Goal: Task Accomplishment & Management: Manage account settings

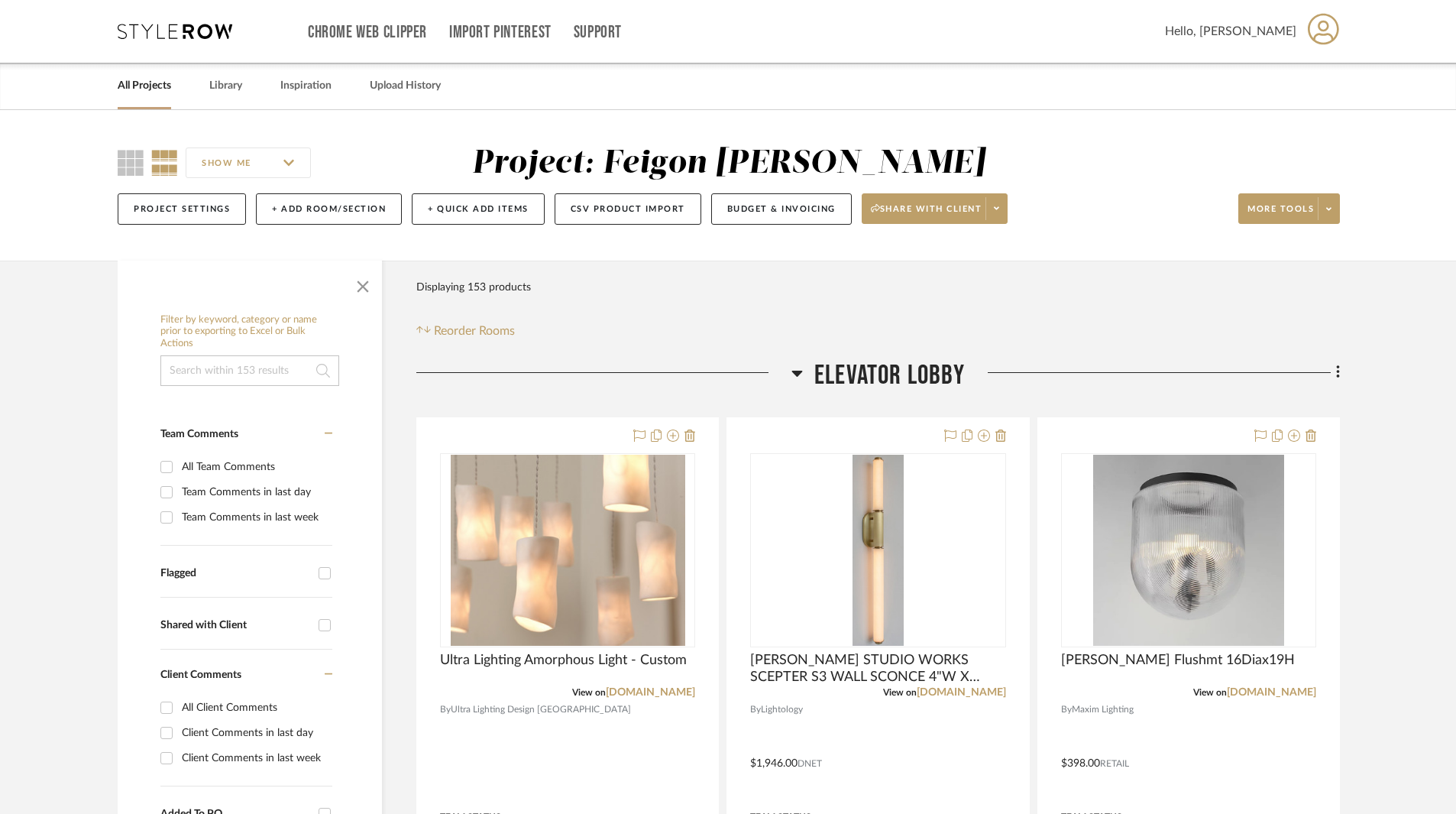
drag, startPoint x: 162, startPoint y: 84, endPoint x: 172, endPoint y: 89, distance: 11.2
click at [162, 84] on link "All Projects" at bounding box center [144, 85] width 53 height 20
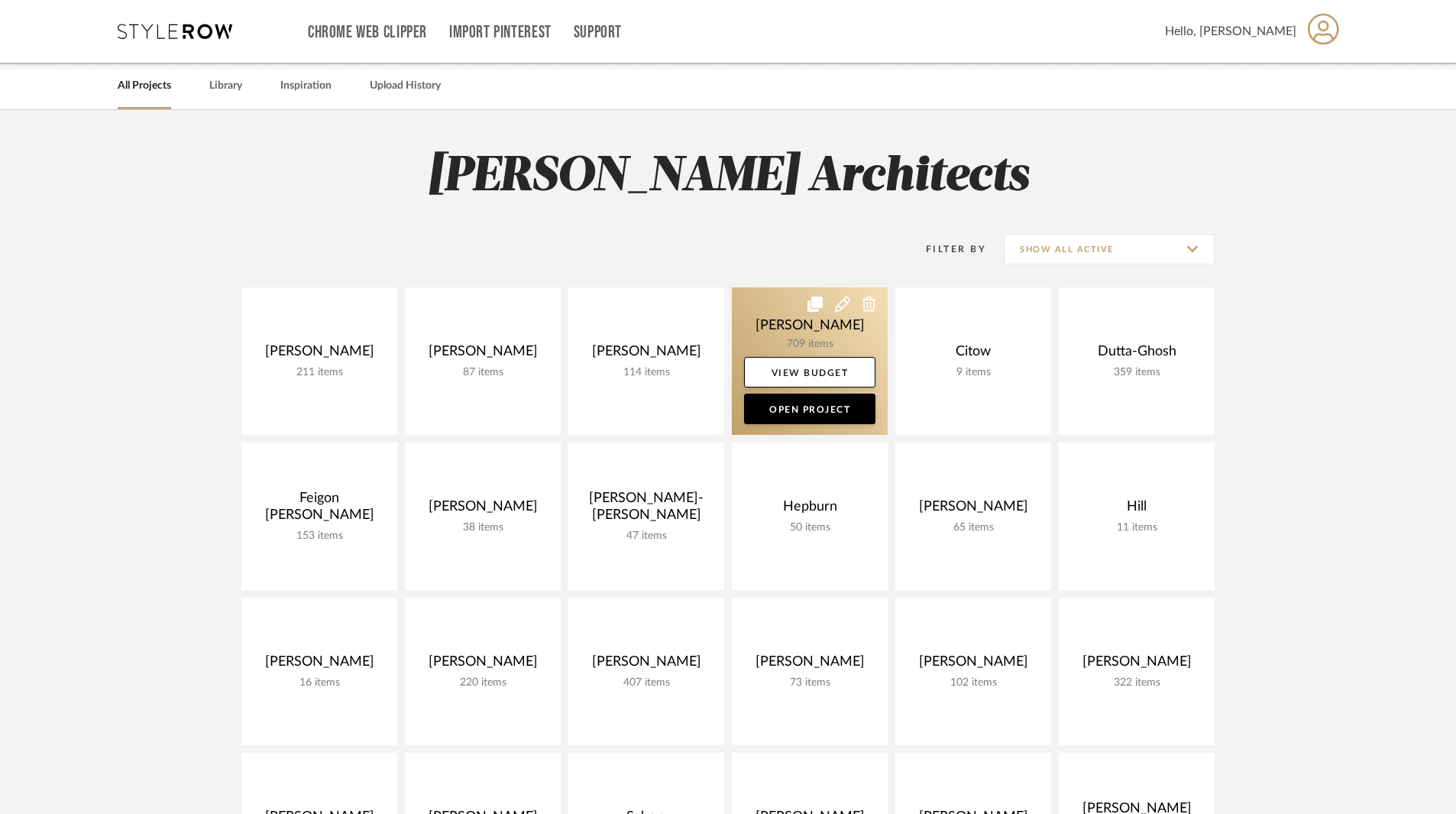
click at [827, 327] on link at bounding box center [809, 361] width 156 height 148
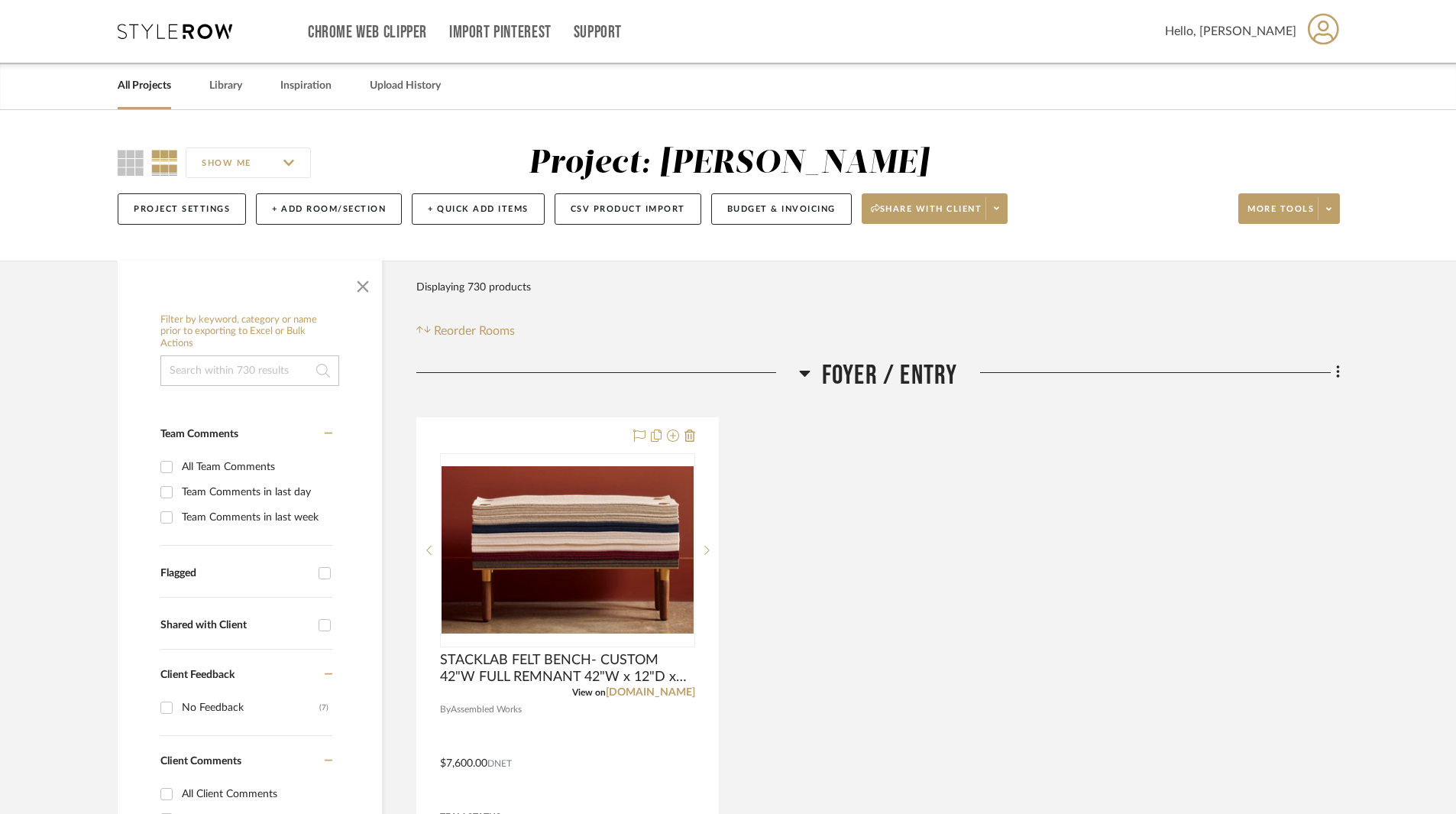
click at [803, 374] on icon at bounding box center [804, 373] width 11 height 6
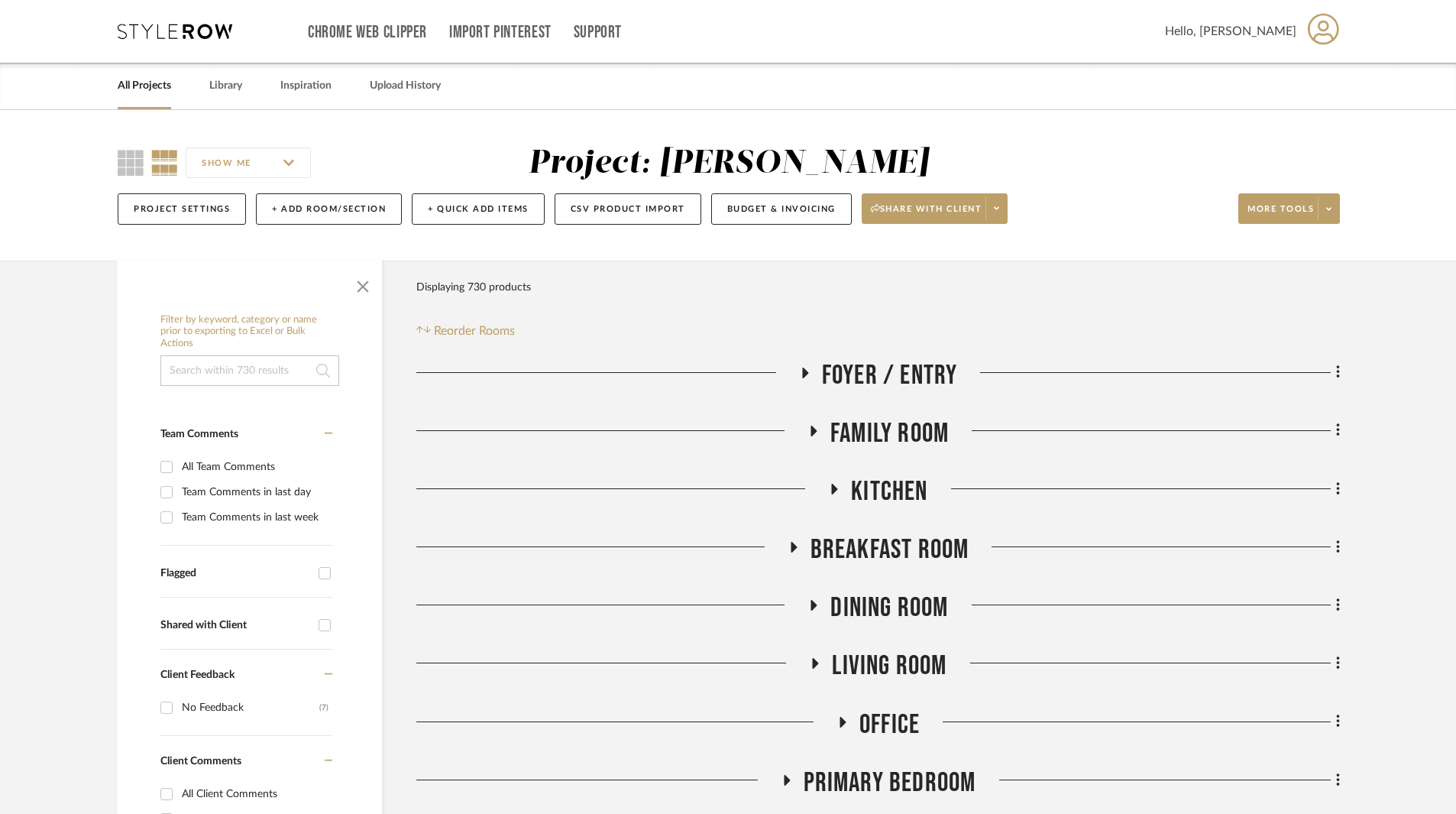
scroll to position [305, 0]
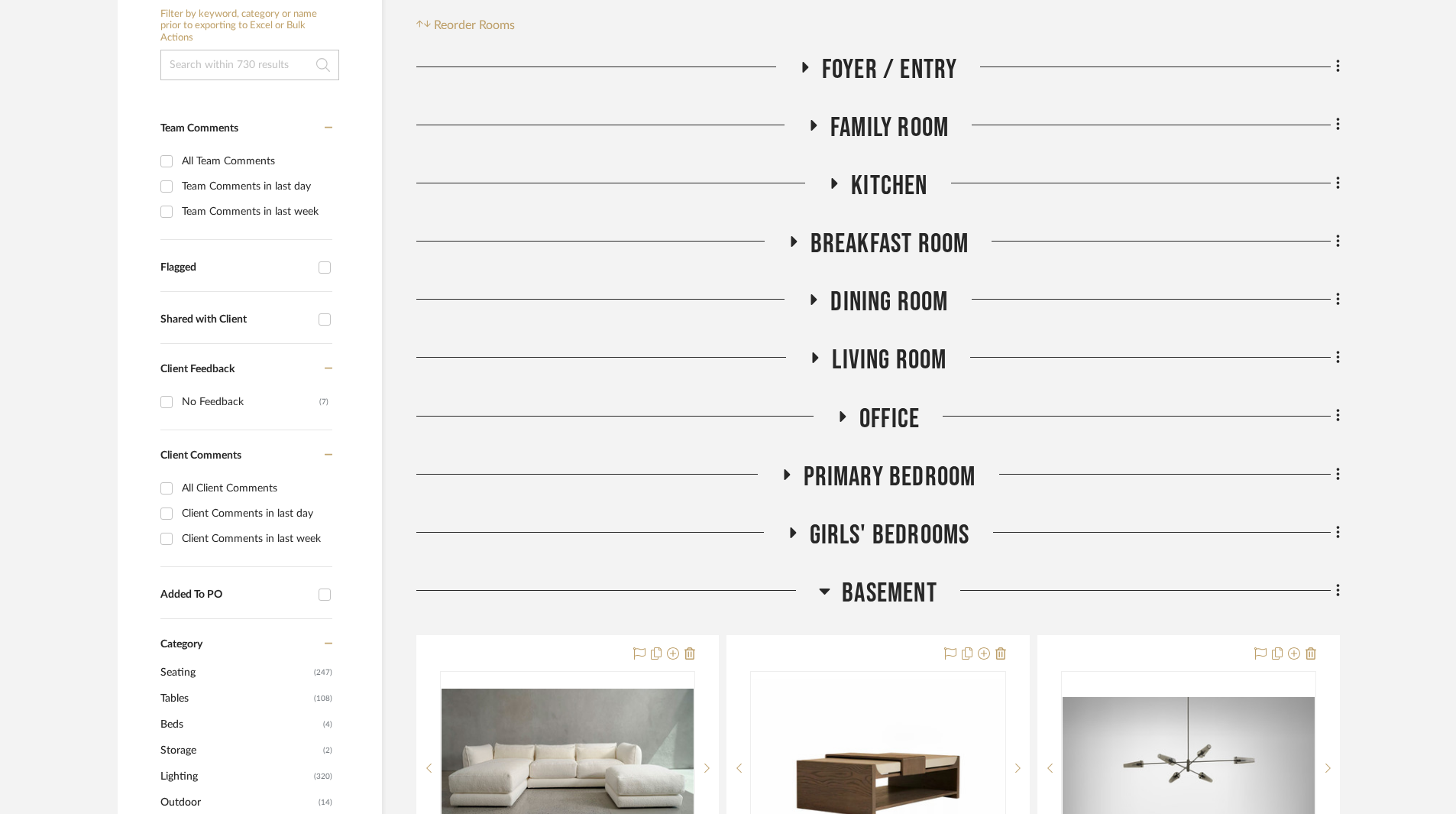
click at [839, 421] on icon at bounding box center [842, 416] width 18 height 12
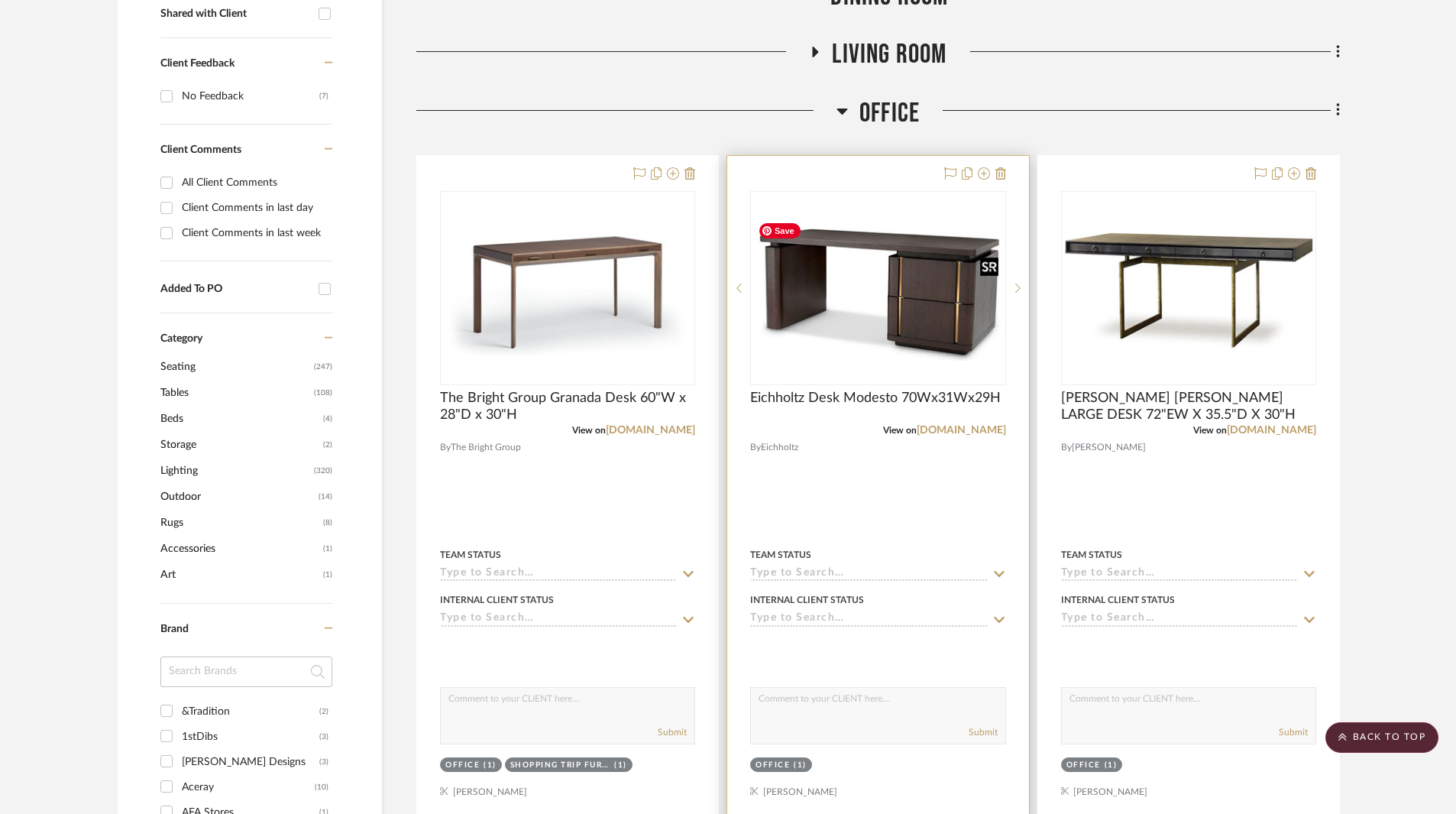
scroll to position [687, 0]
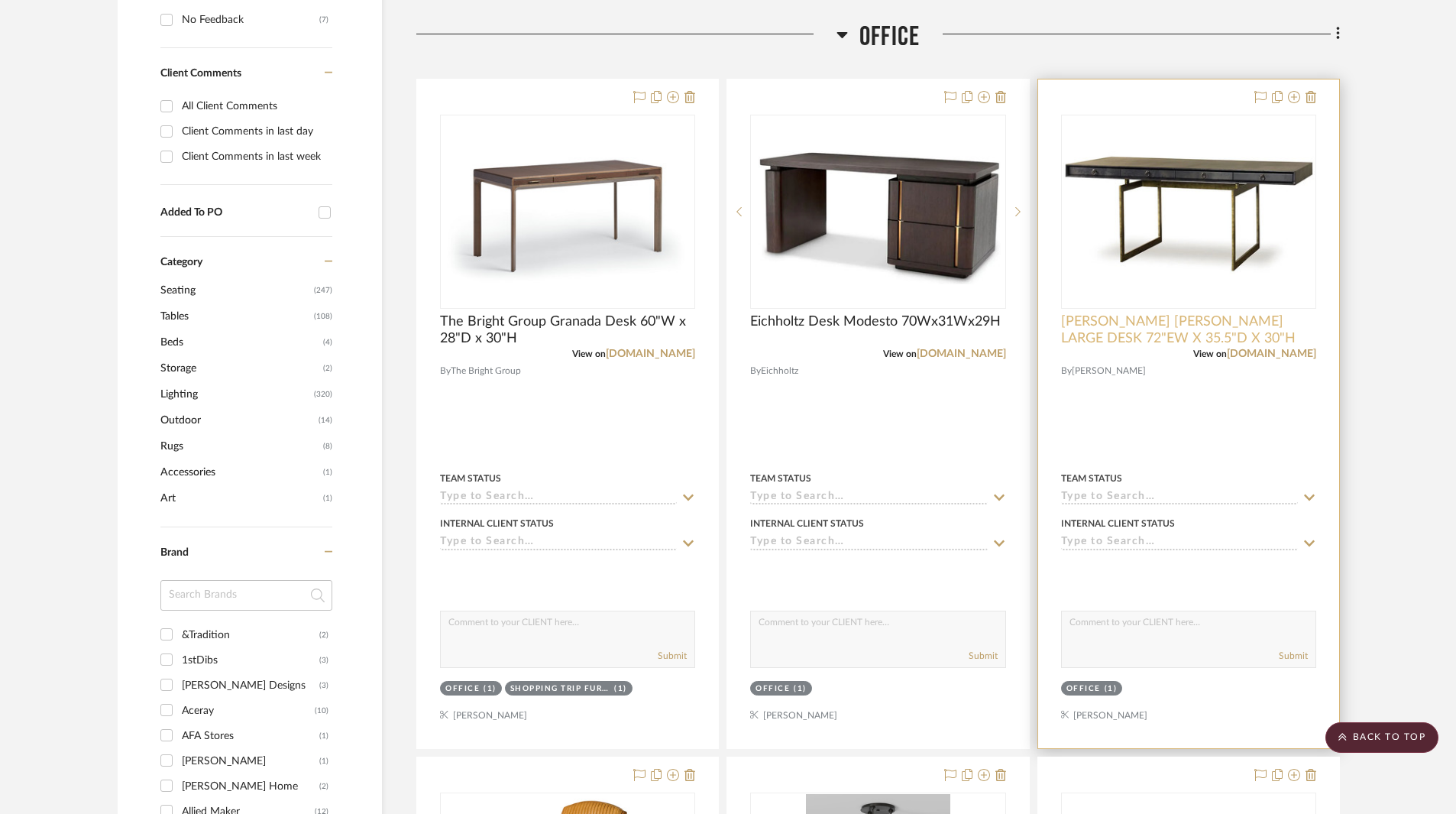
click at [1175, 341] on span "JULIAN CHICHESTER CORTES LARGE DESK 72"EW X 35.5"D X 30"H" at bounding box center [1188, 330] width 255 height 34
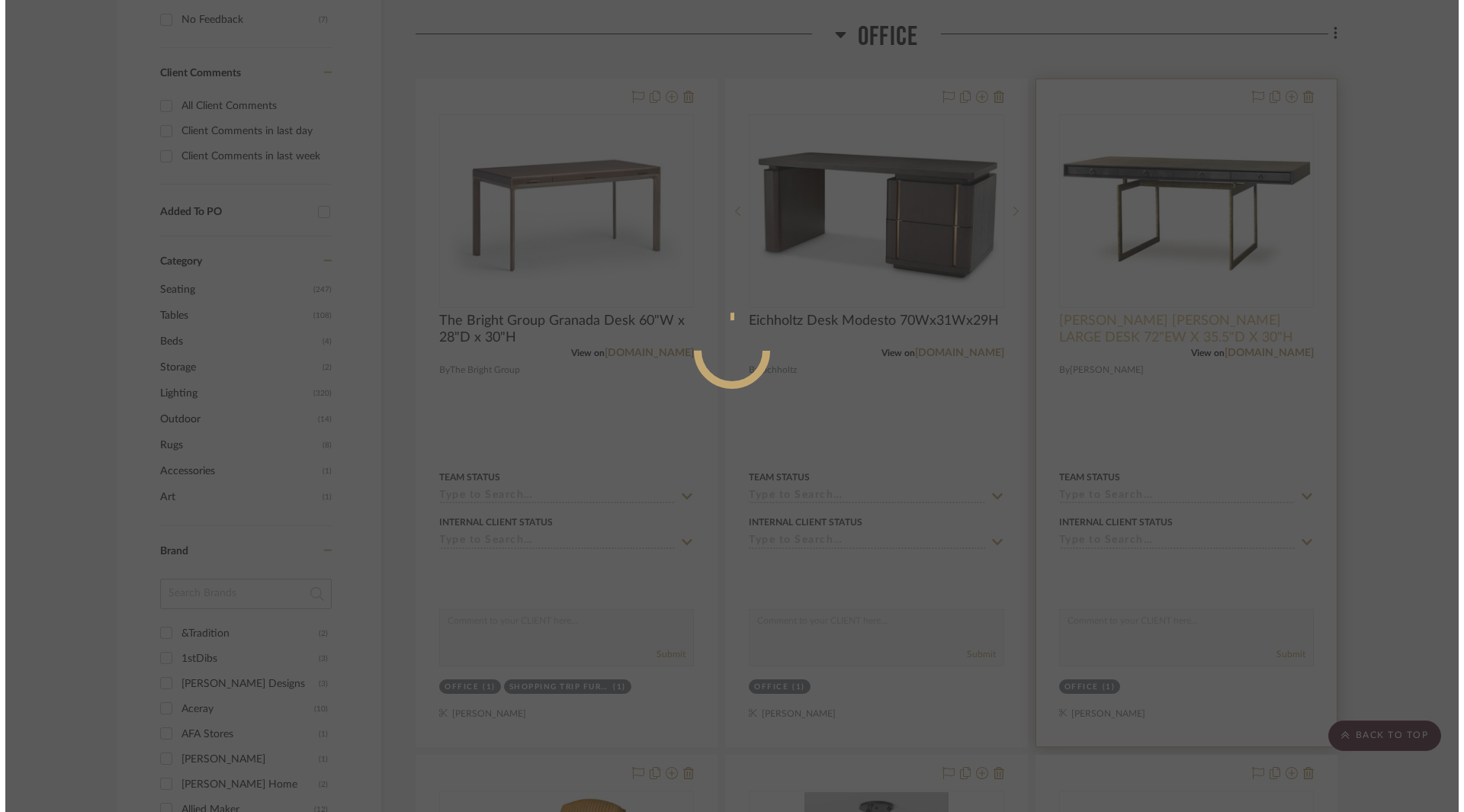
scroll to position [0, 0]
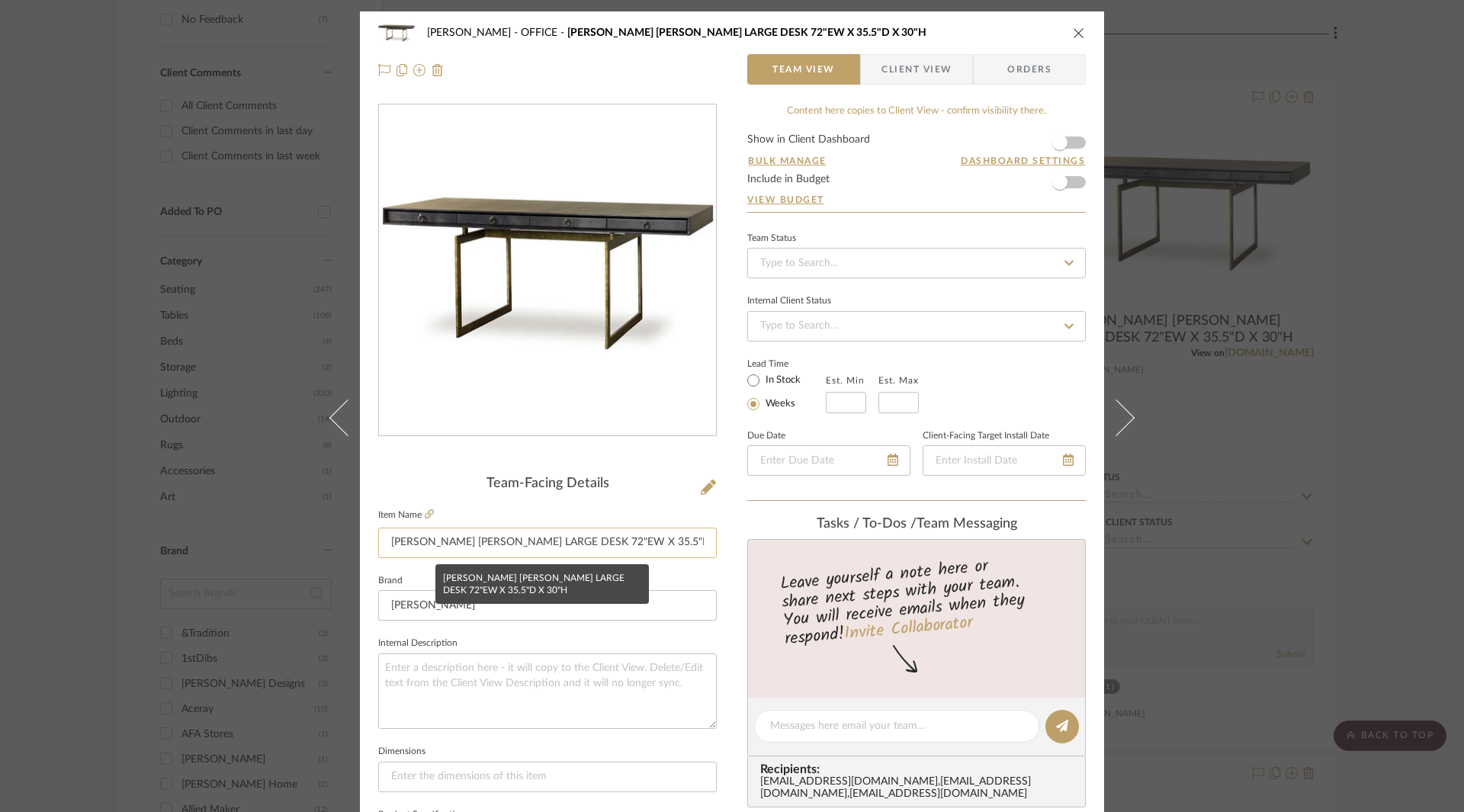
click at [621, 536] on input "JULIAN CHICHESTER CORTES LARGE DESK 72"EW X 35.5"D X 30"H" at bounding box center [547, 543] width 339 height 31
type input "[PERSON_NAME] [PERSON_NAME] LARGE DESK 72"W X 35.5"D X 30"H"
click at [1362, 431] on div "Chernawsky OFFICE JULIAN CHICHESTER CORTES LARGE DESK 72"EW X 35.5"D X 30"H Tea…" at bounding box center [732, 406] width 1464 height 812
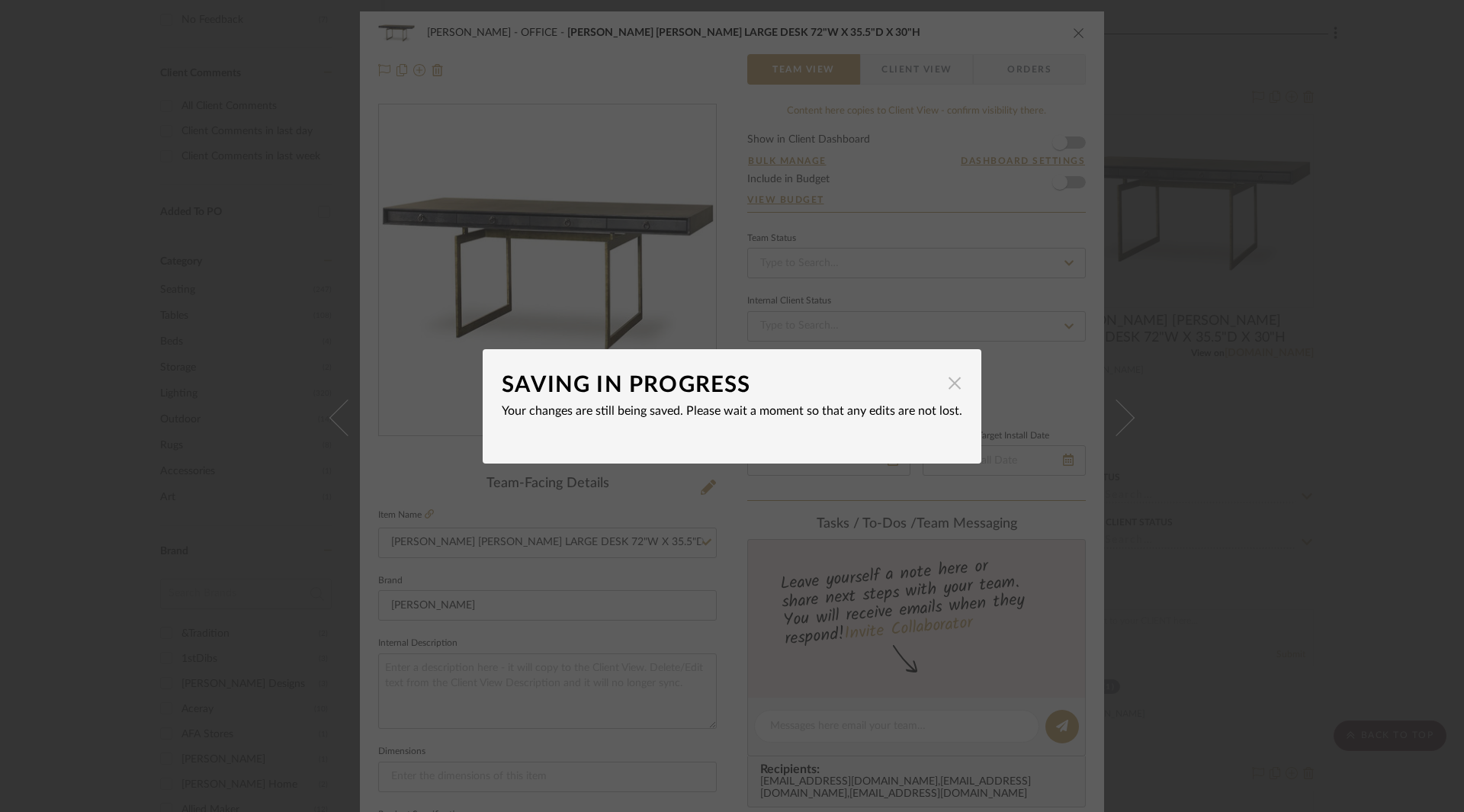
click at [939, 379] on span "button" at bounding box center [955, 384] width 31 height 31
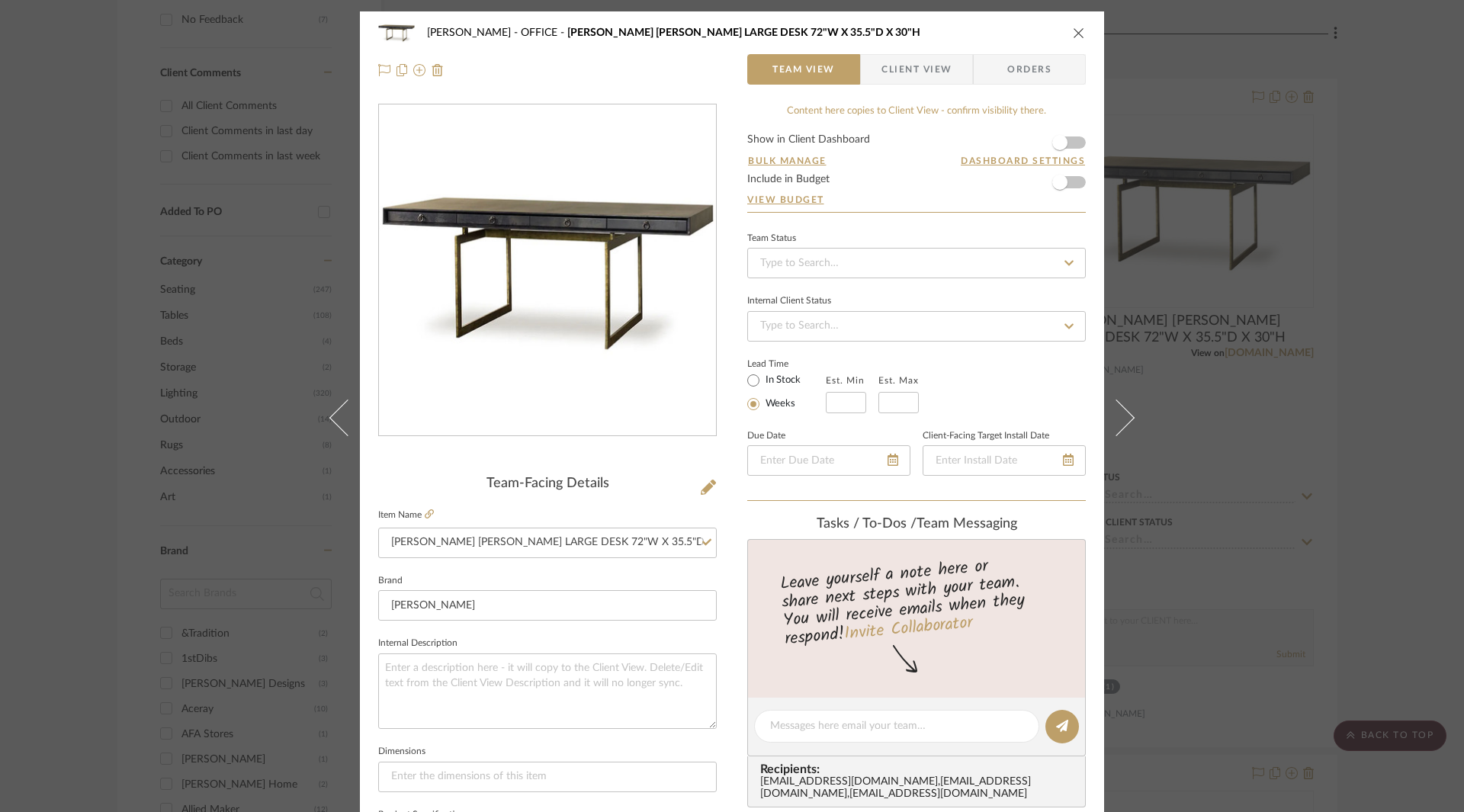
click at [1076, 29] on icon "close" at bounding box center [1078, 33] width 13 height 13
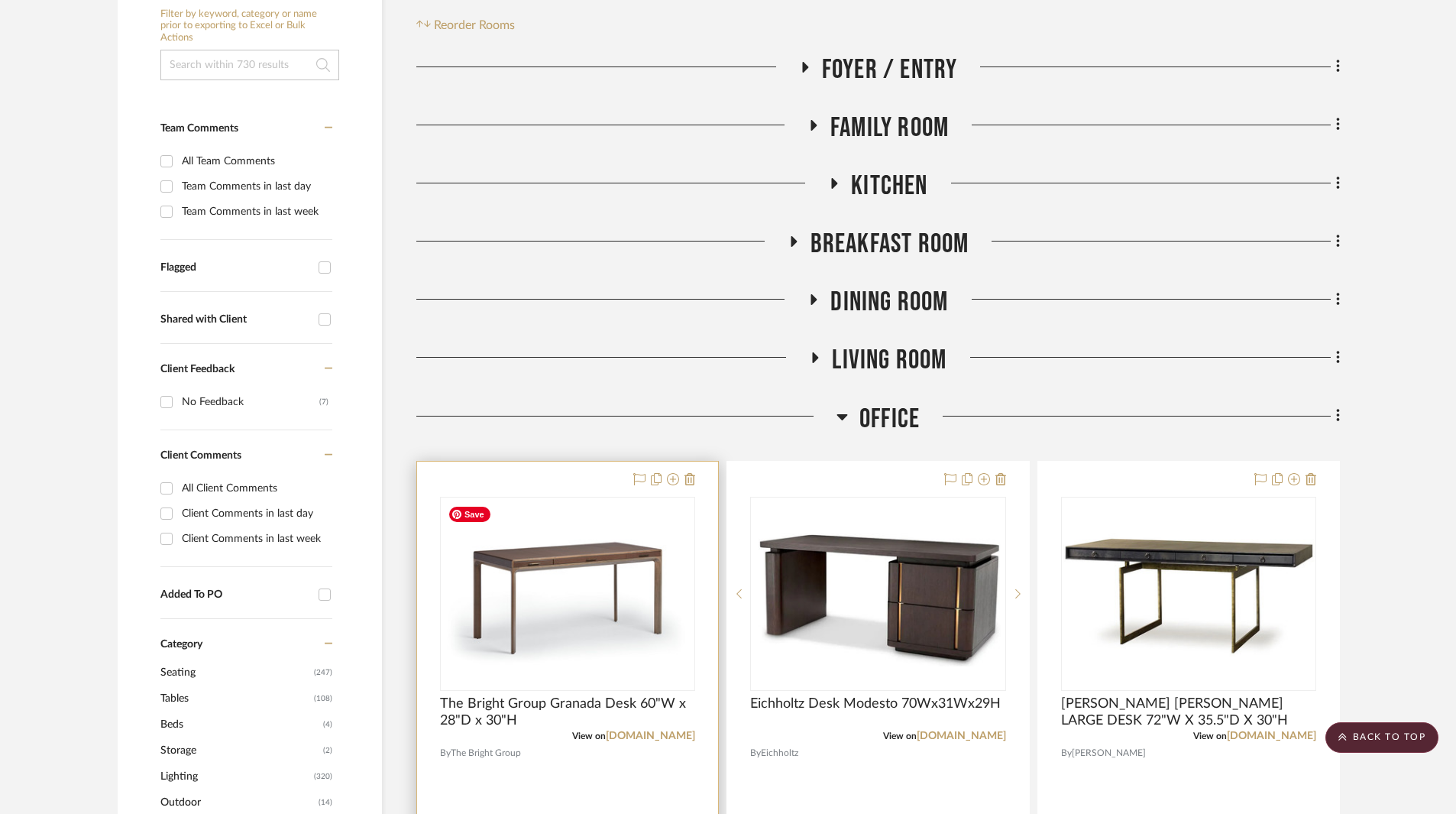
scroll to position [382, 0]
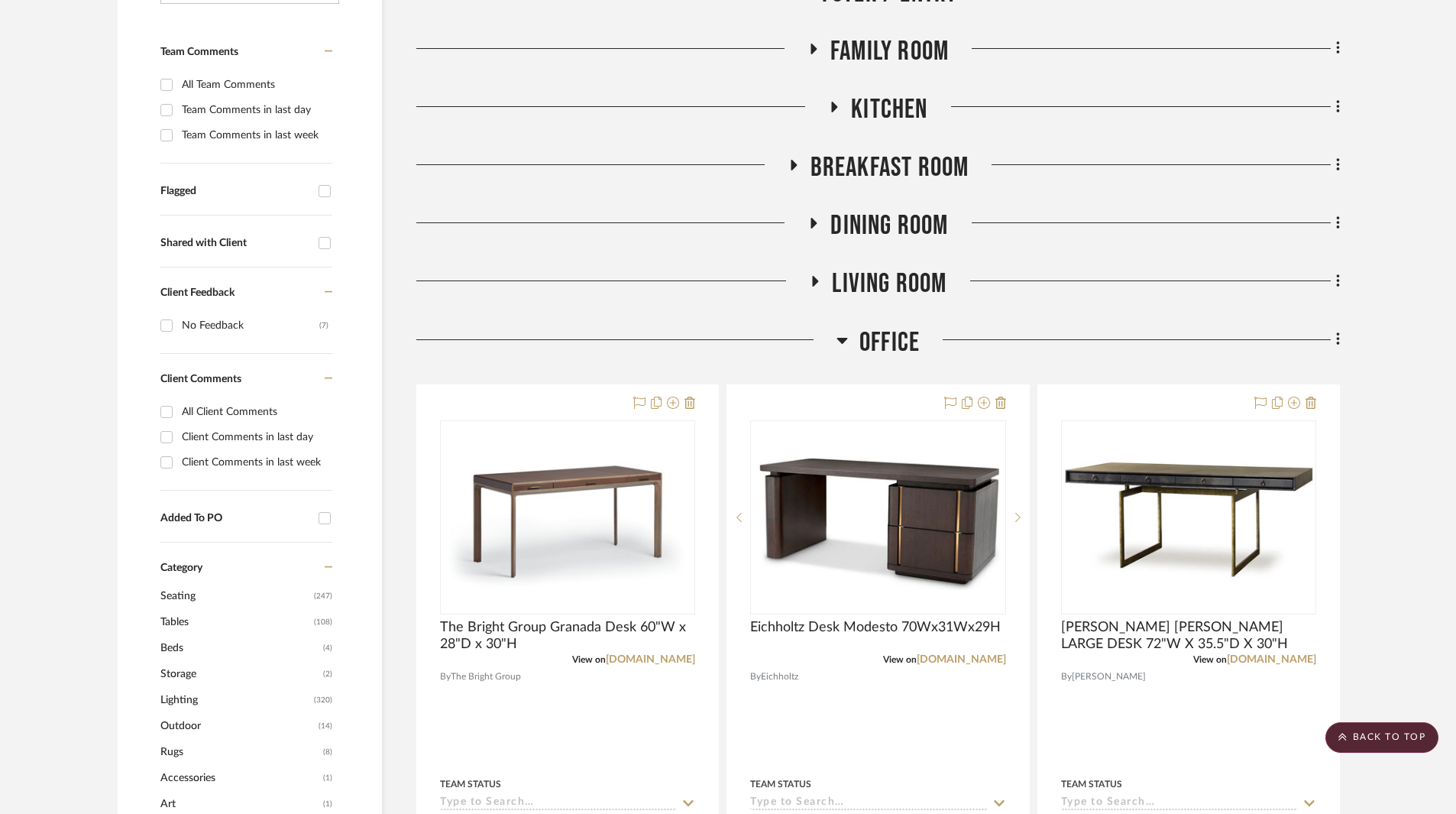
click at [617, 659] on link "[DOMAIN_NAME]" at bounding box center [650, 659] width 89 height 11
click at [963, 657] on link "[DOMAIN_NAME]" at bounding box center [960, 659] width 89 height 11
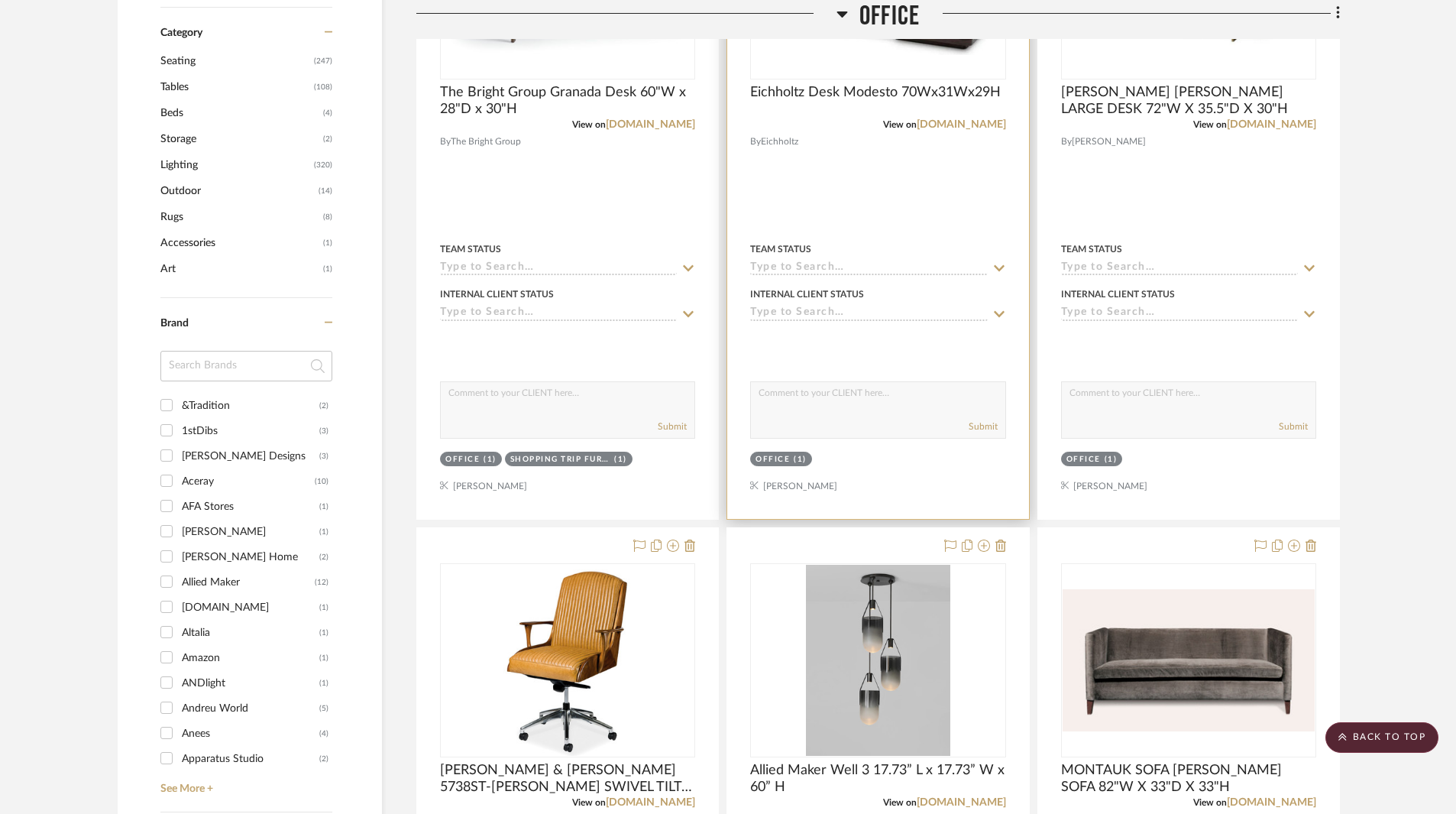
scroll to position [1147, 0]
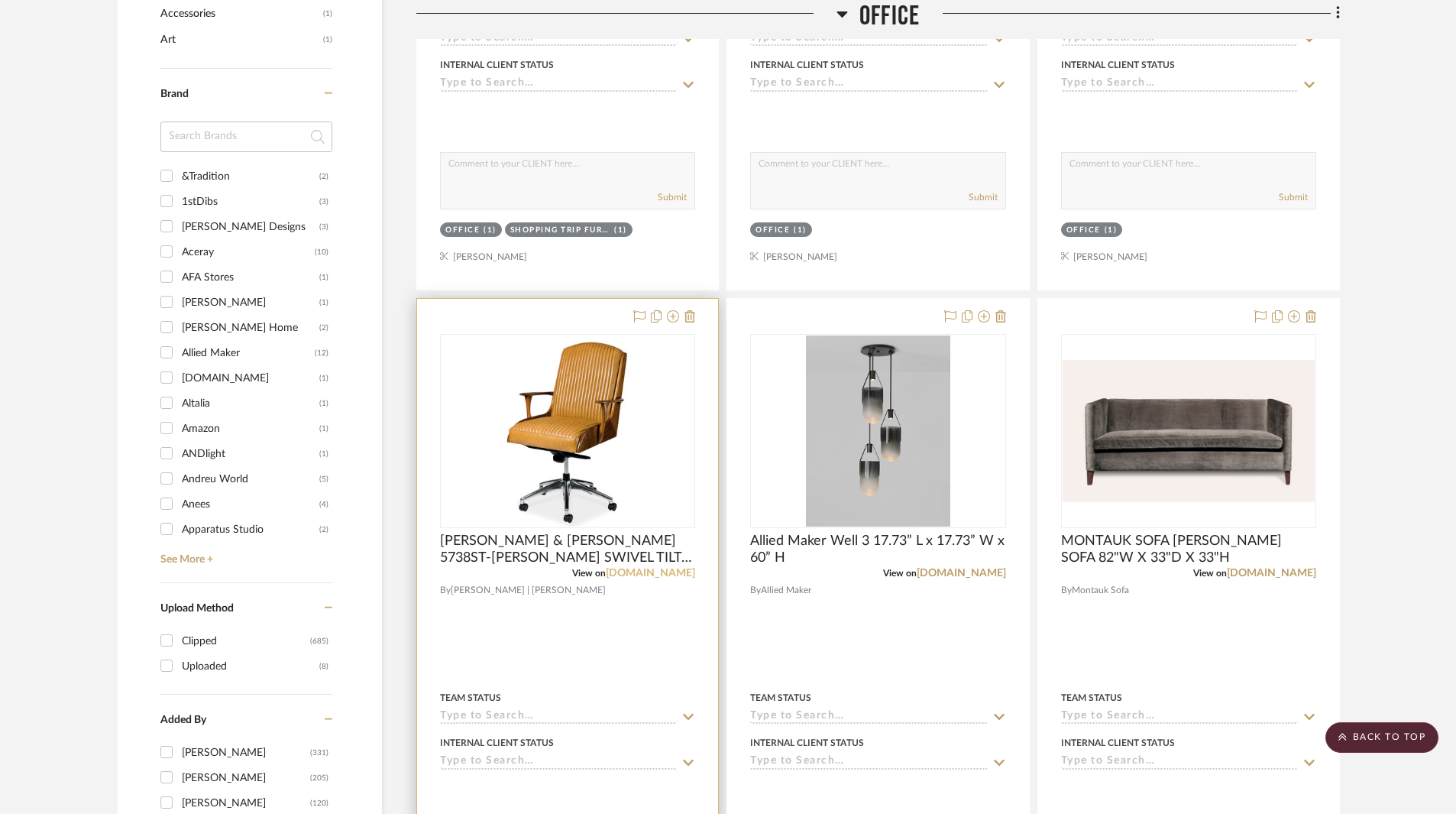
click at [656, 570] on link "[DOMAIN_NAME]" at bounding box center [650, 572] width 89 height 11
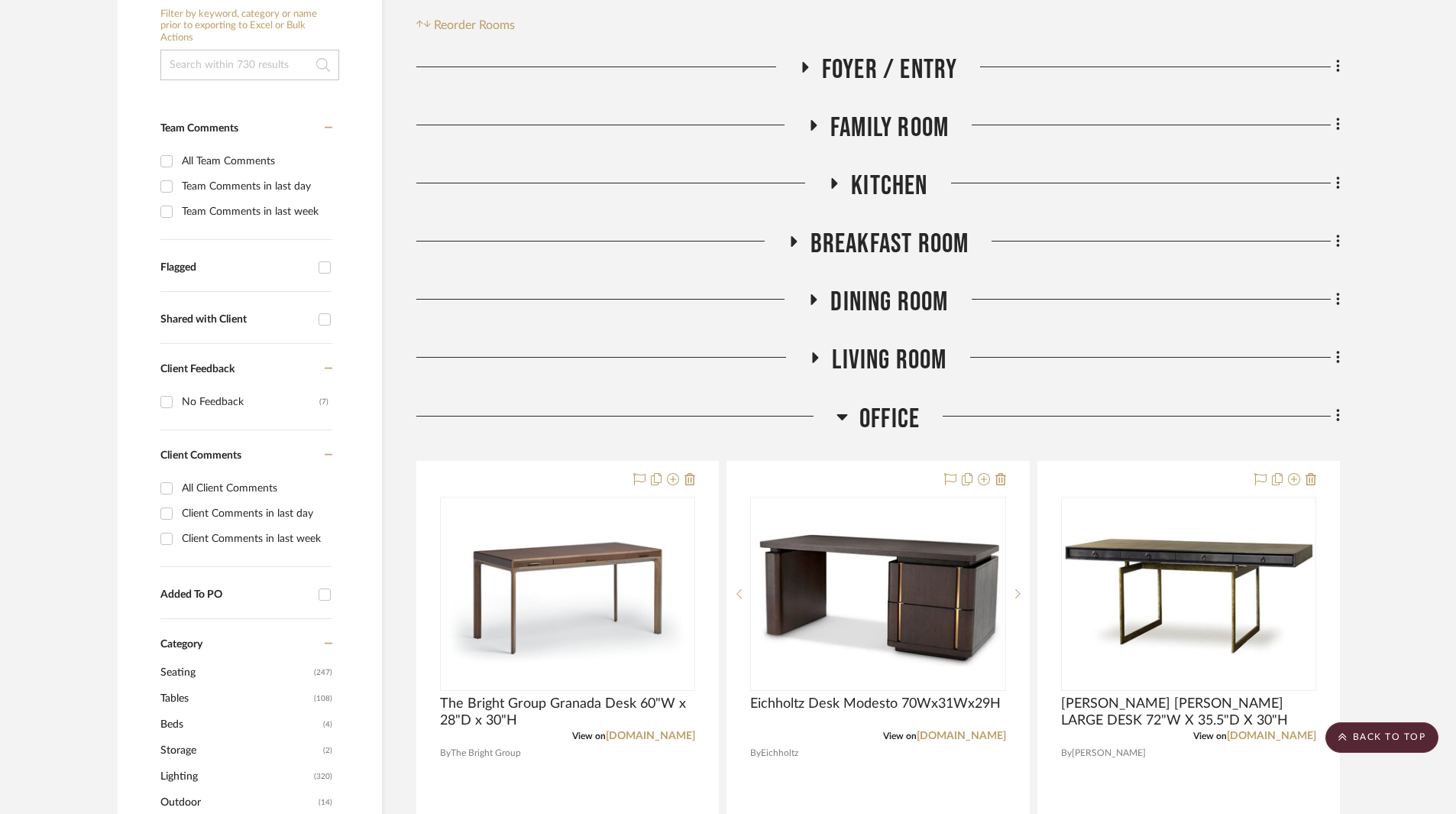
scroll to position [0, 0]
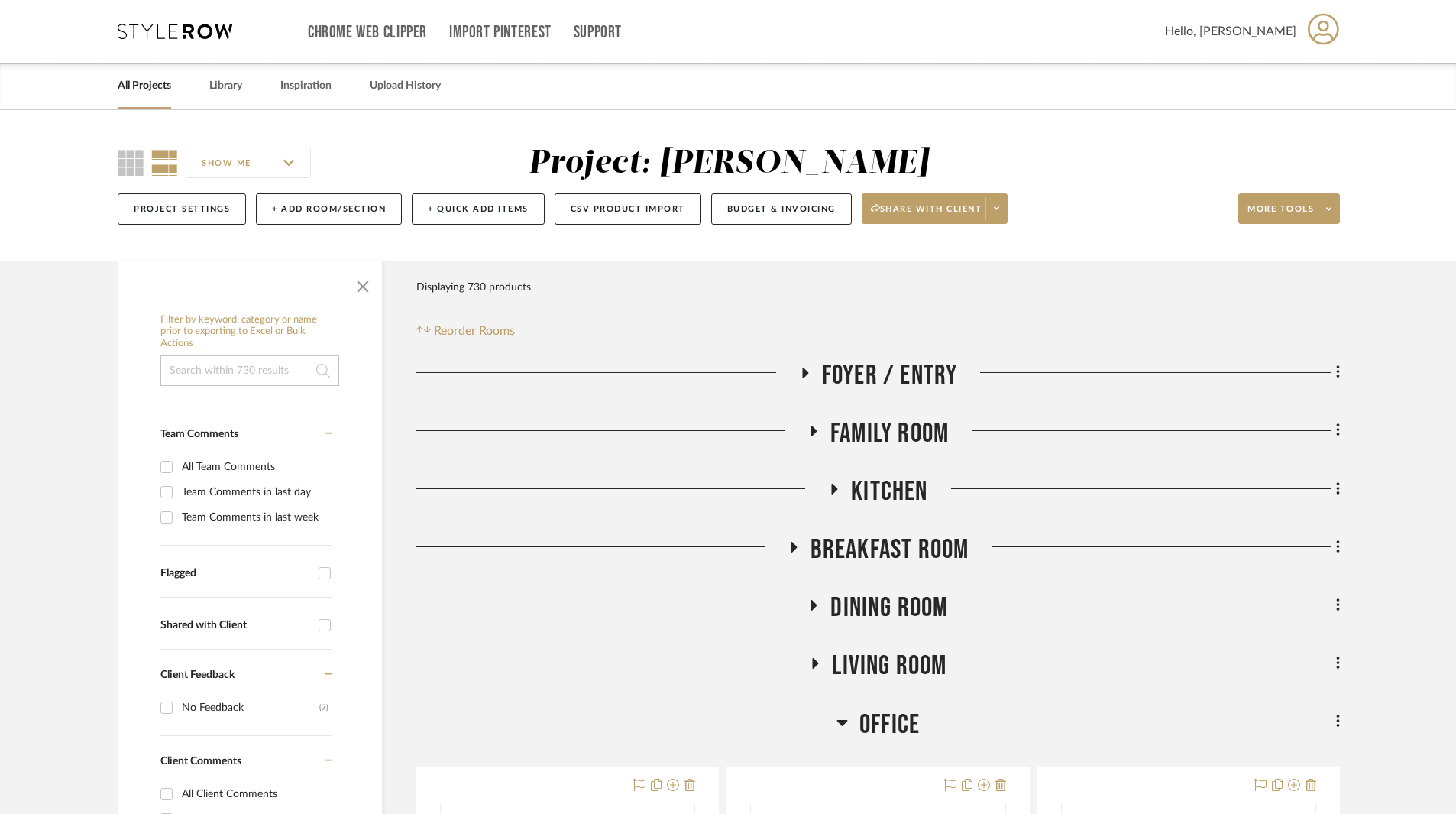
click at [151, 75] on link "All Projects" at bounding box center [144, 85] width 53 height 20
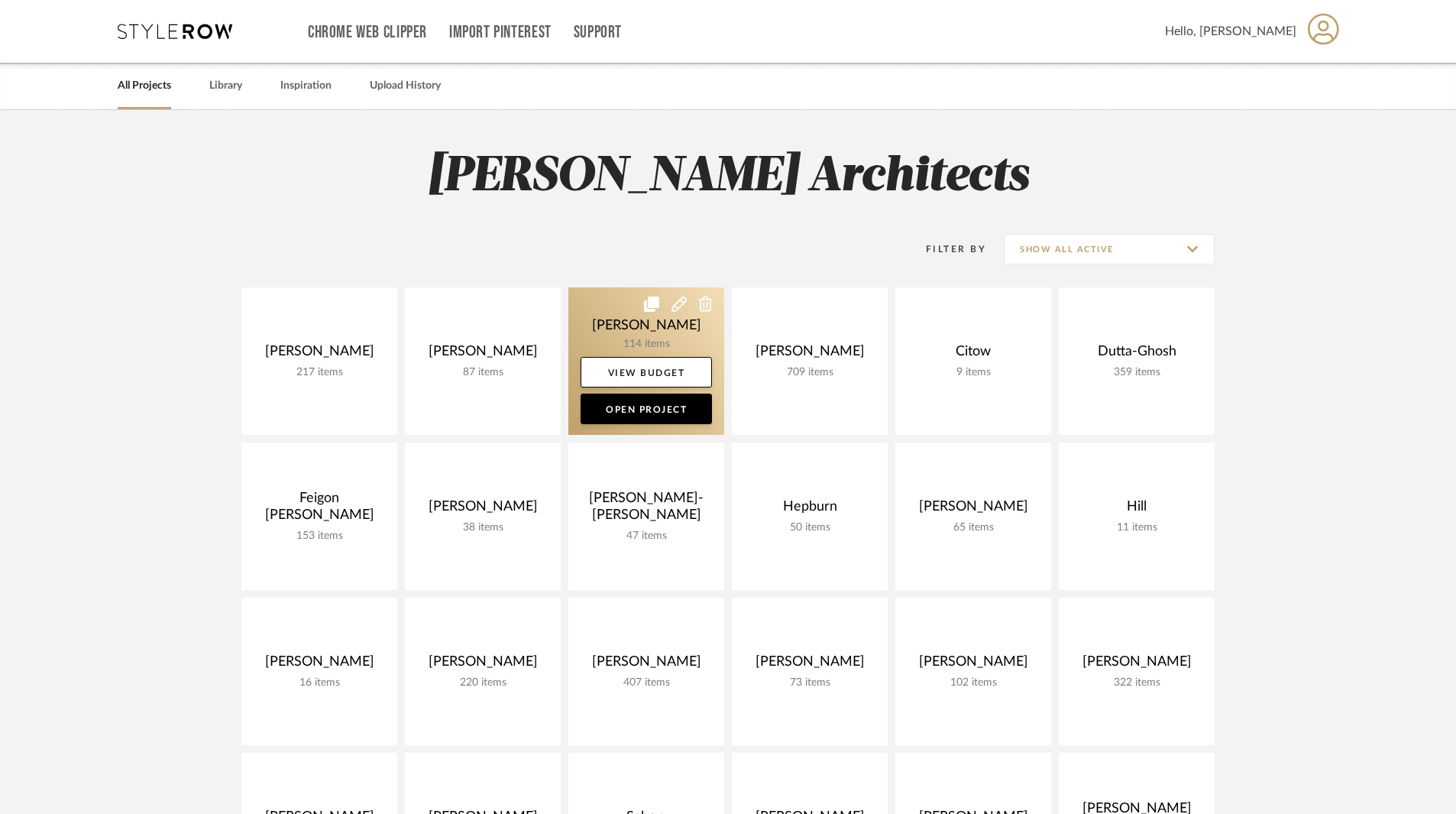
click at [650, 327] on link at bounding box center [645, 361] width 156 height 148
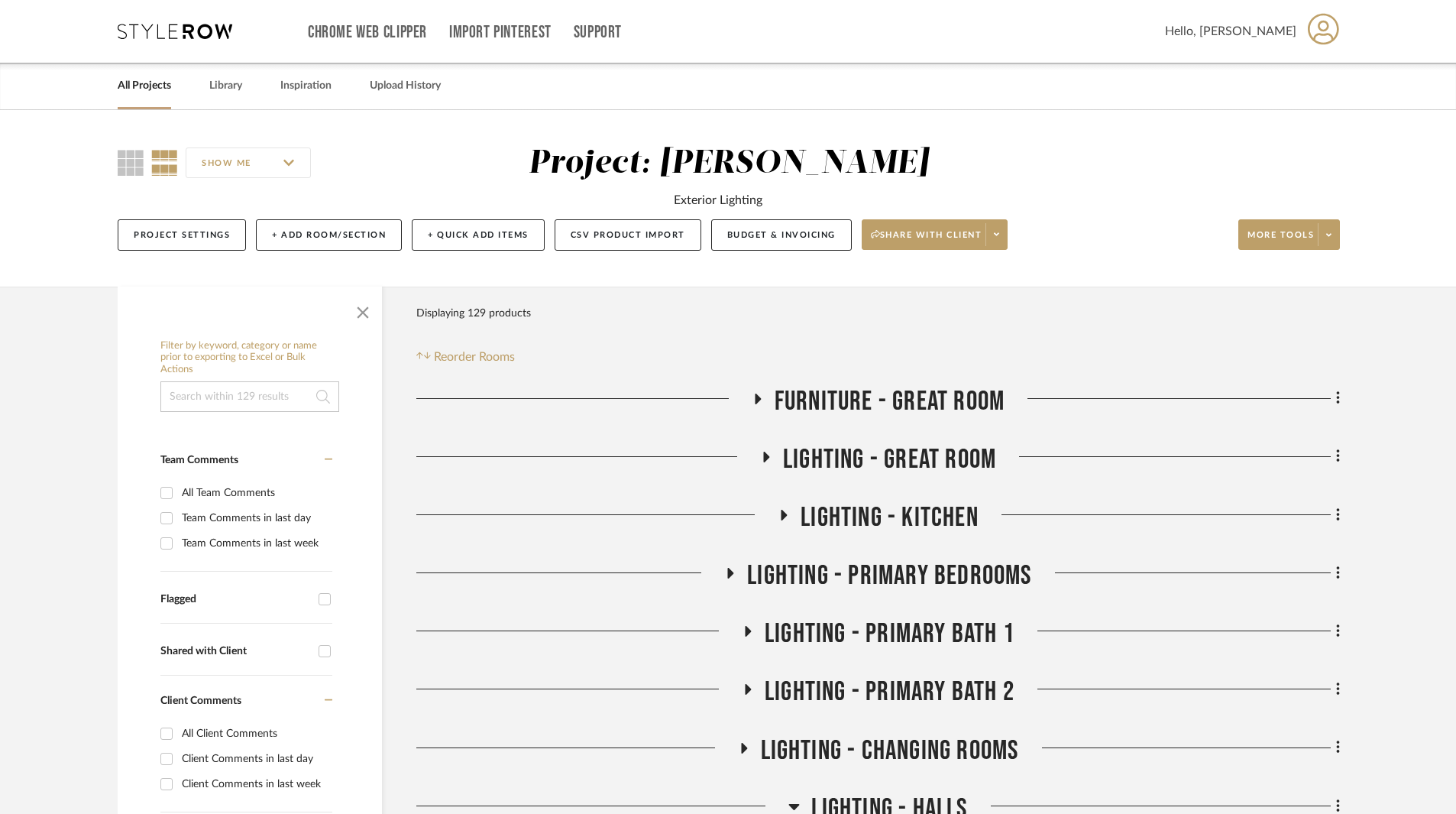
scroll to position [153, 0]
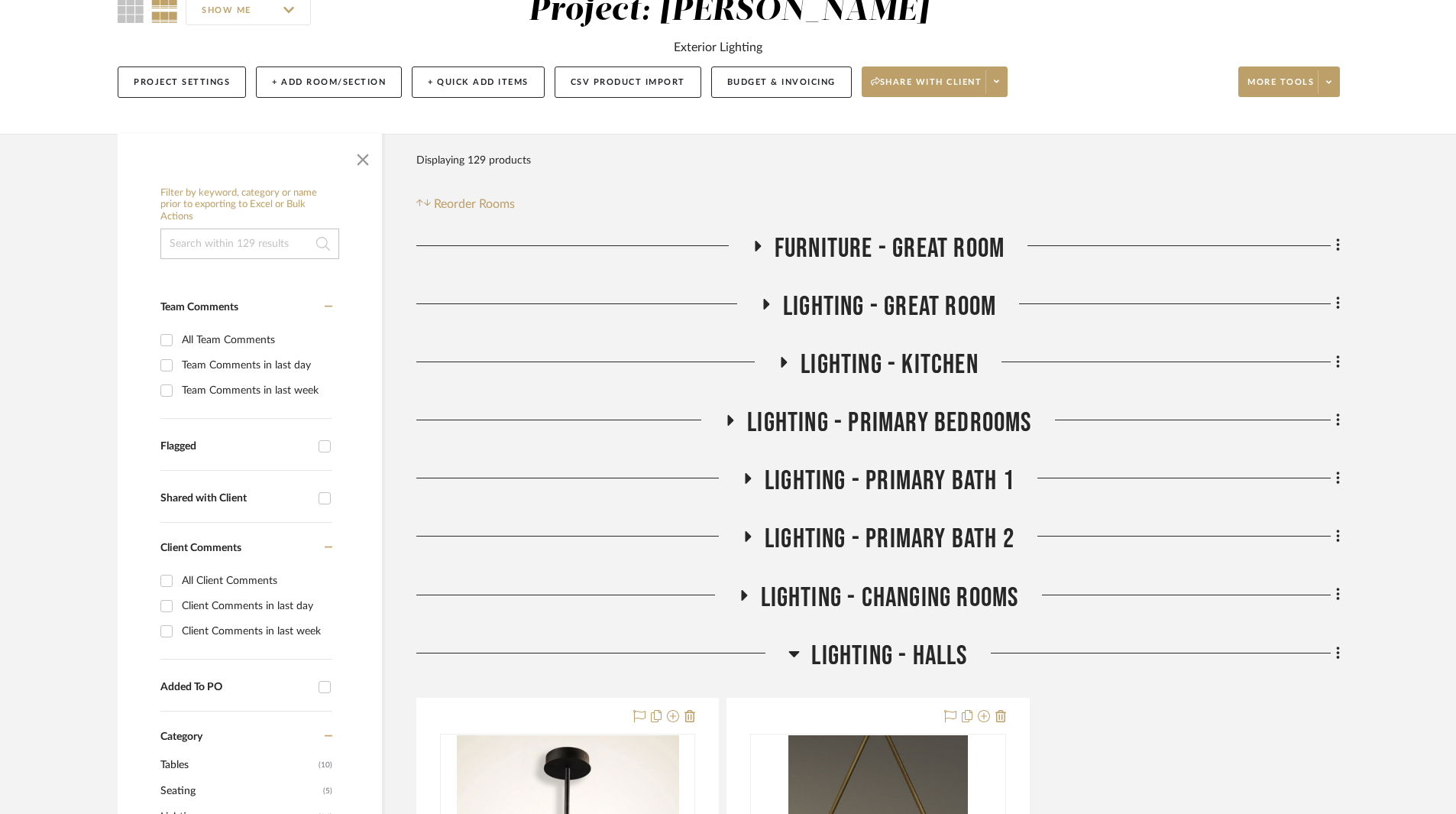
click at [763, 306] on icon at bounding box center [766, 304] width 6 height 11
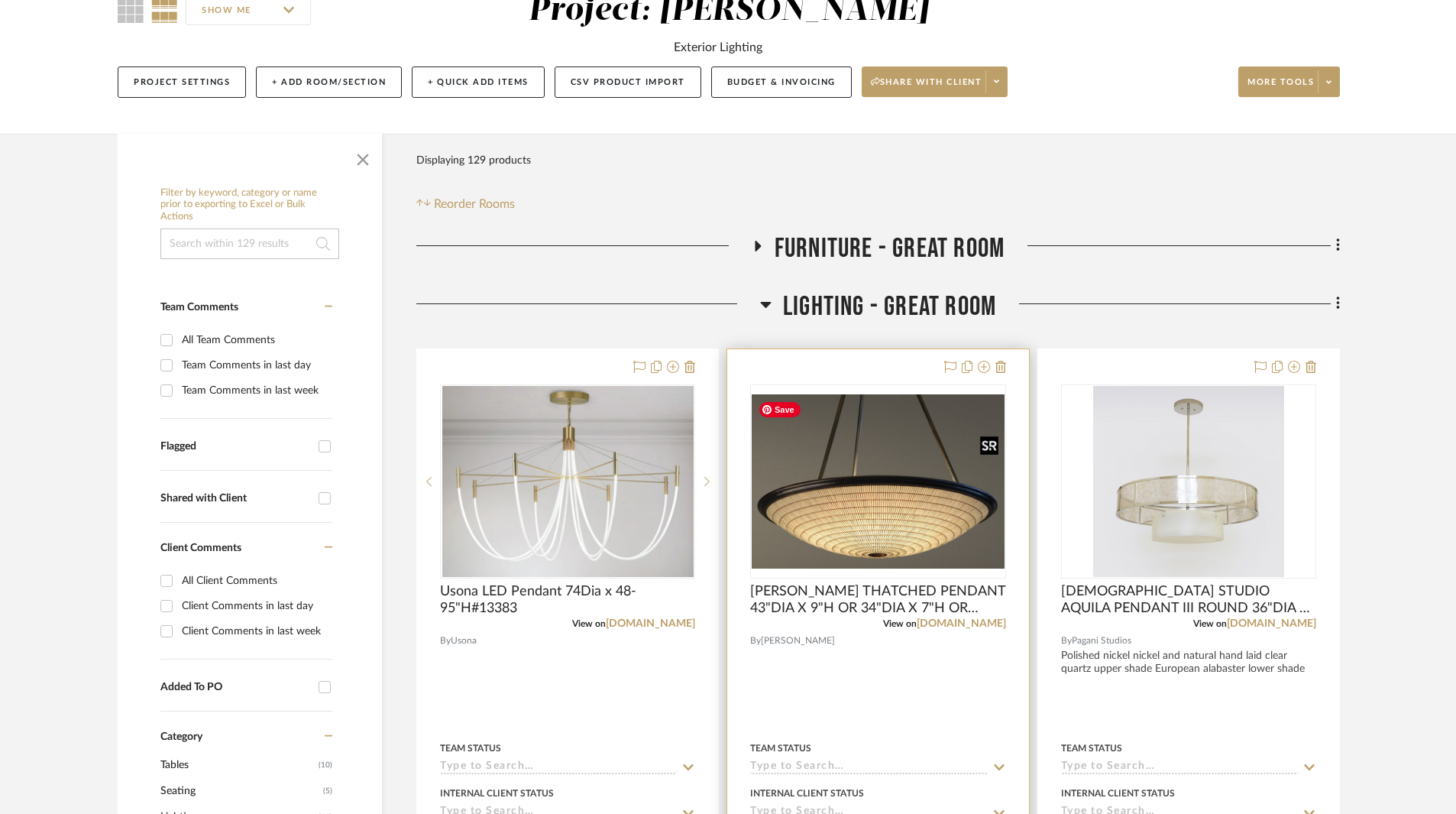
scroll to position [305, 0]
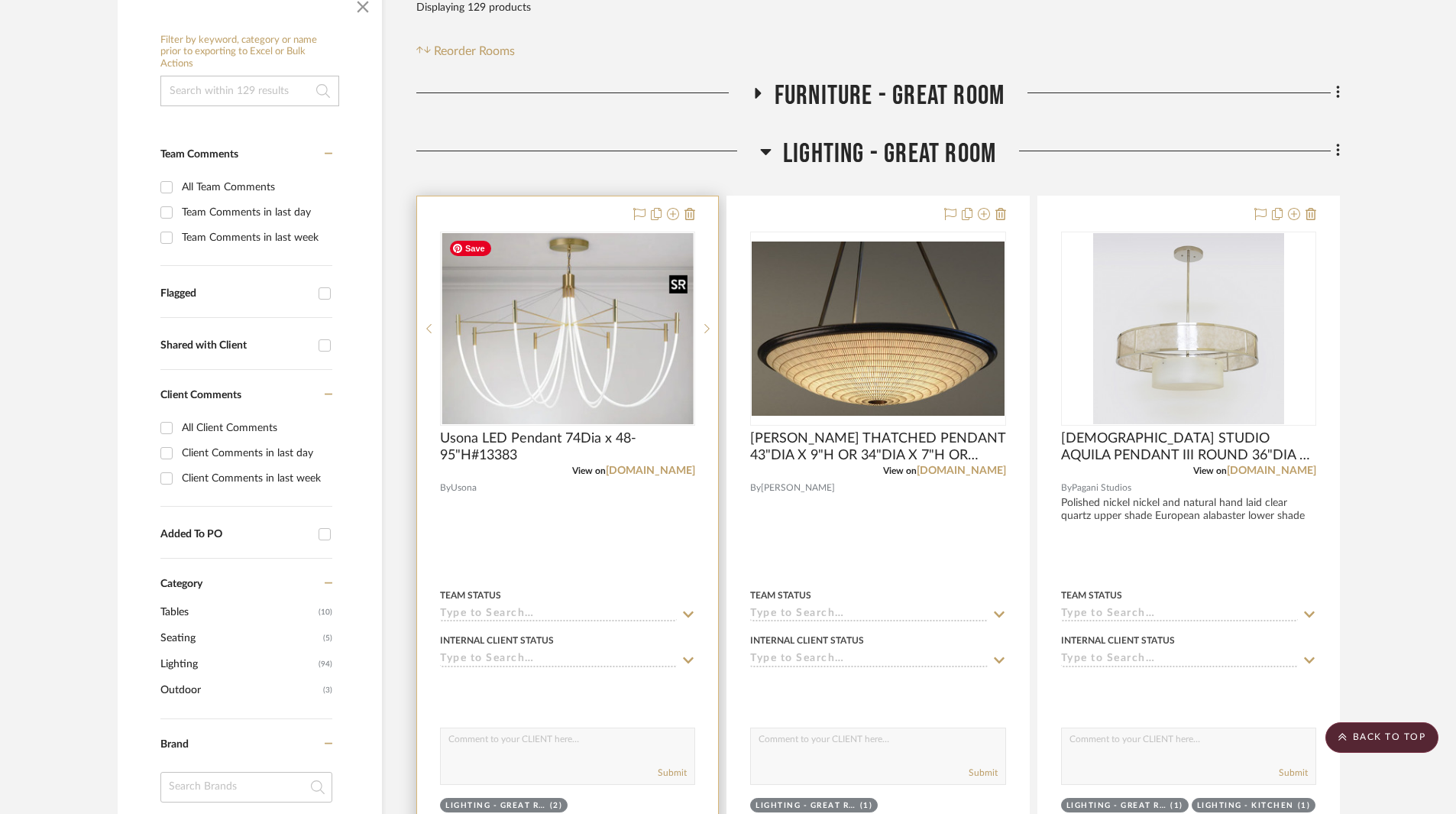
click at [597, 362] on img "0" at bounding box center [568, 329] width 251 height 191
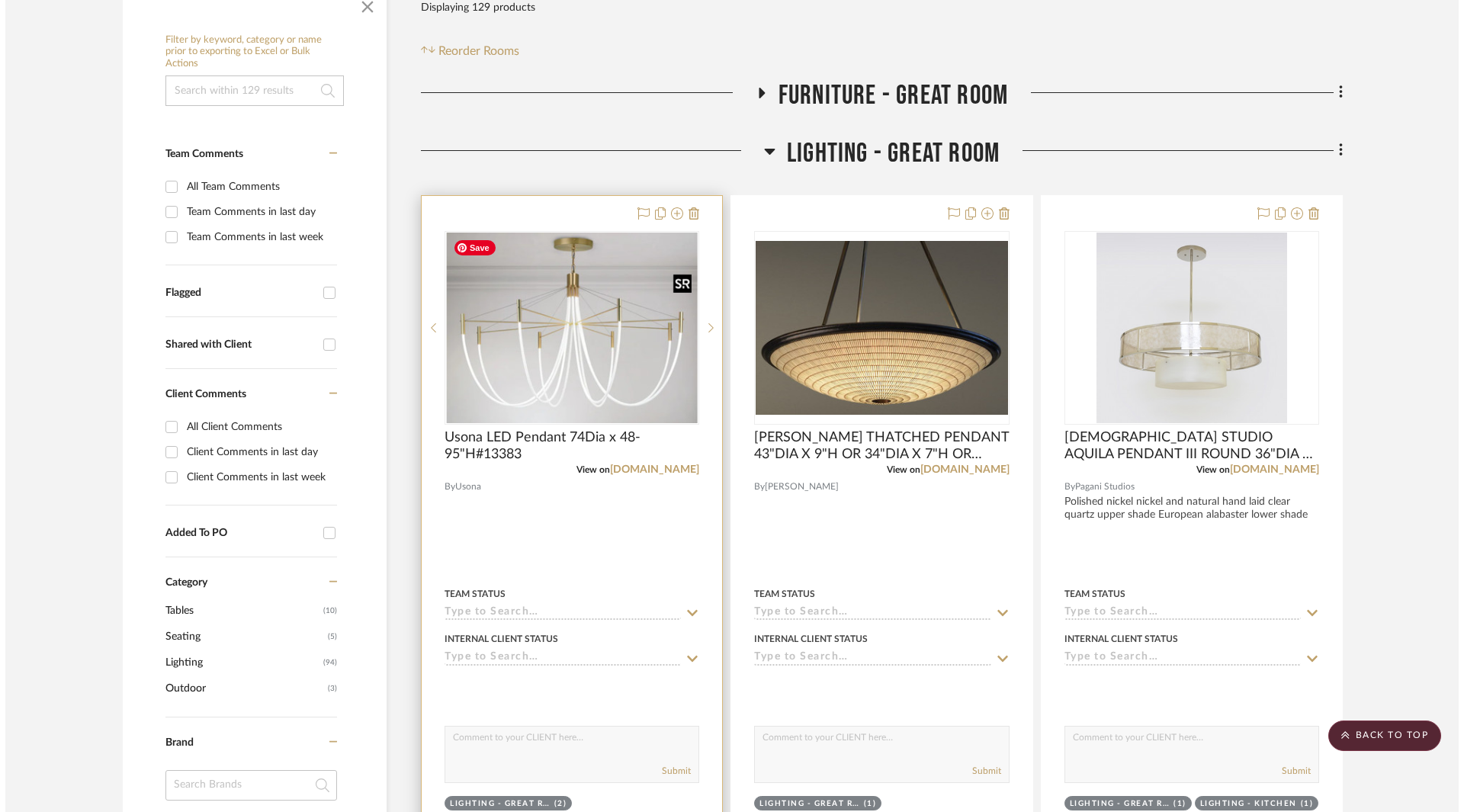
scroll to position [0, 0]
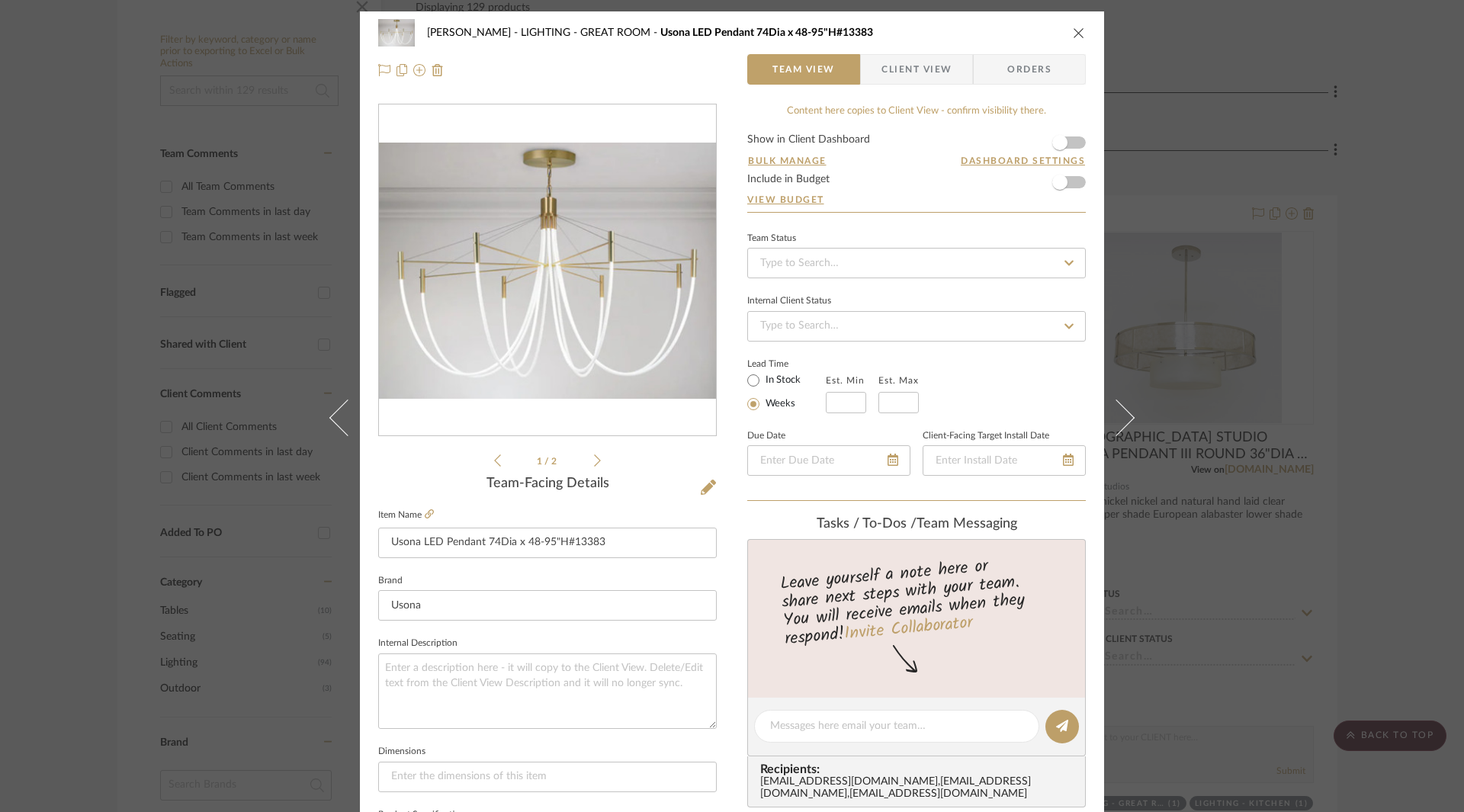
click at [1074, 37] on icon "close" at bounding box center [1078, 33] width 13 height 13
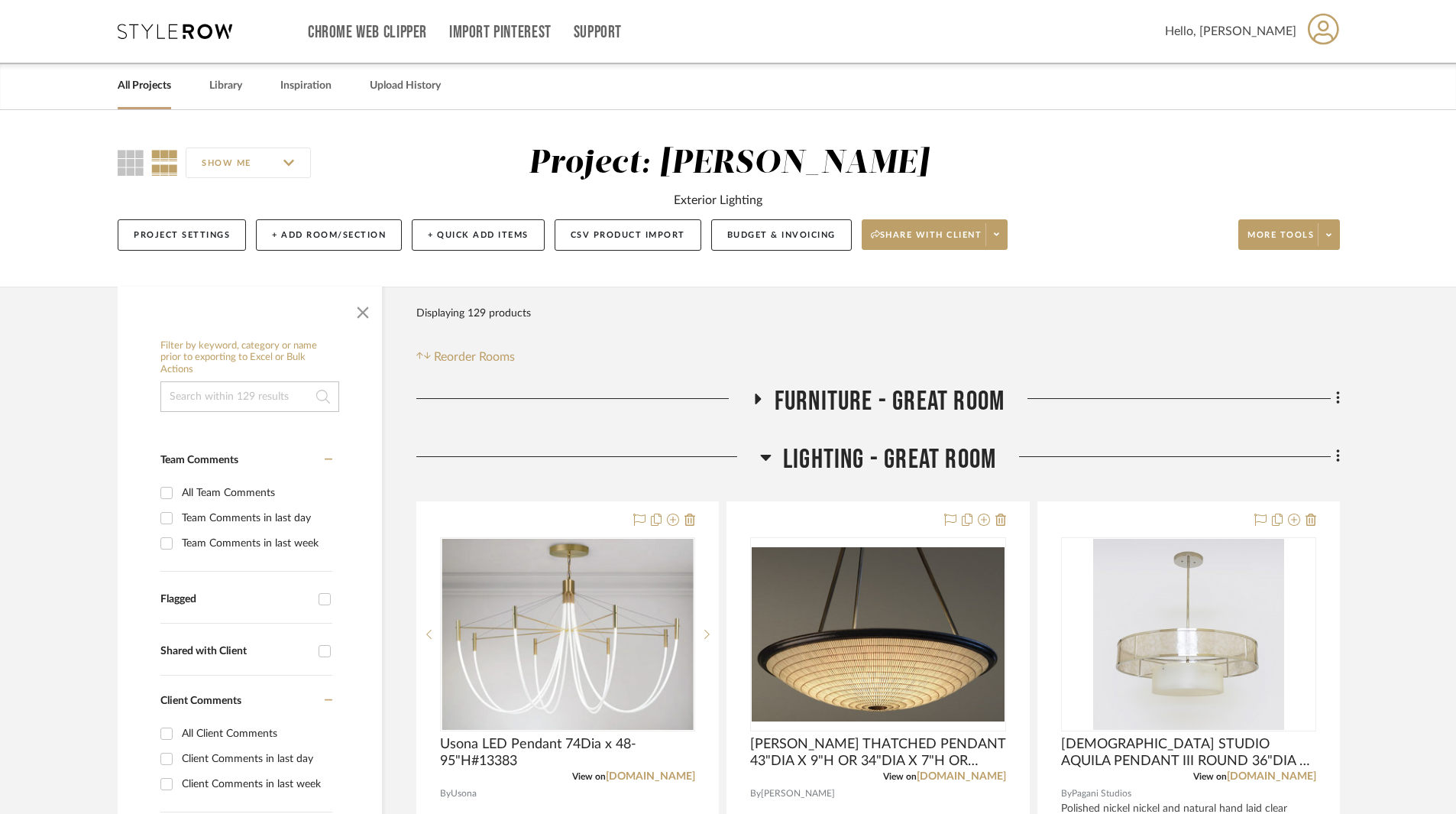
click at [163, 83] on link "All Projects" at bounding box center [144, 85] width 53 height 20
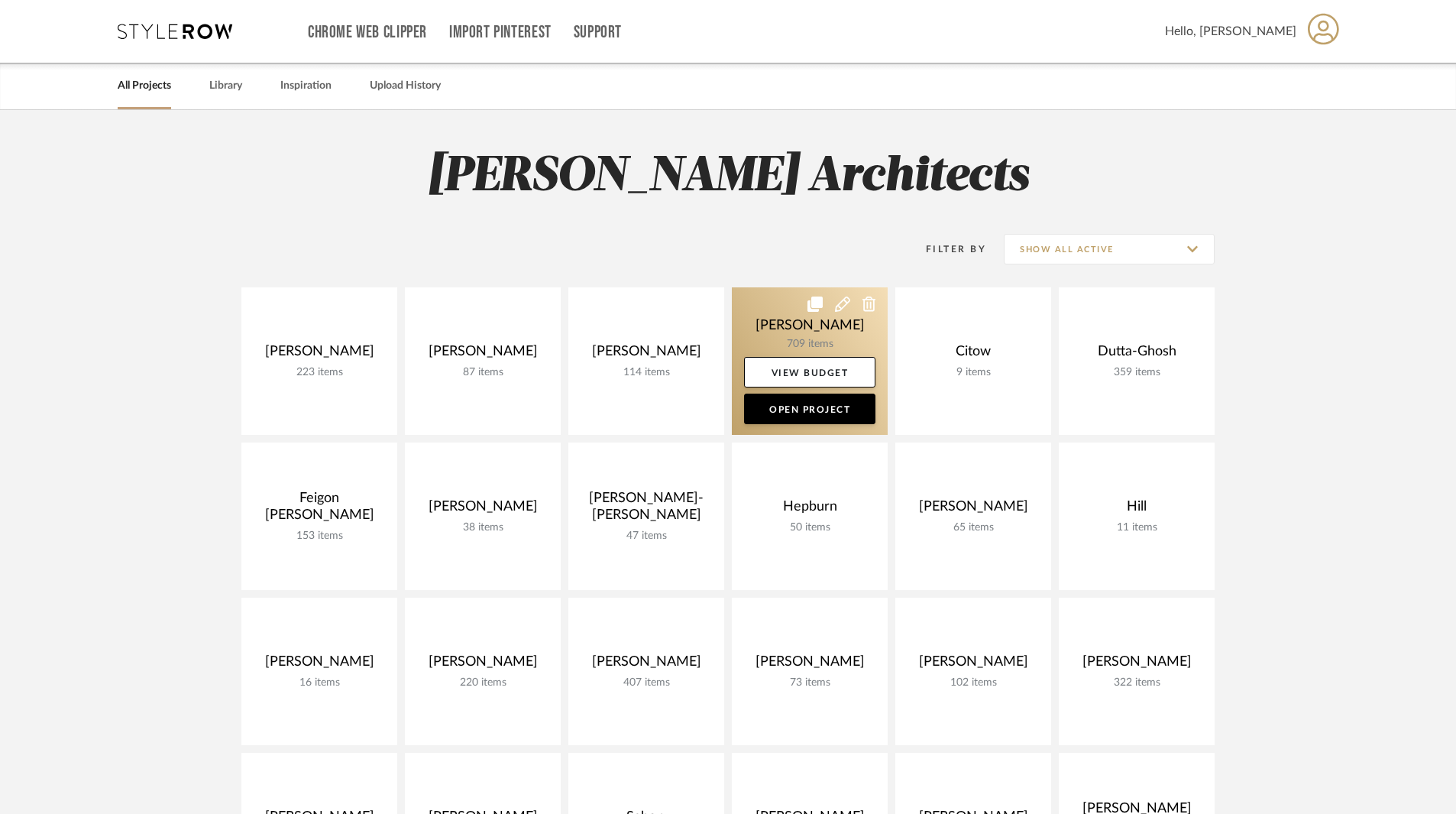
click at [810, 345] on link at bounding box center [809, 361] width 156 height 148
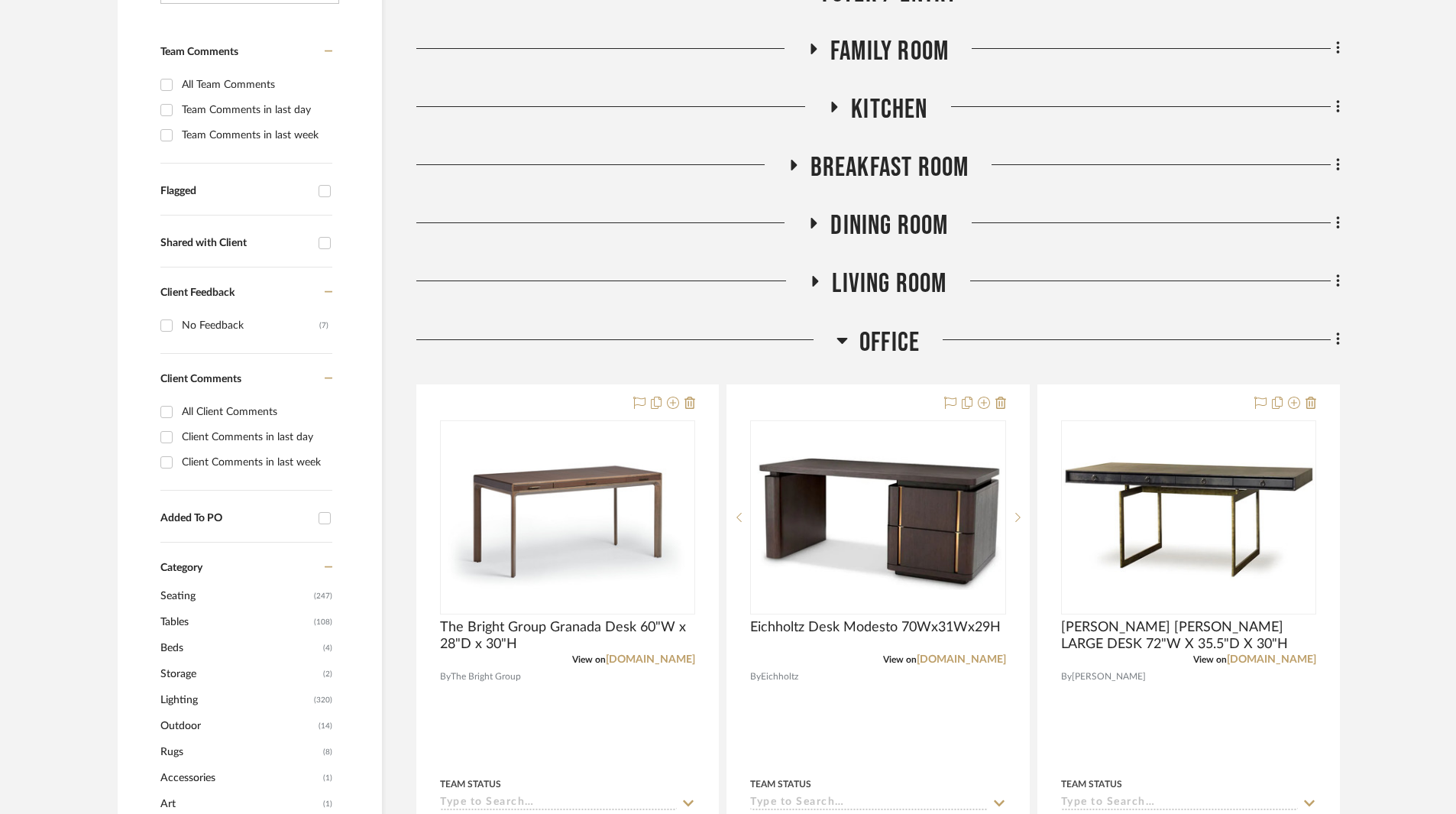
scroll to position [305, 0]
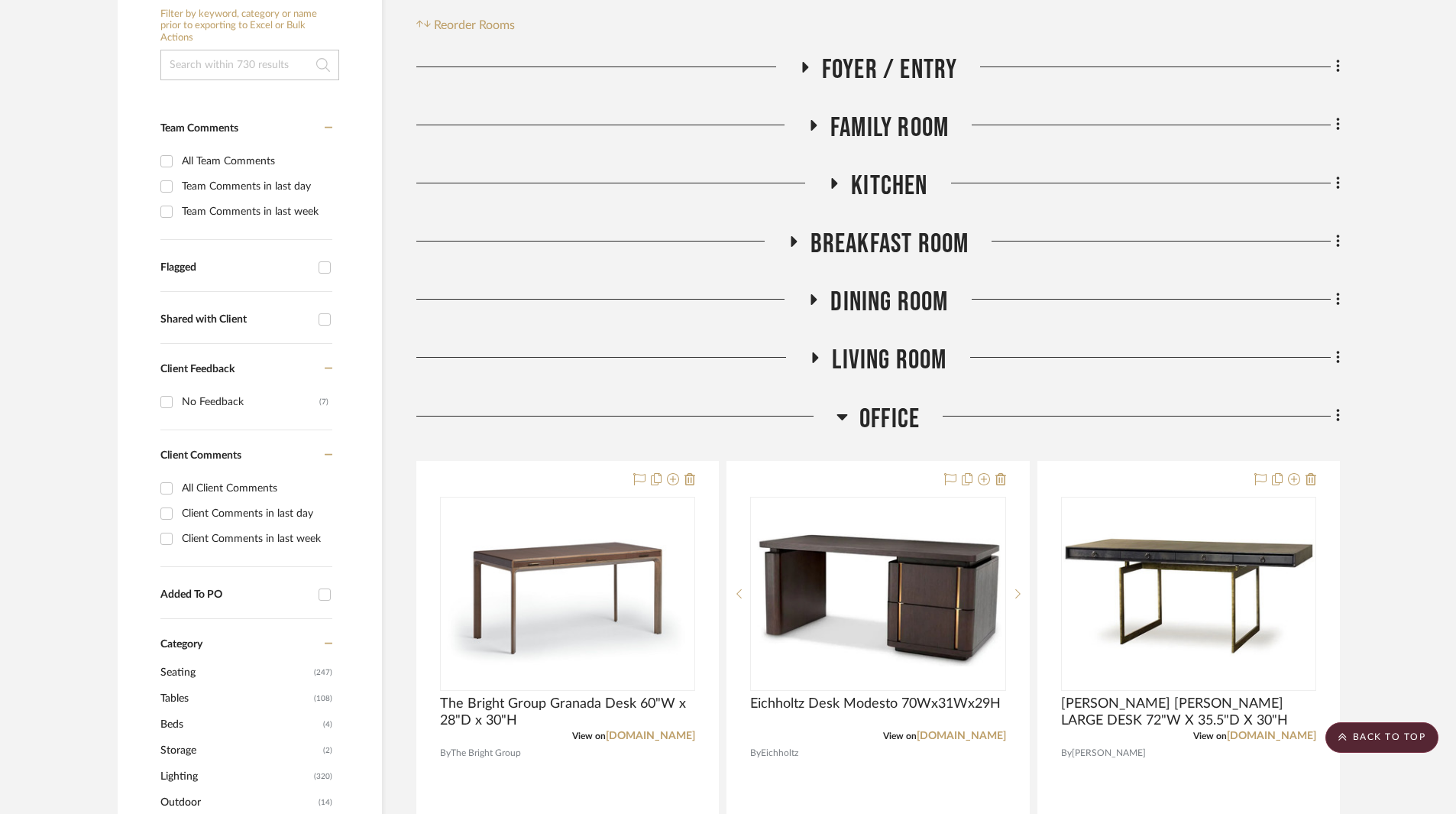
click at [811, 123] on icon at bounding box center [814, 125] width 6 height 11
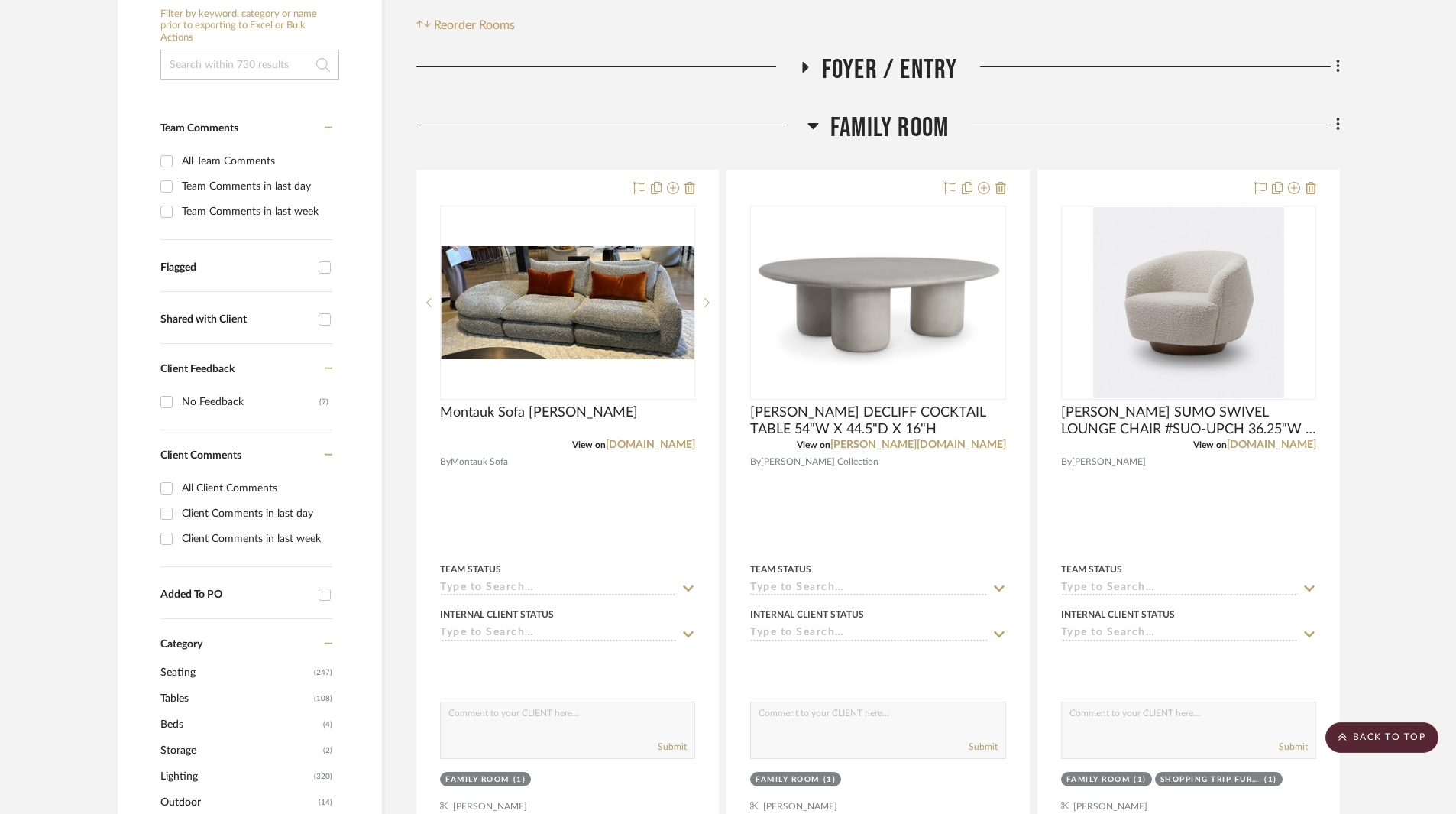
click at [1093, 19] on div "Filter Products Displaying 730 products Reorder Rooms" at bounding box center [878, 0] width 924 height 68
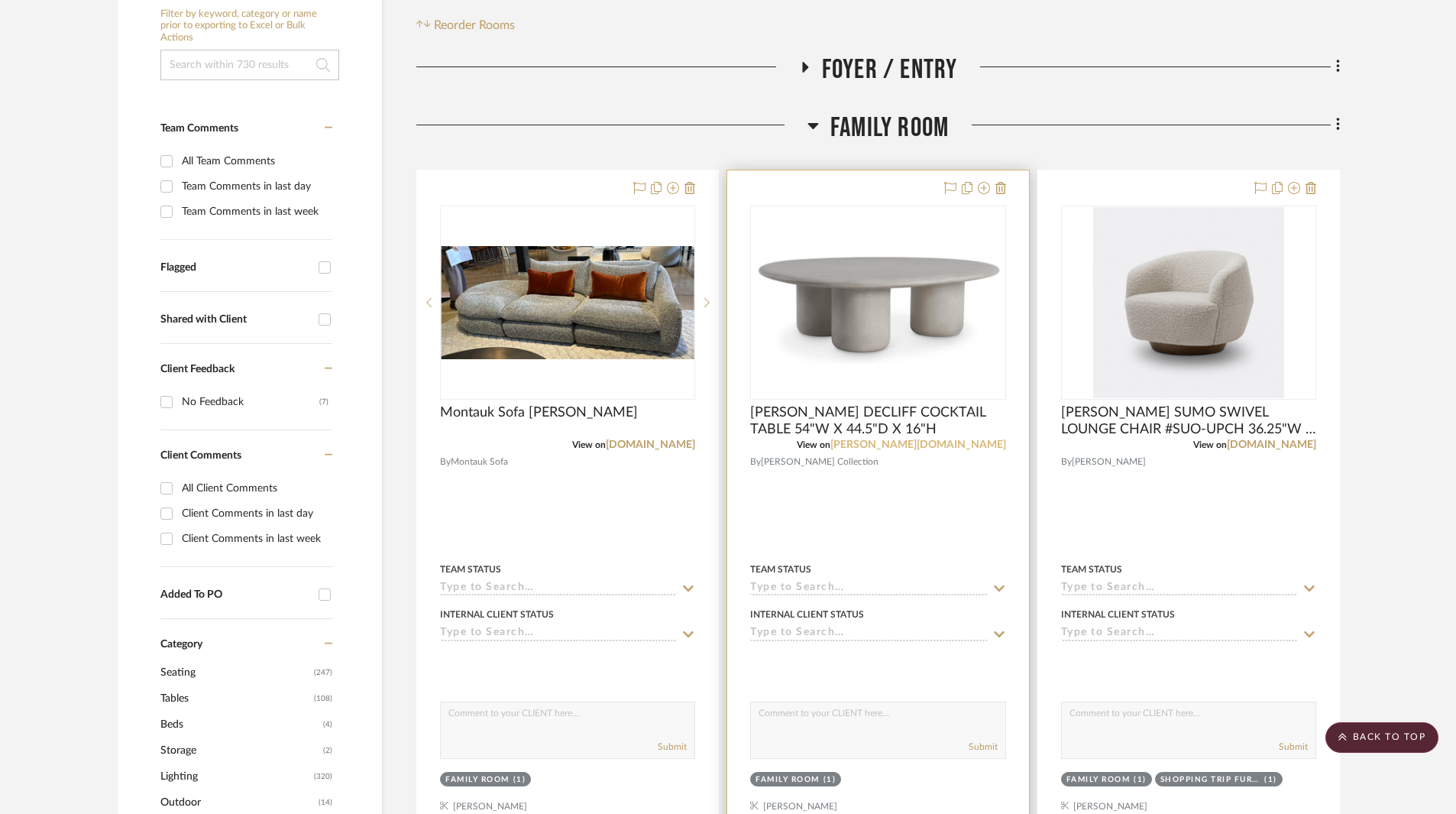
click at [967, 445] on link "[PERSON_NAME][DOMAIN_NAME]" at bounding box center [918, 444] width 176 height 11
click at [935, 446] on link "[PERSON_NAME][DOMAIN_NAME]" at bounding box center [918, 444] width 176 height 11
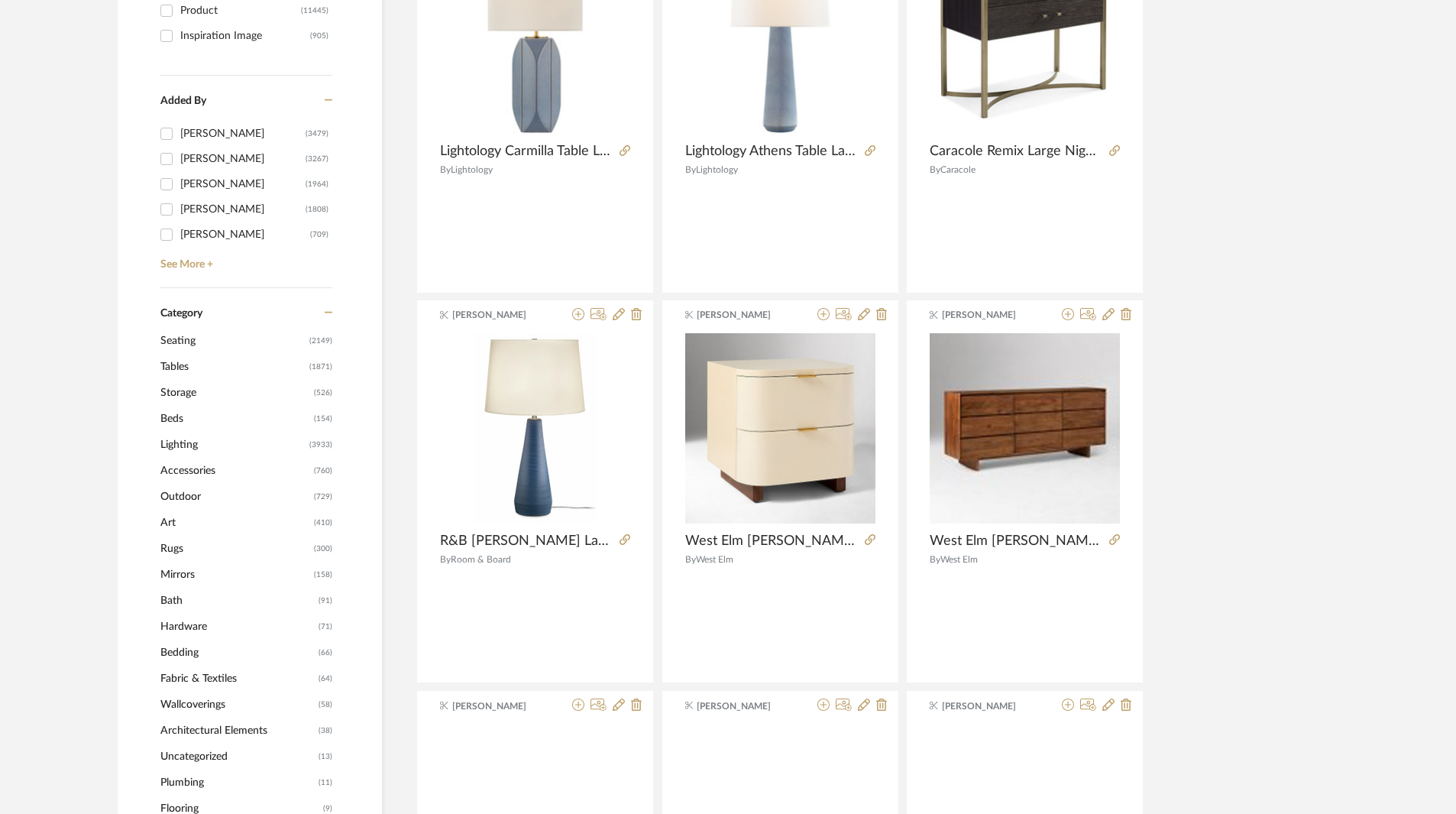
scroll to position [458, 0]
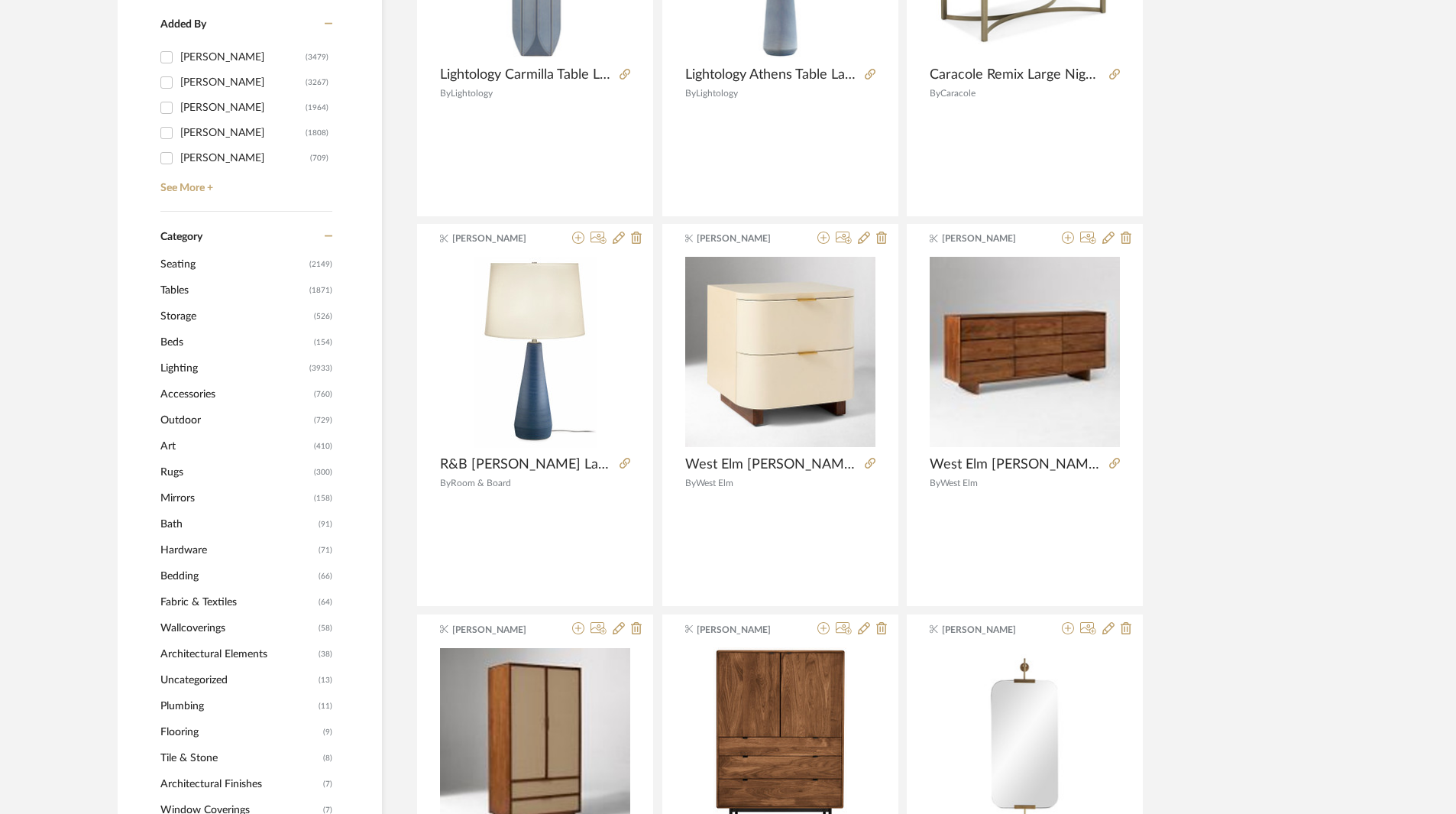
click at [179, 291] on span "Tables" at bounding box center [233, 290] width 145 height 26
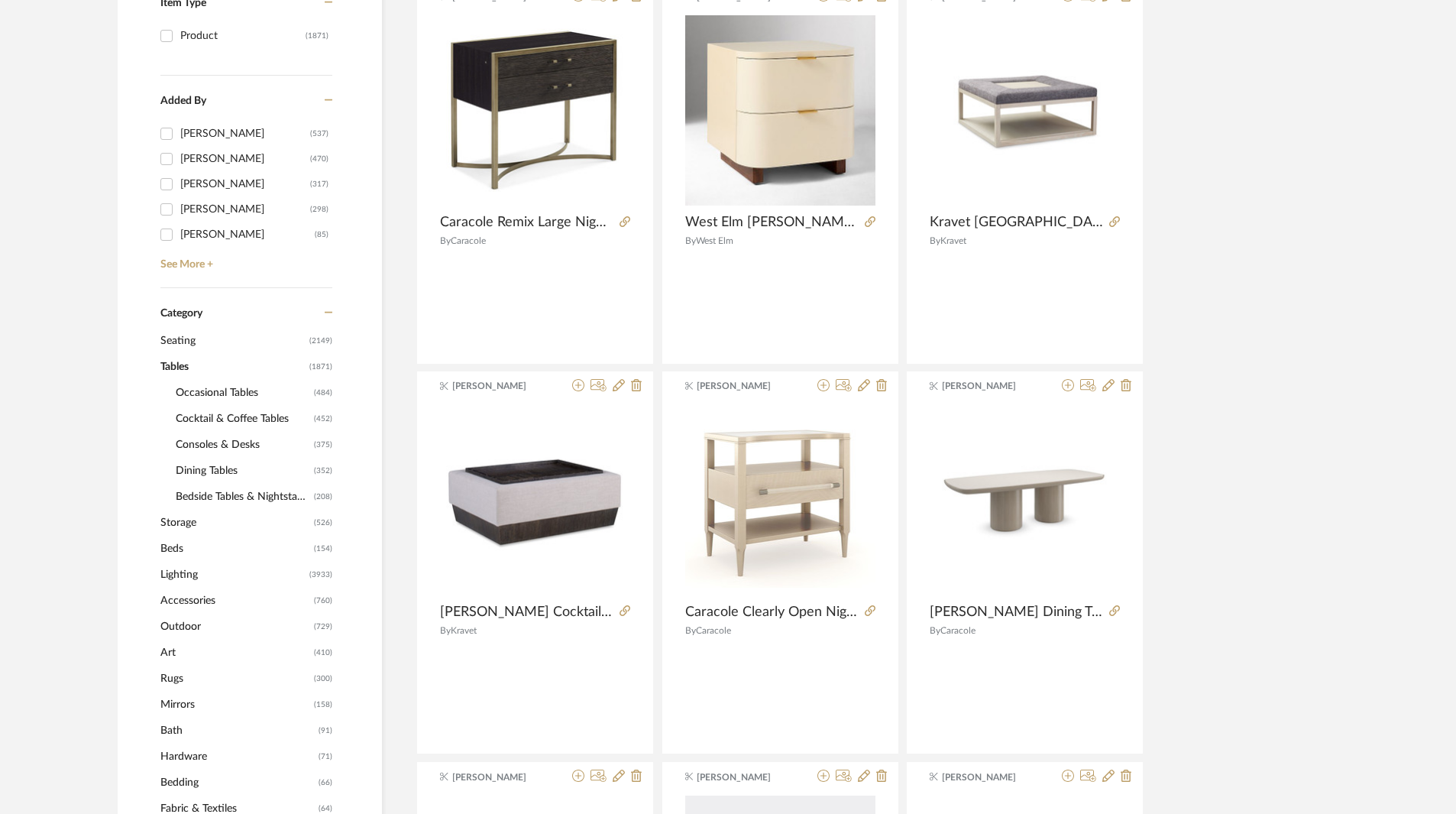
scroll to position [74, 0]
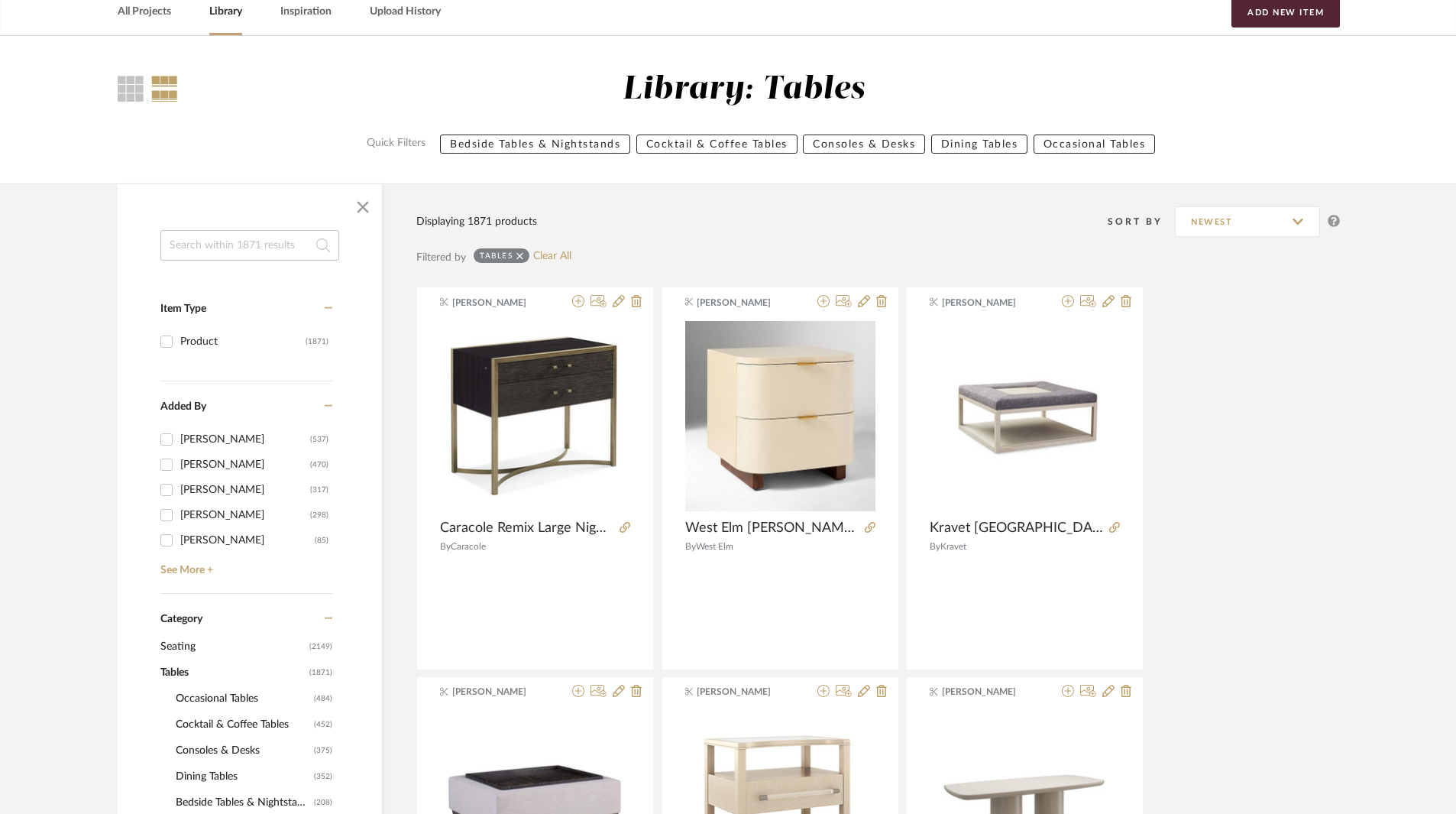
click at [228, 229] on div at bounding box center [249, 206] width 264 height 45
click at [228, 241] on input at bounding box center [249, 246] width 179 height 31
type input "desk"
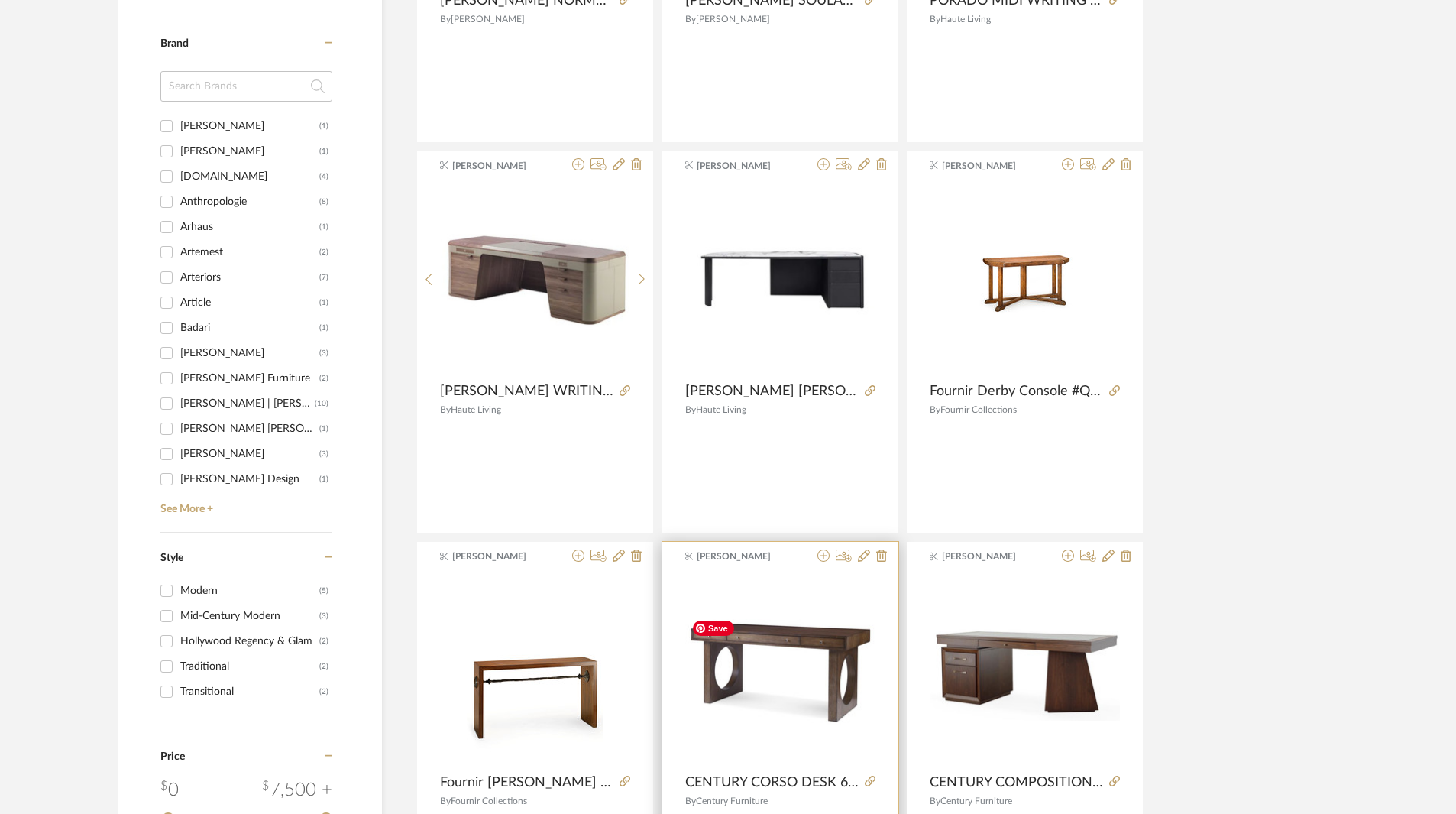
scroll to position [1144, 0]
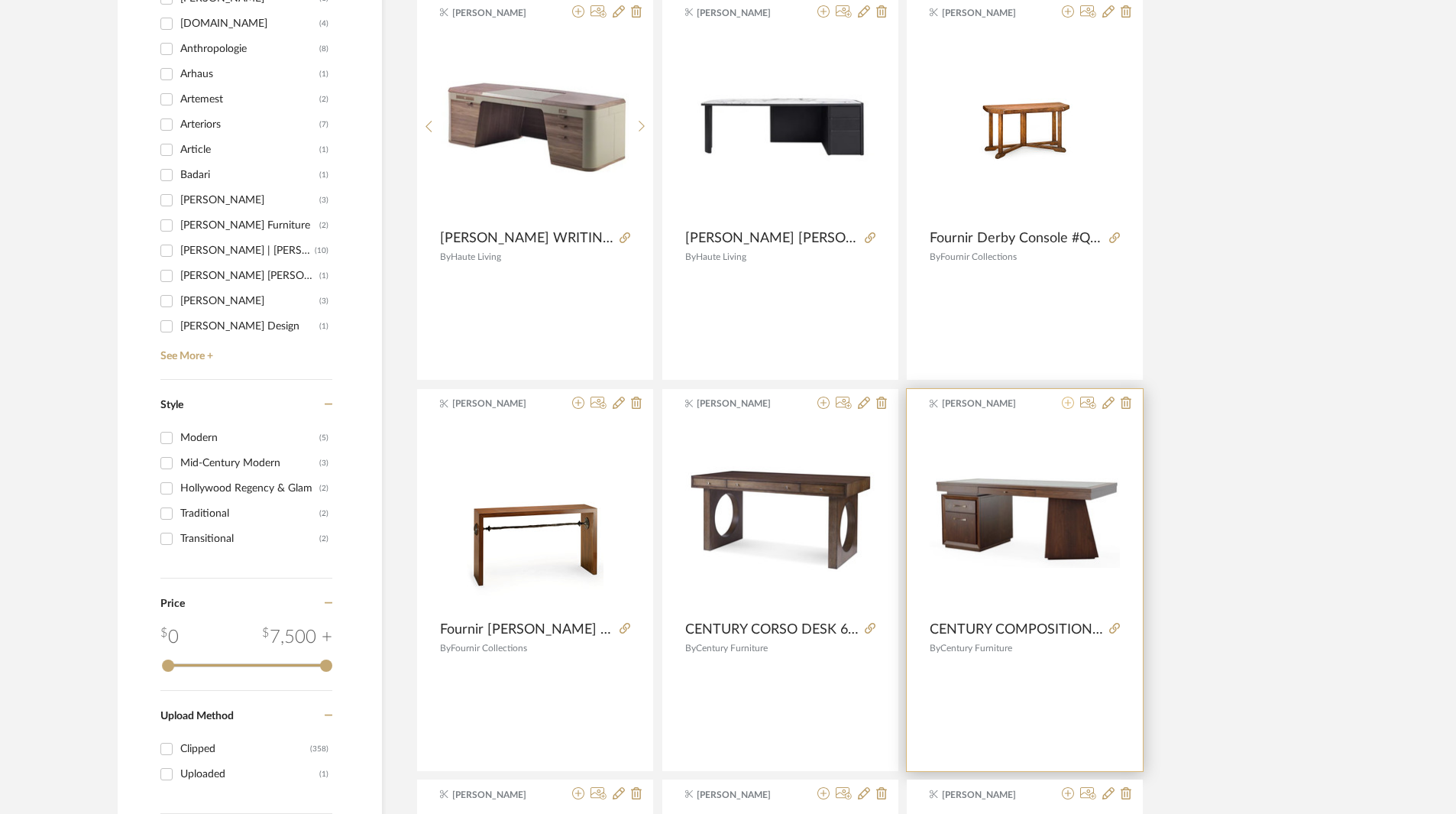
click at [1068, 401] on icon at bounding box center [1068, 402] width 13 height 13
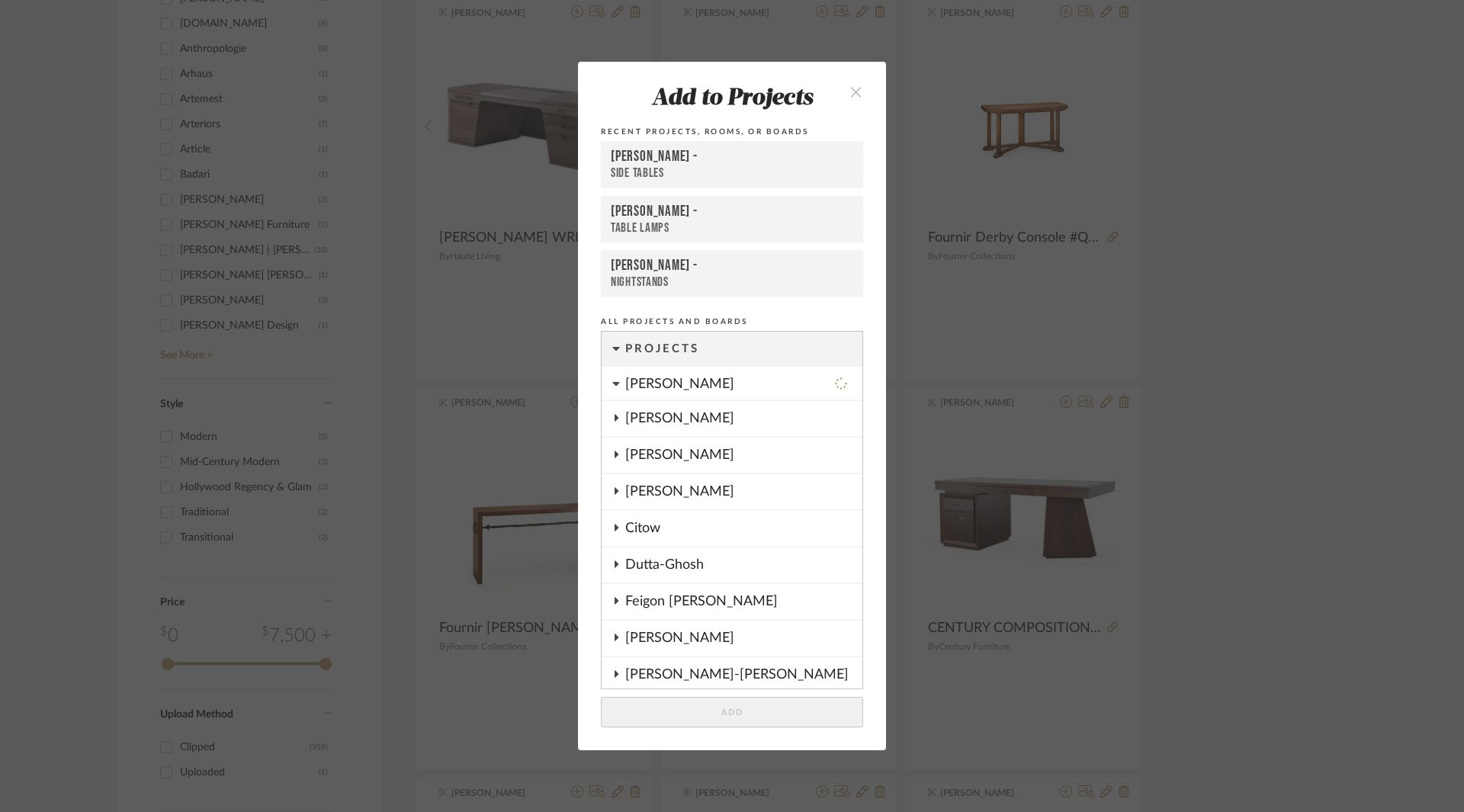
scroll to position [550, 0]
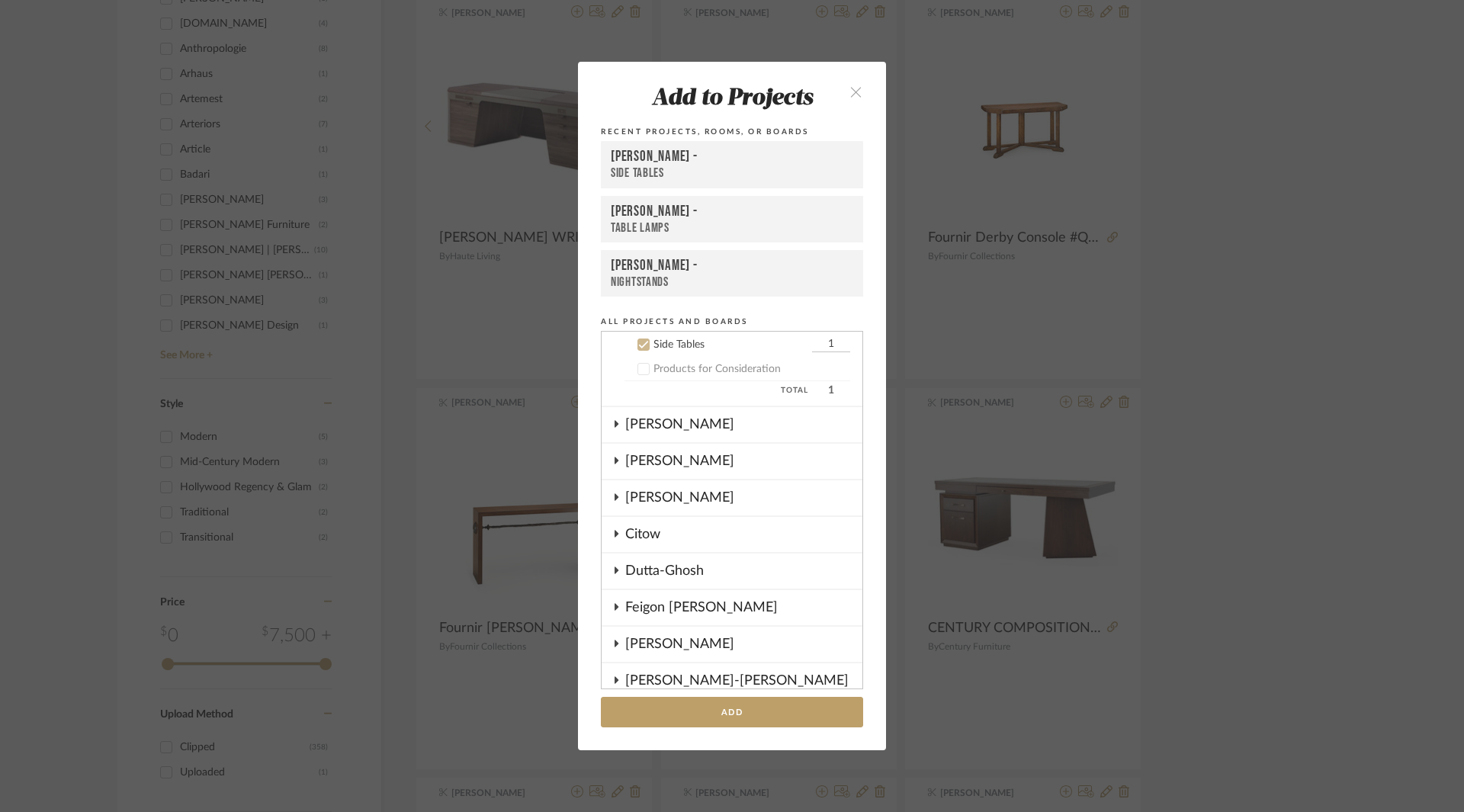
click at [665, 494] on div "[PERSON_NAME]" at bounding box center [744, 498] width 237 height 35
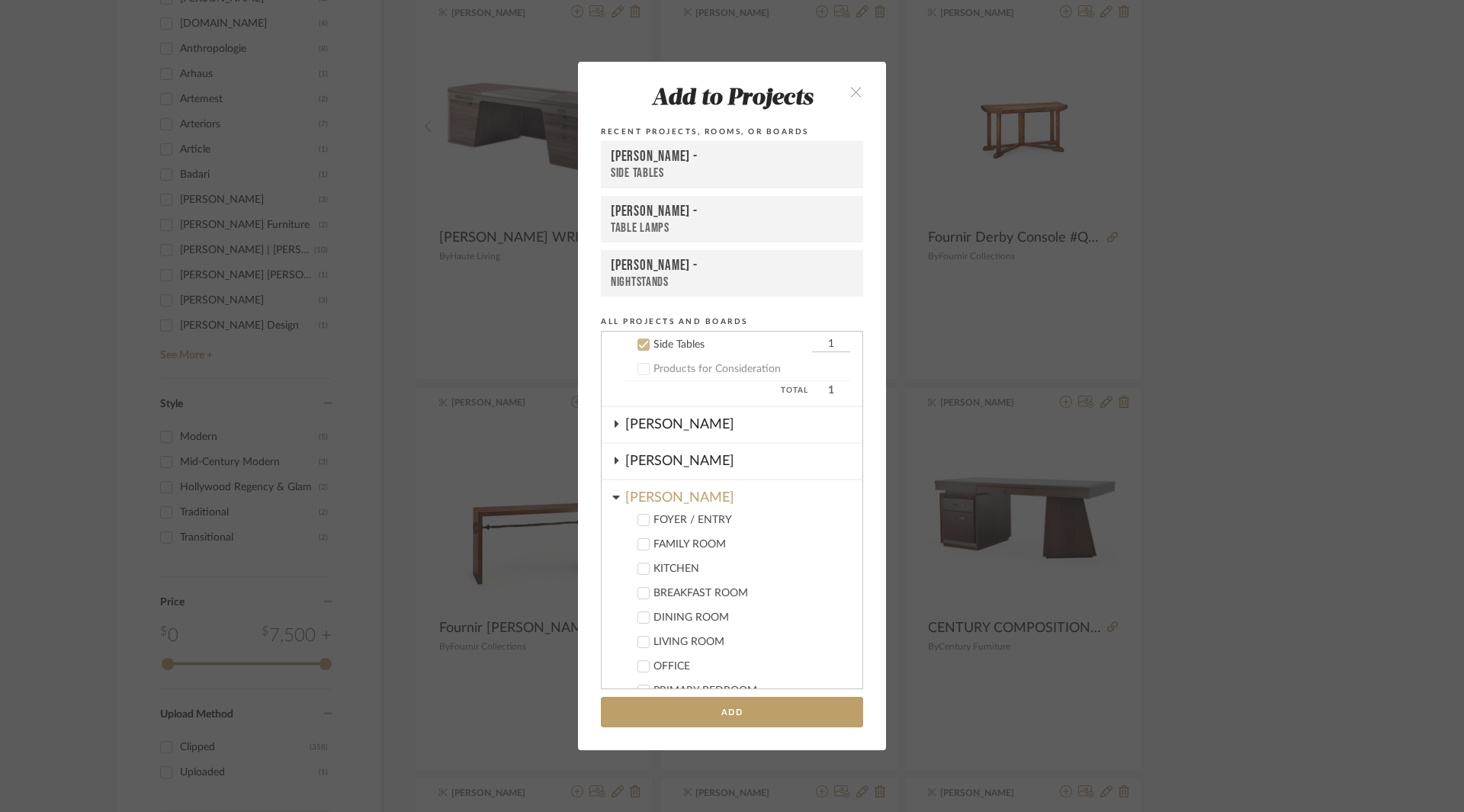
click at [681, 663] on div "OFFICE" at bounding box center [751, 665] width 197 height 13
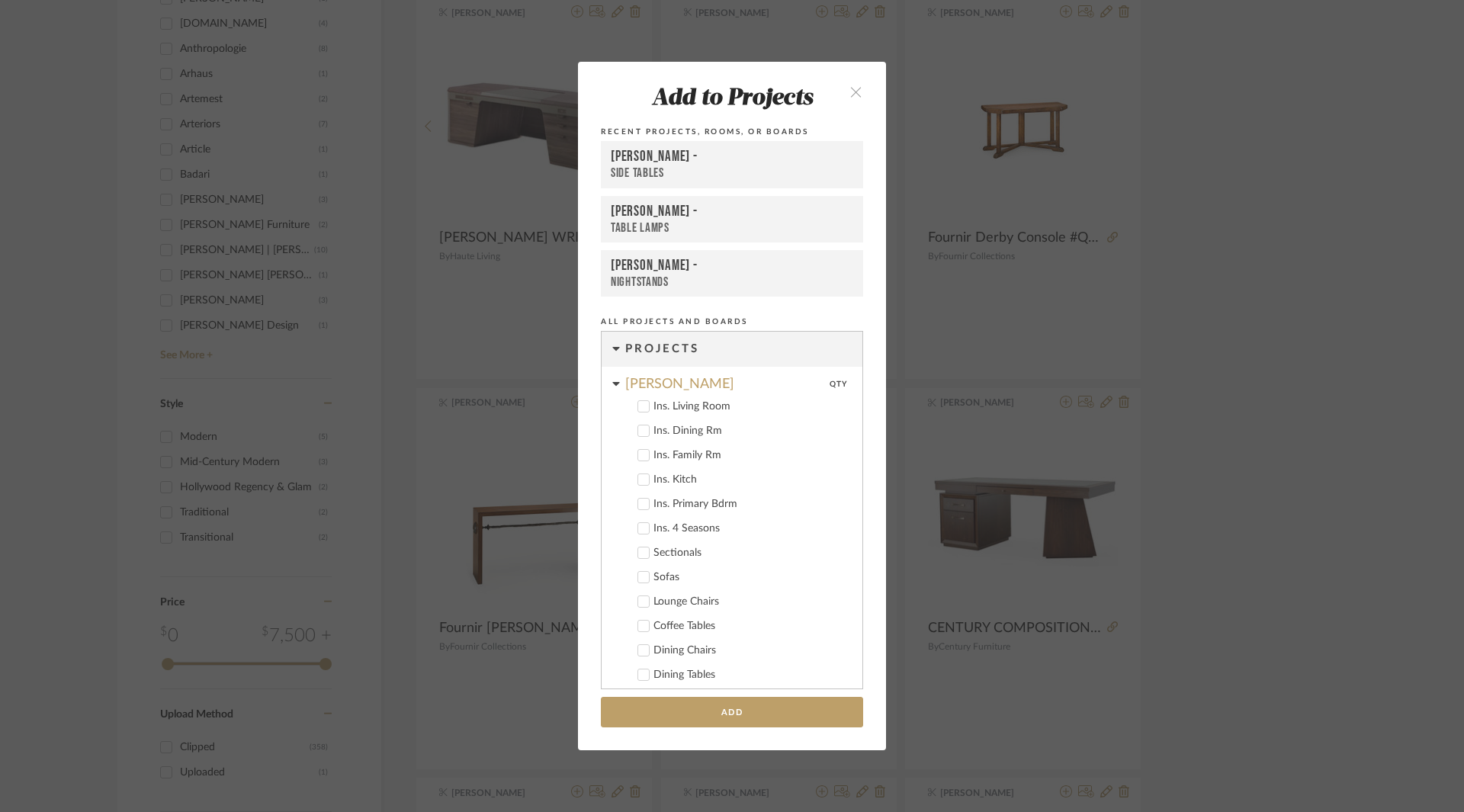
scroll to position [305, 0]
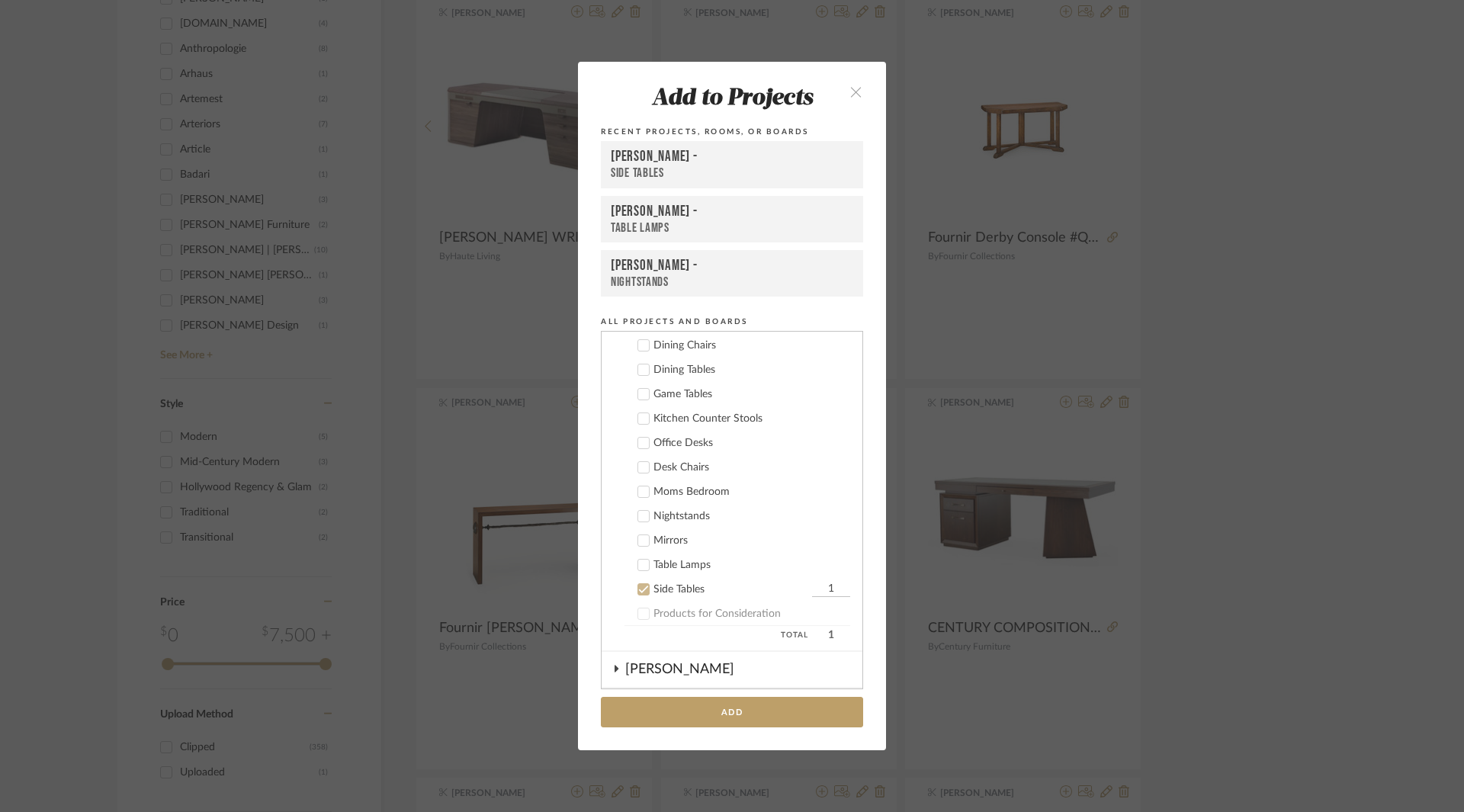
drag, startPoint x: 642, startPoint y: 587, endPoint x: 651, endPoint y: 590, distance: 9.5
click at [645, 589] on label "Side Tables 1" at bounding box center [737, 589] width 226 height 15
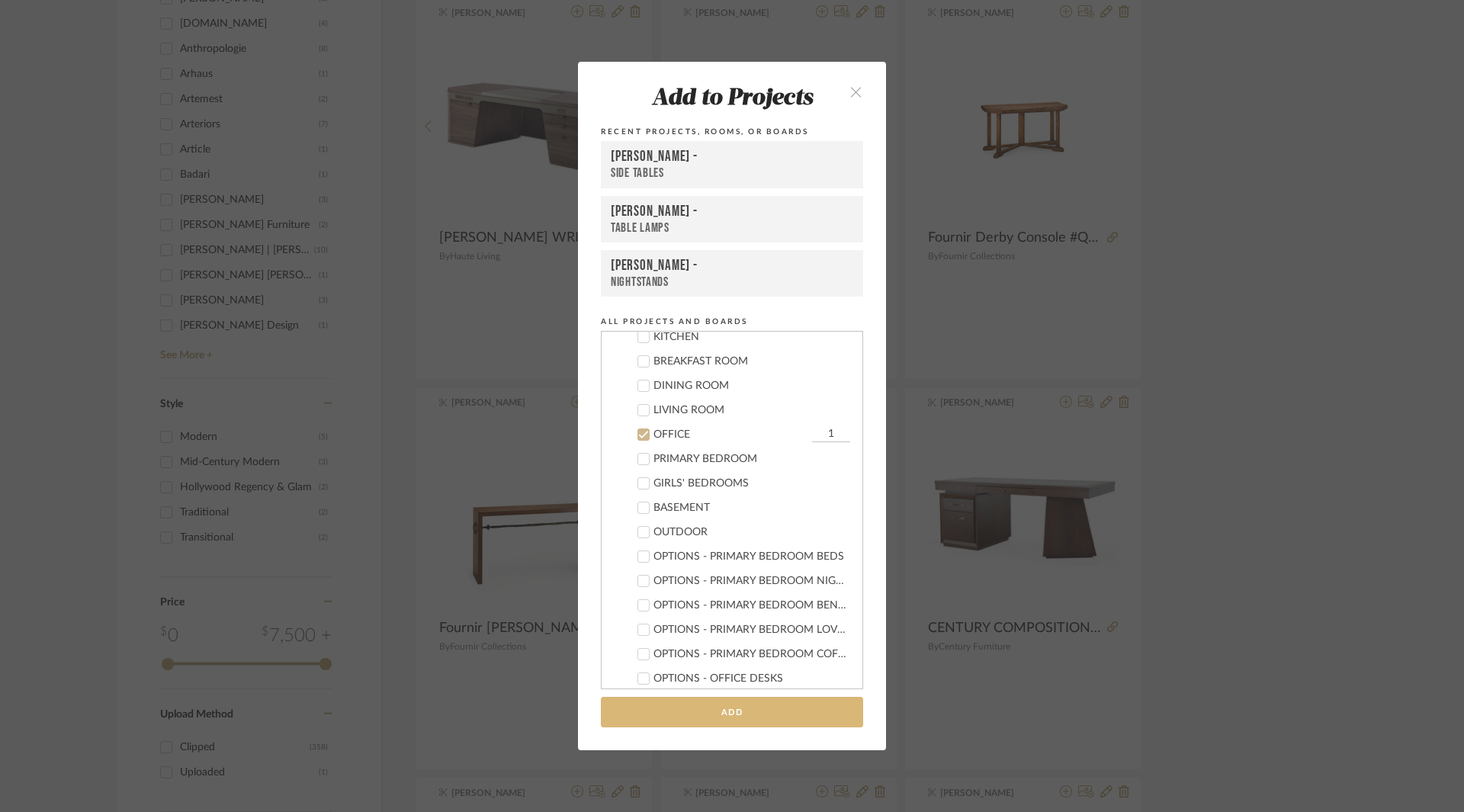
click at [723, 710] on button "Add" at bounding box center [732, 712] width 262 height 31
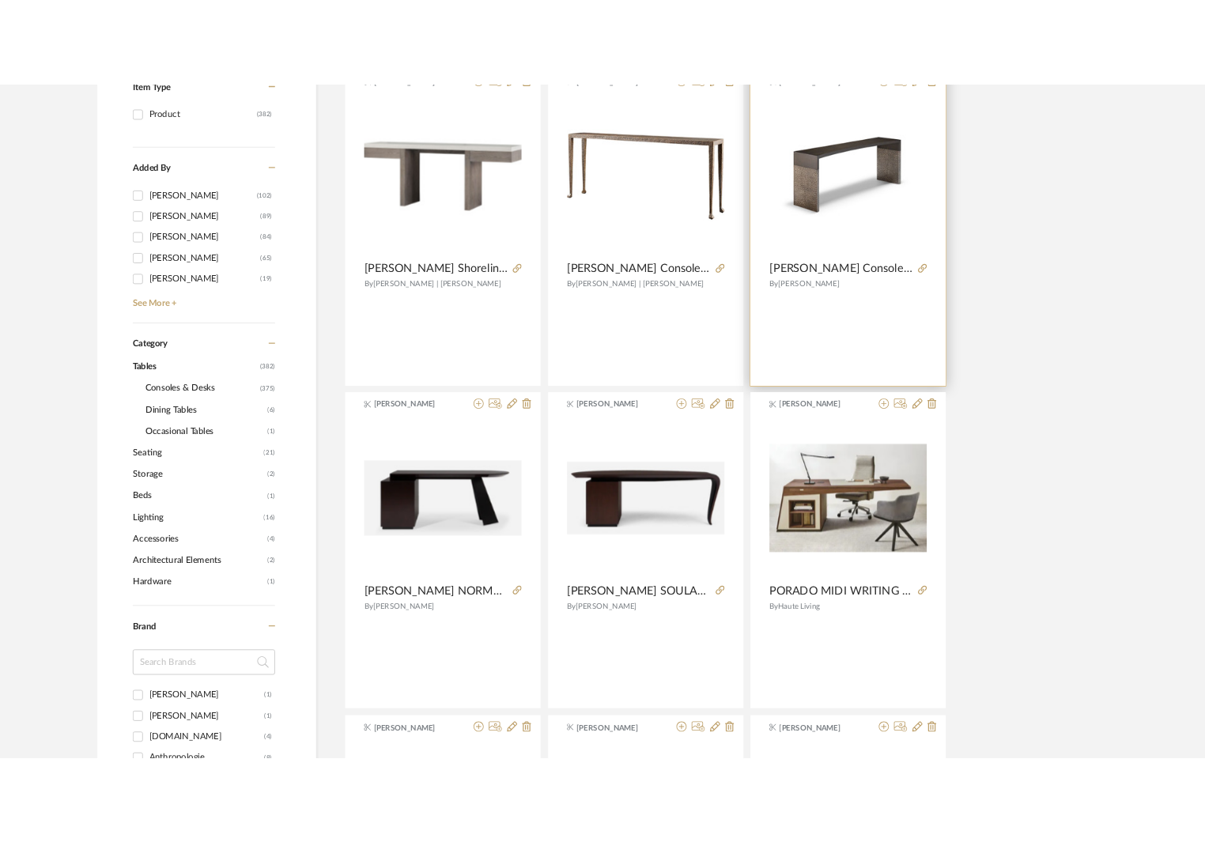
scroll to position [0, 0]
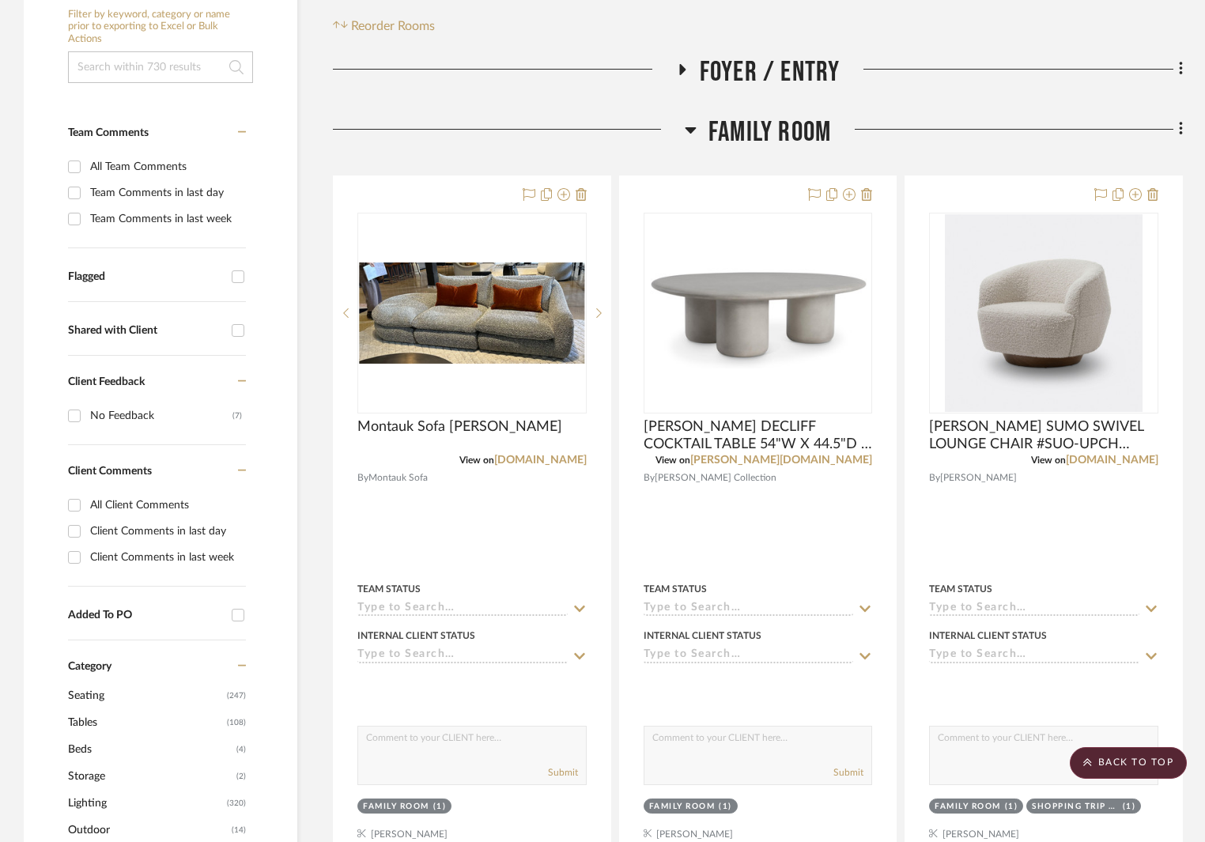
click at [688, 126] on icon at bounding box center [690, 129] width 12 height 19
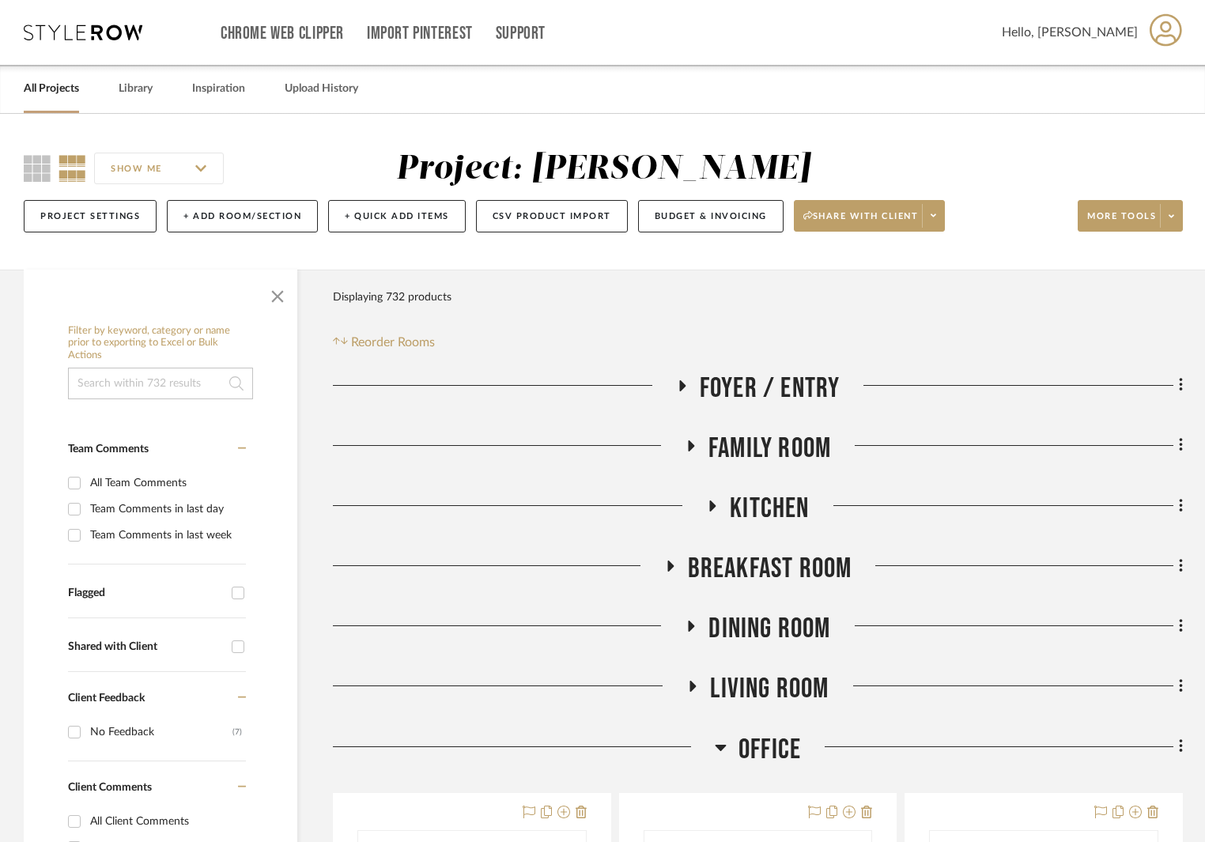
click at [695, 443] on icon at bounding box center [690, 445] width 19 height 12
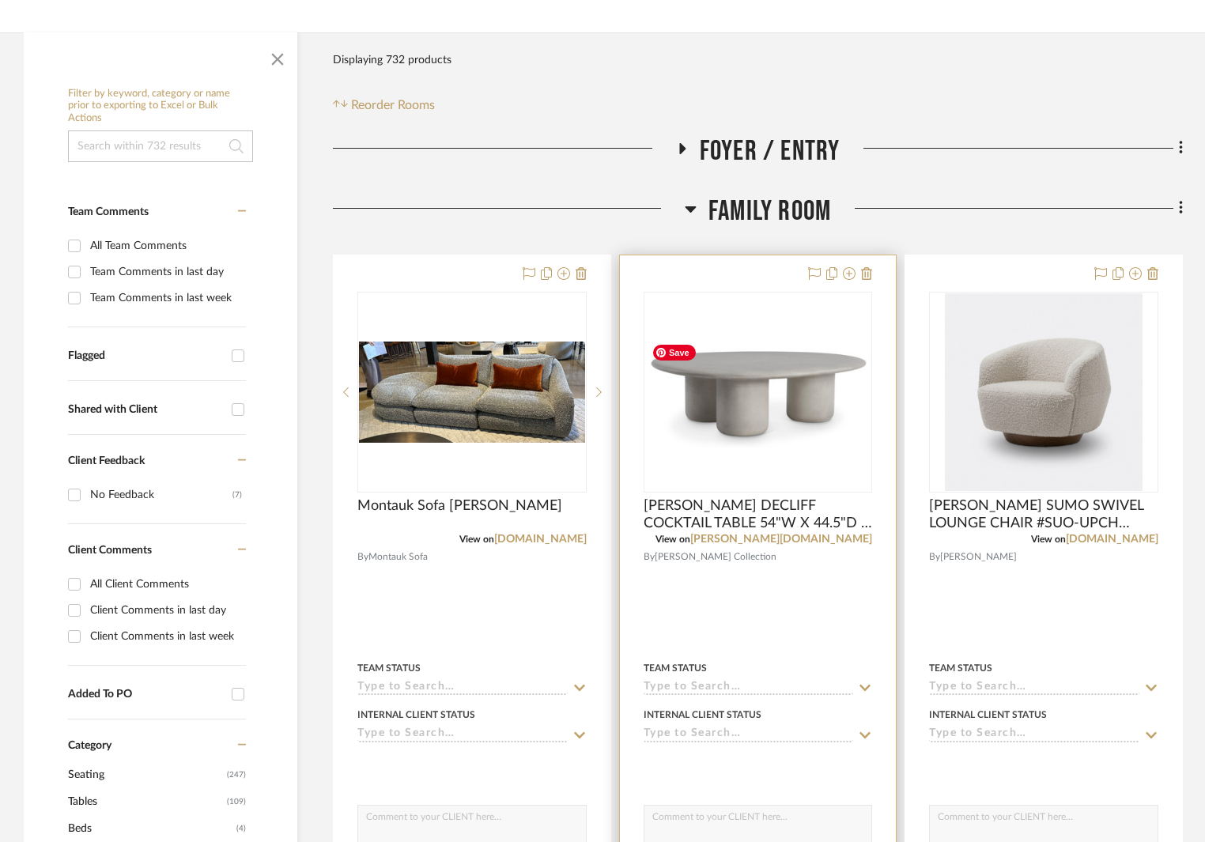
scroll to position [316, 0]
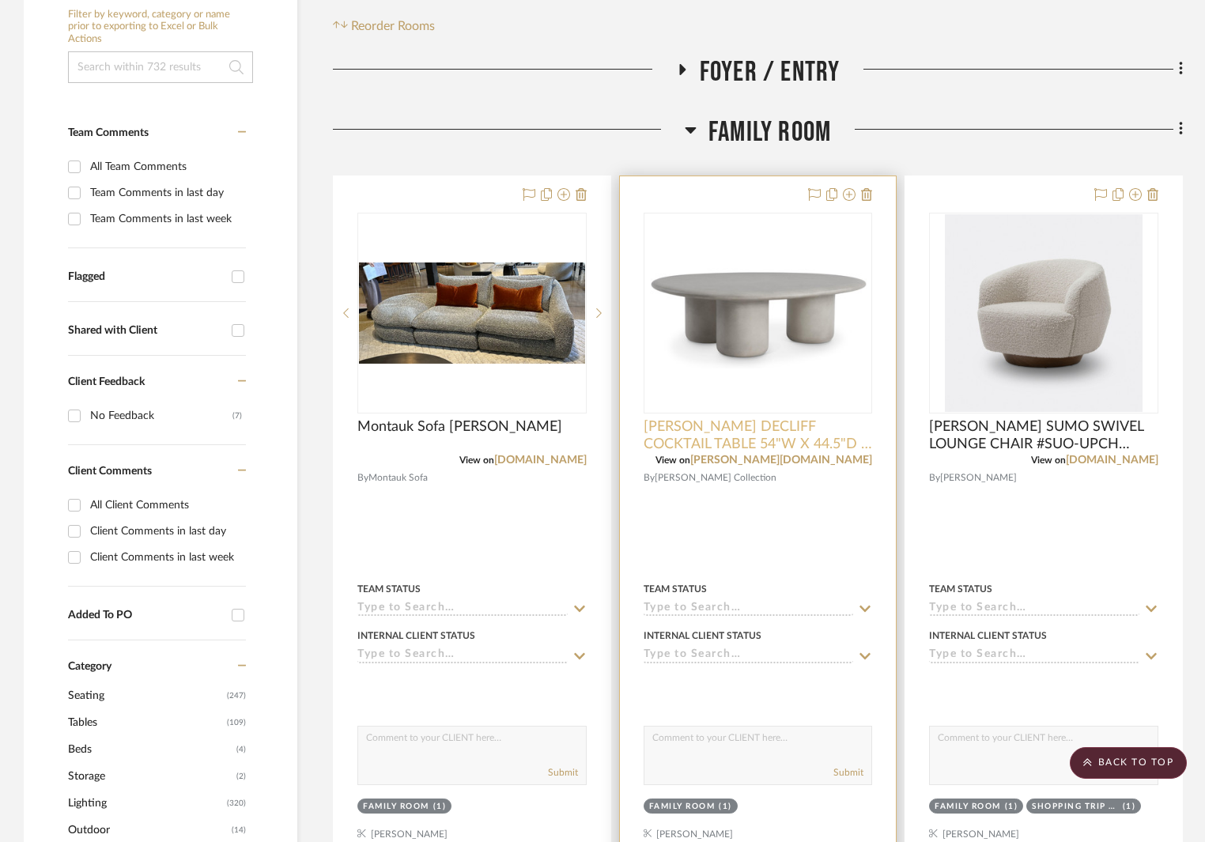
click at [789, 420] on span "[PERSON_NAME] DECLIFF COCKTAIL TABLE 54"W X 44.5"D X 16"H" at bounding box center [757, 435] width 229 height 35
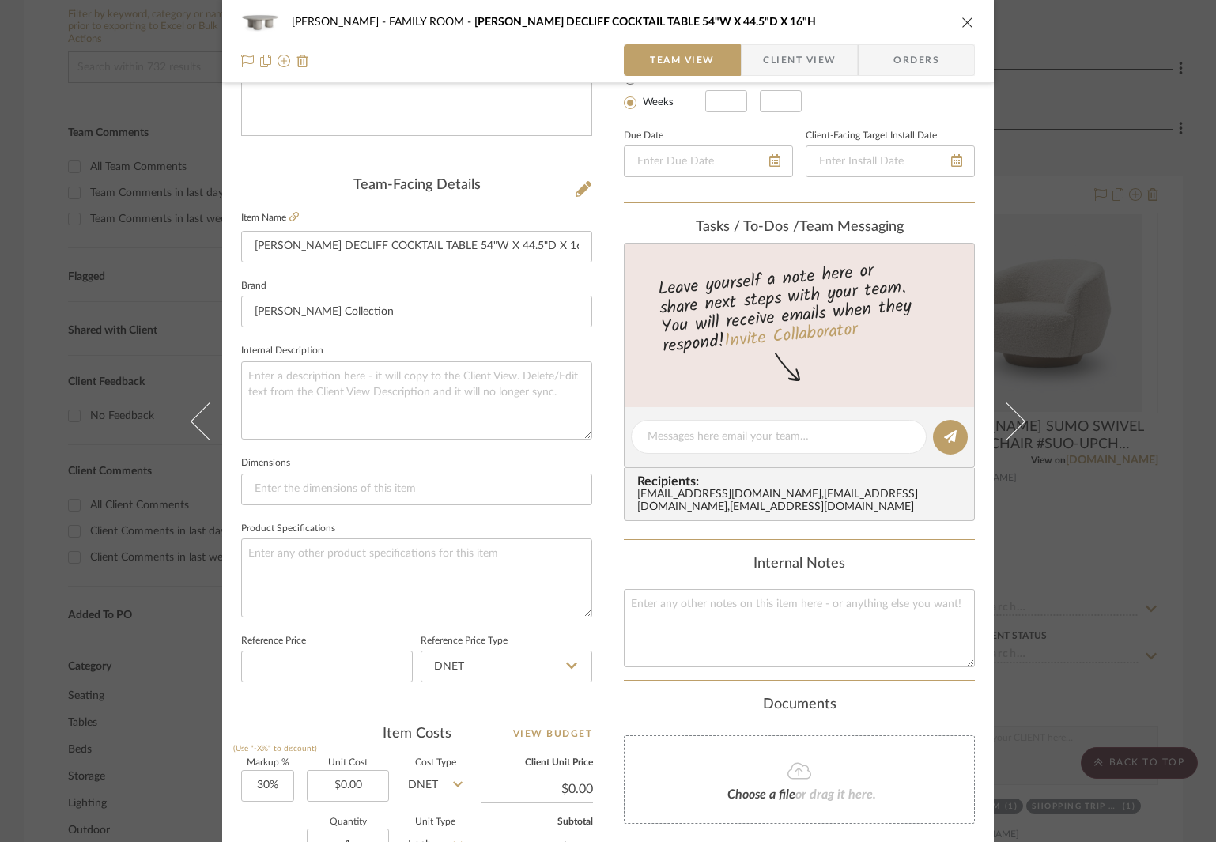
scroll to position [395, 0]
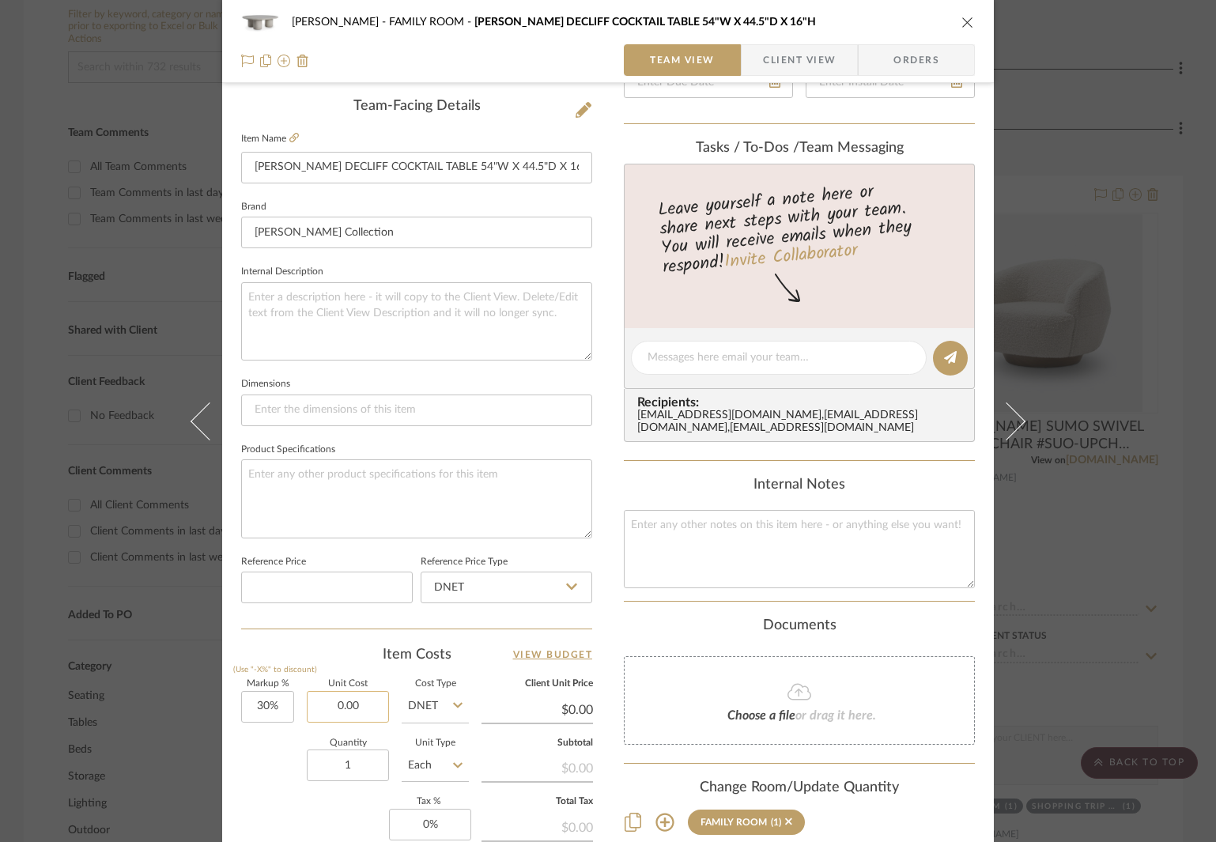
click at [358, 703] on input "0.00" at bounding box center [348, 707] width 82 height 32
paste input "1015"
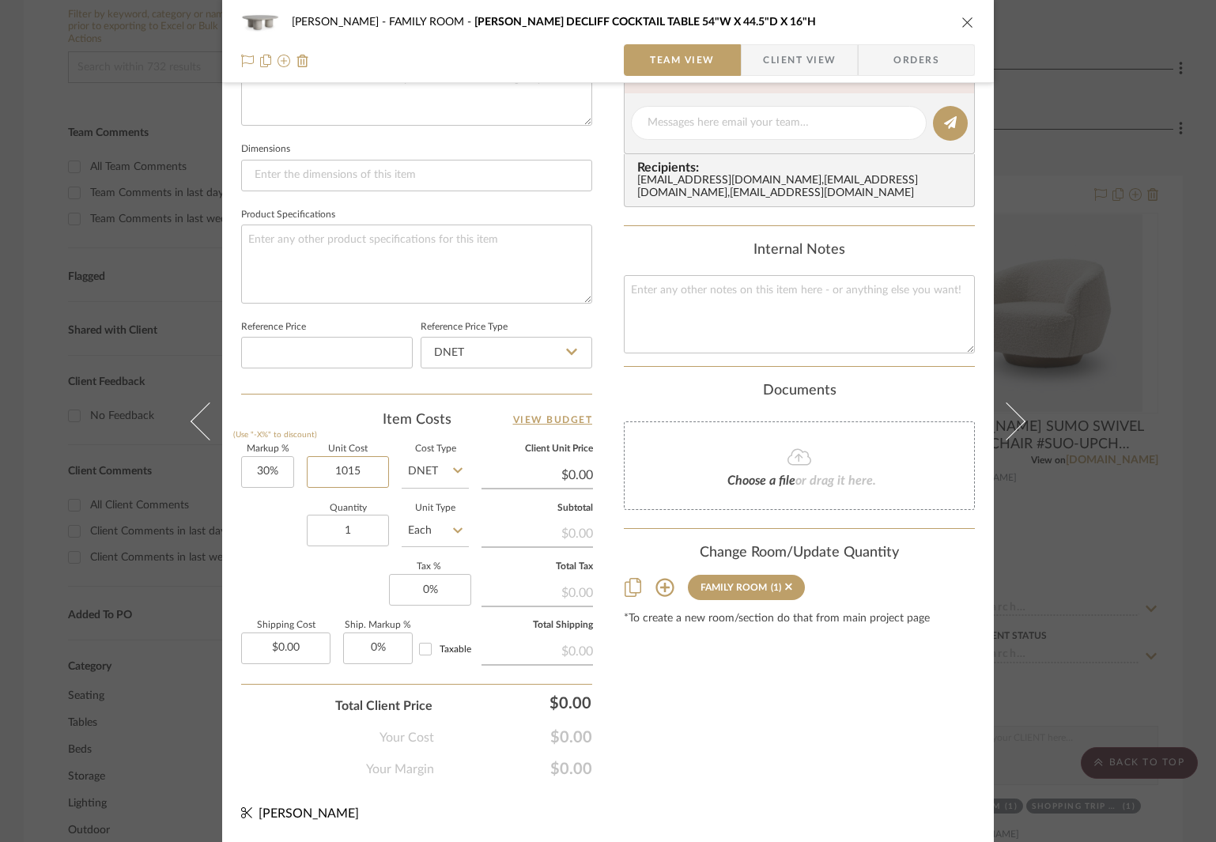
scroll to position [472, 0]
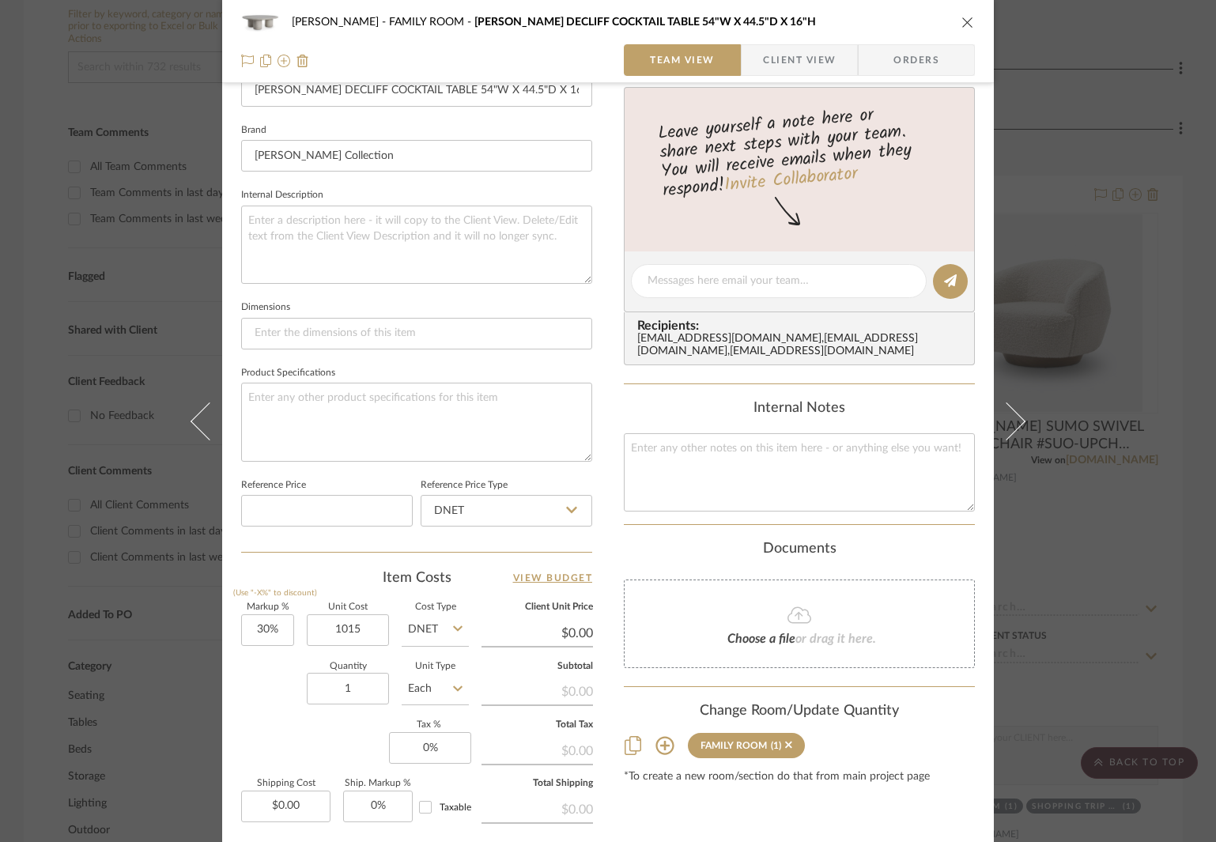
type input "$1,015.00"
click at [967, 25] on icon "close" at bounding box center [967, 22] width 13 height 13
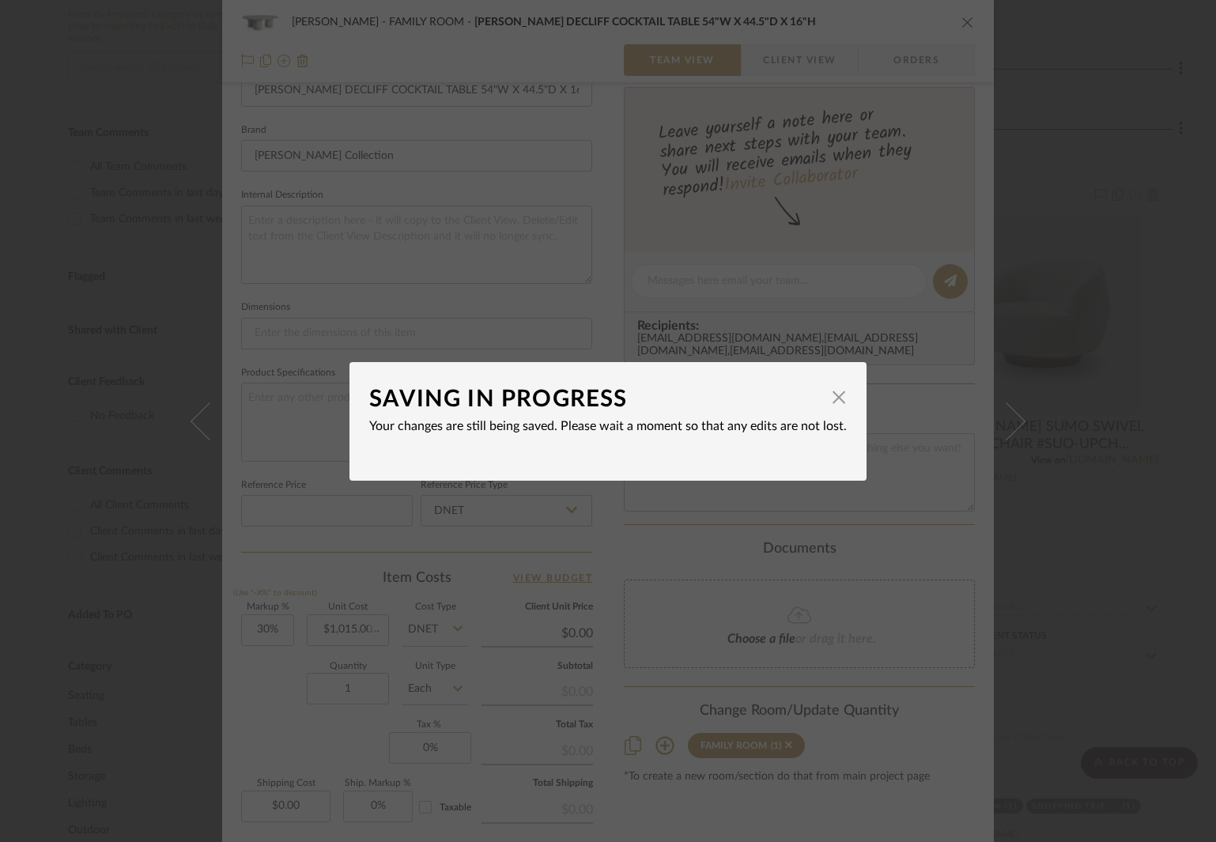
type input "$1,319.50"
click at [834, 395] on span "button" at bounding box center [839, 398] width 32 height 32
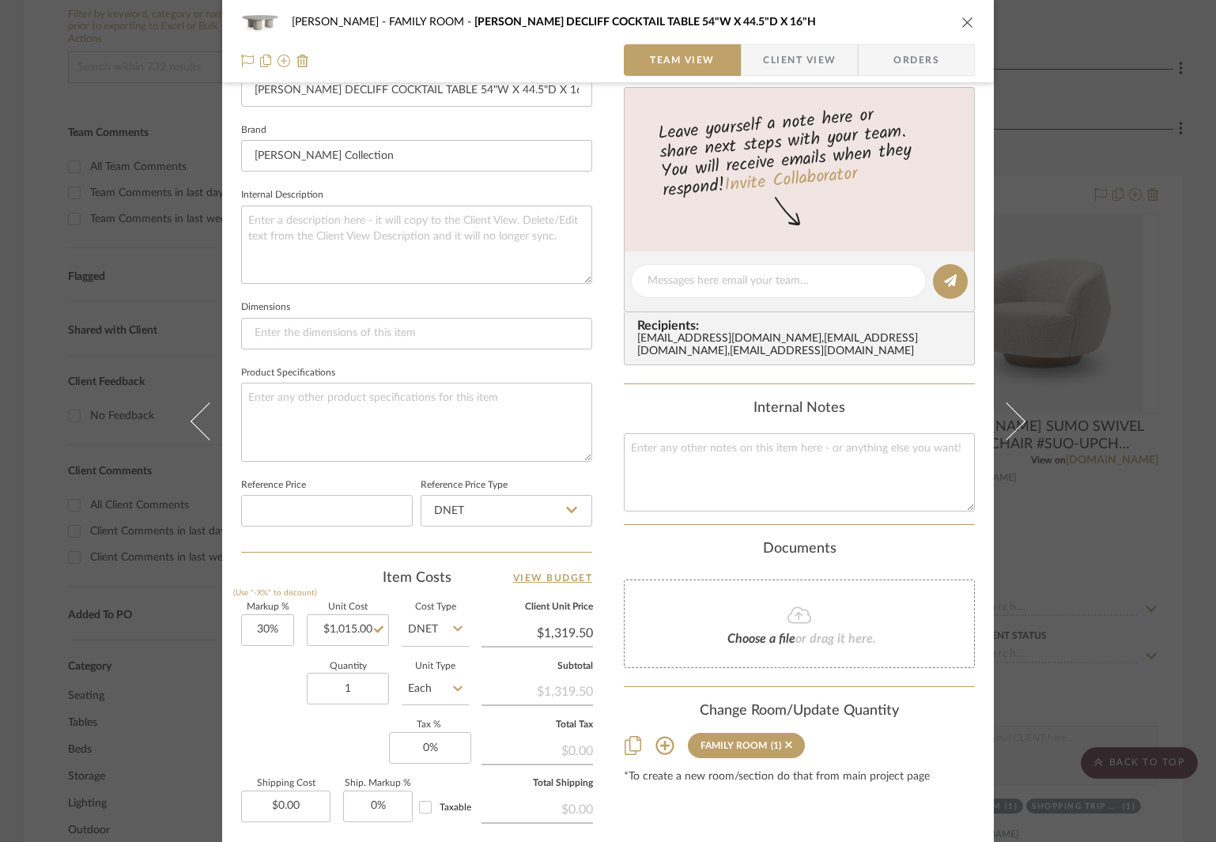
click at [965, 22] on icon "close" at bounding box center [967, 22] width 13 height 13
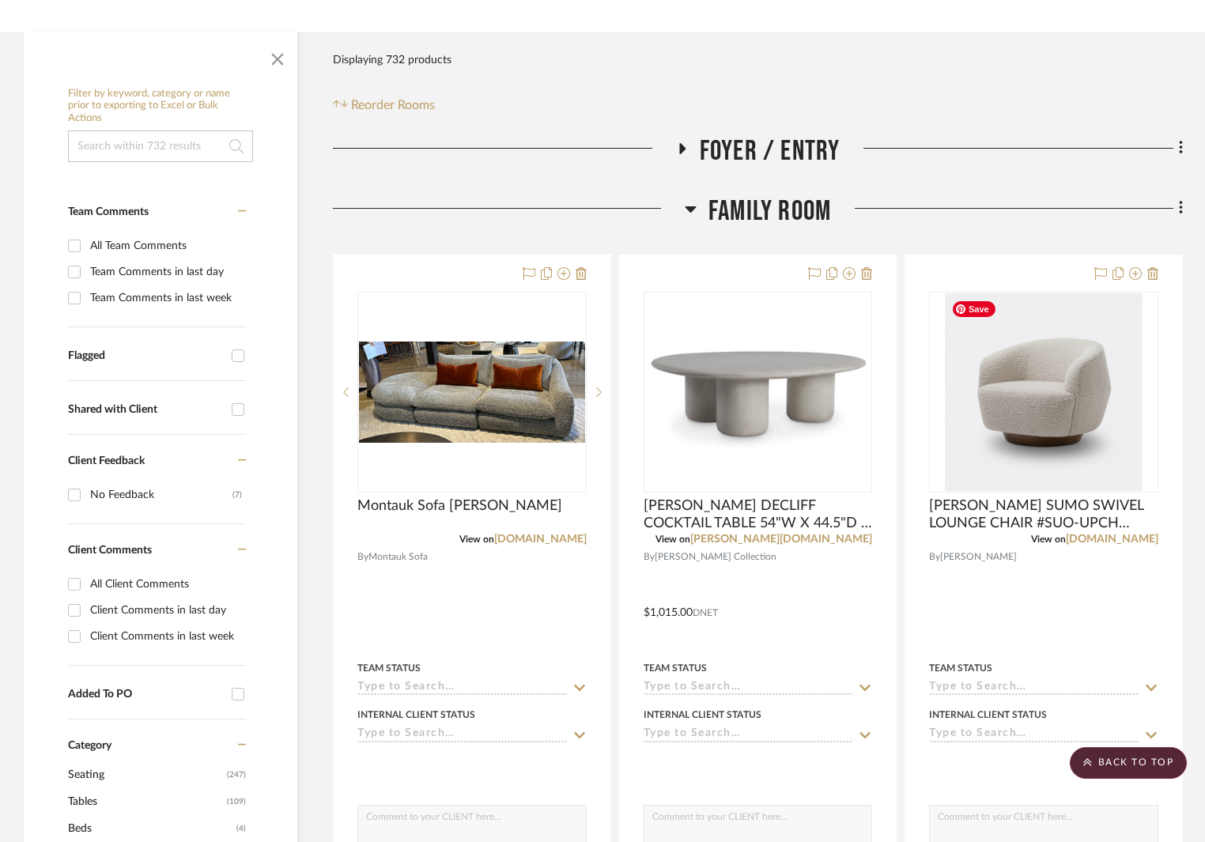
scroll to position [158, 0]
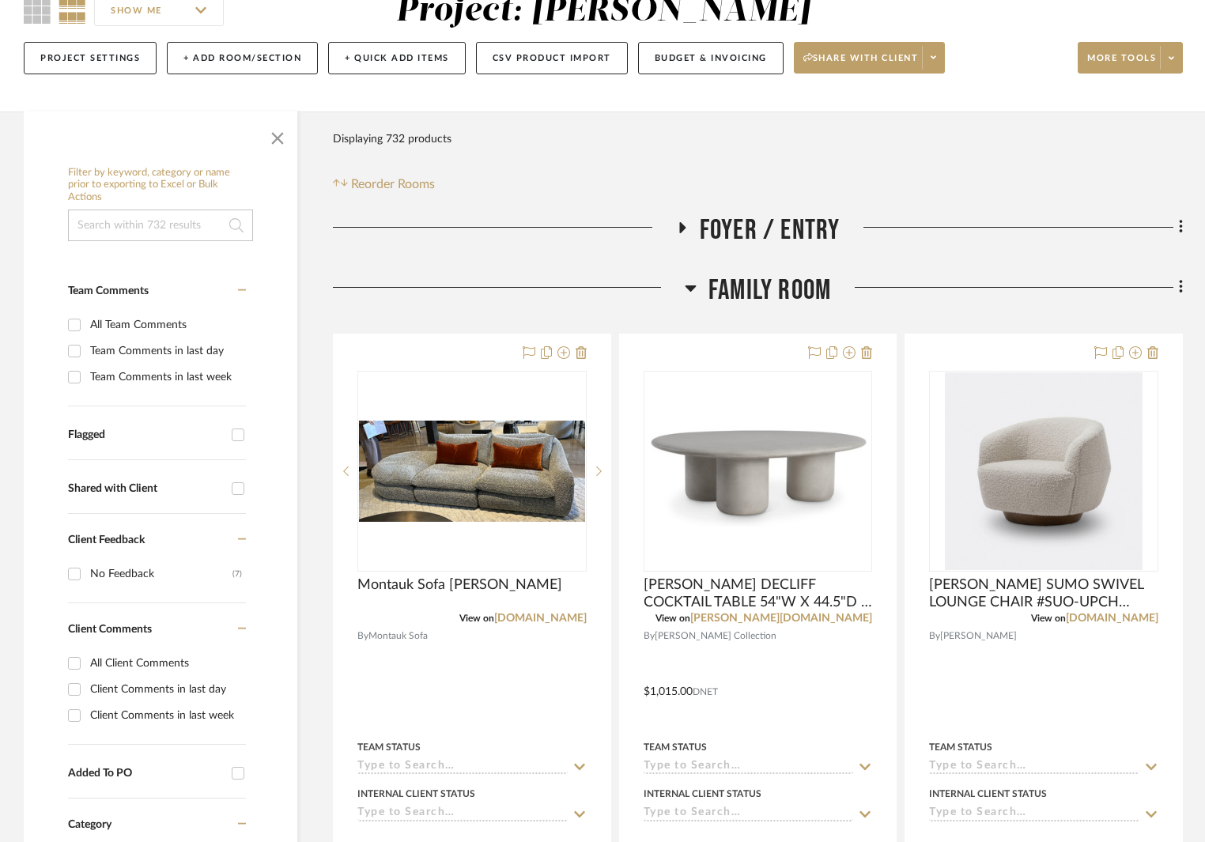
click at [690, 288] on icon at bounding box center [689, 288] width 11 height 6
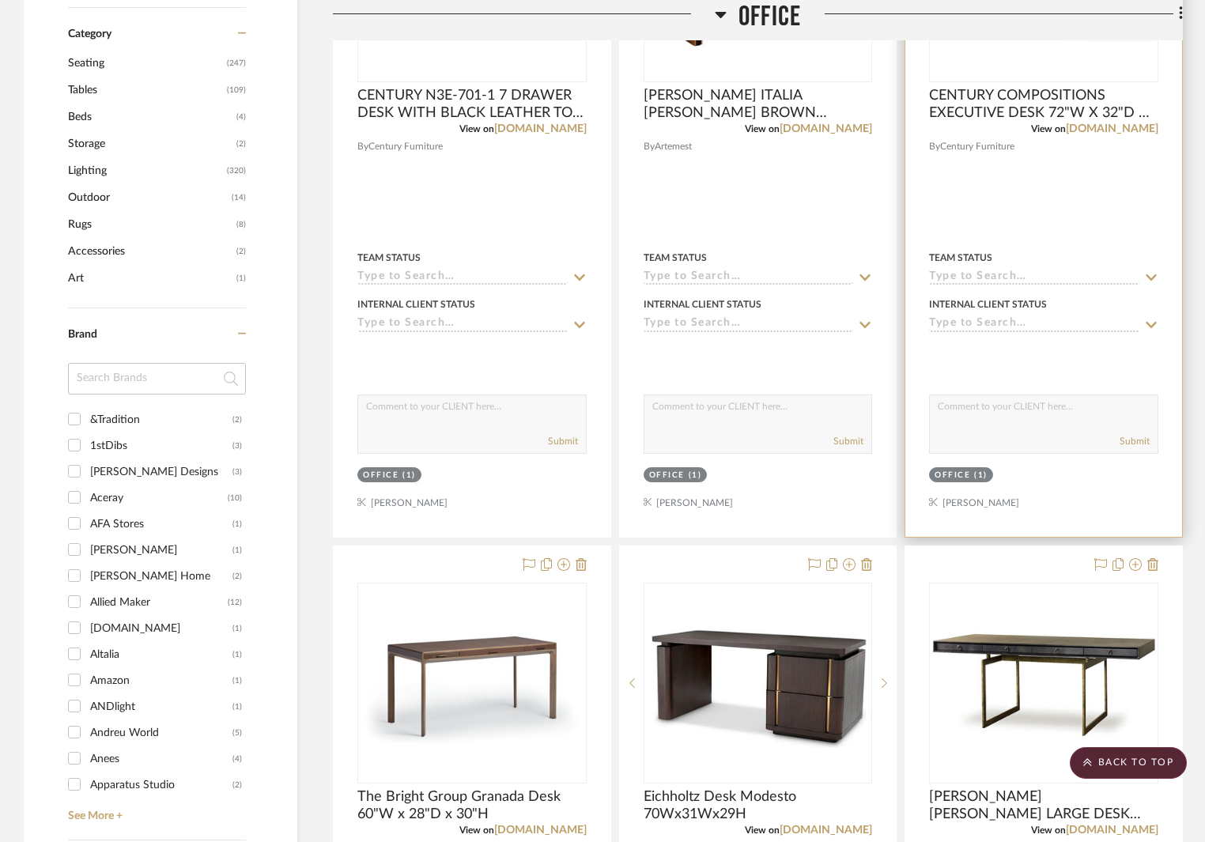
scroll to position [632, 0]
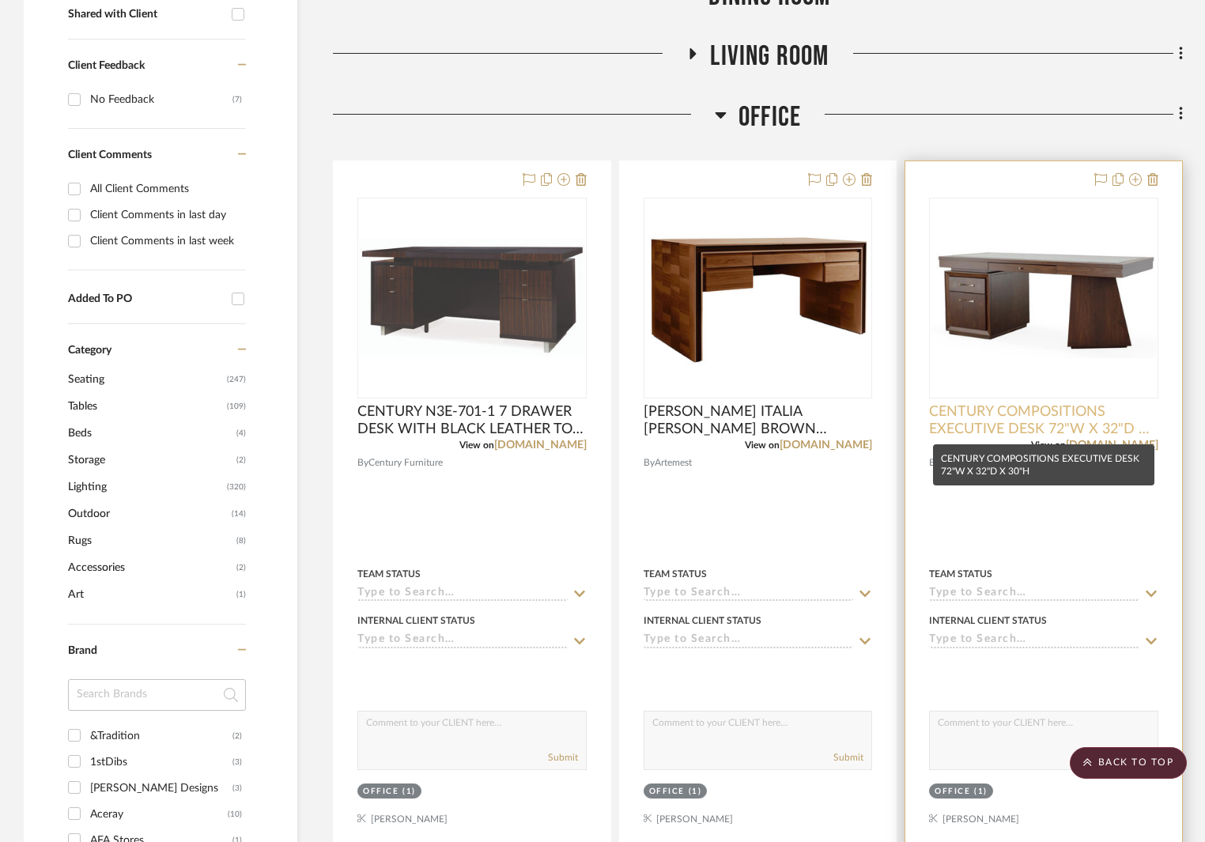
click at [1008, 427] on span "CENTURY COMPOSITIONS EXECUTIVE DESK 72"W X 32"D X 30"H" at bounding box center [1043, 420] width 229 height 35
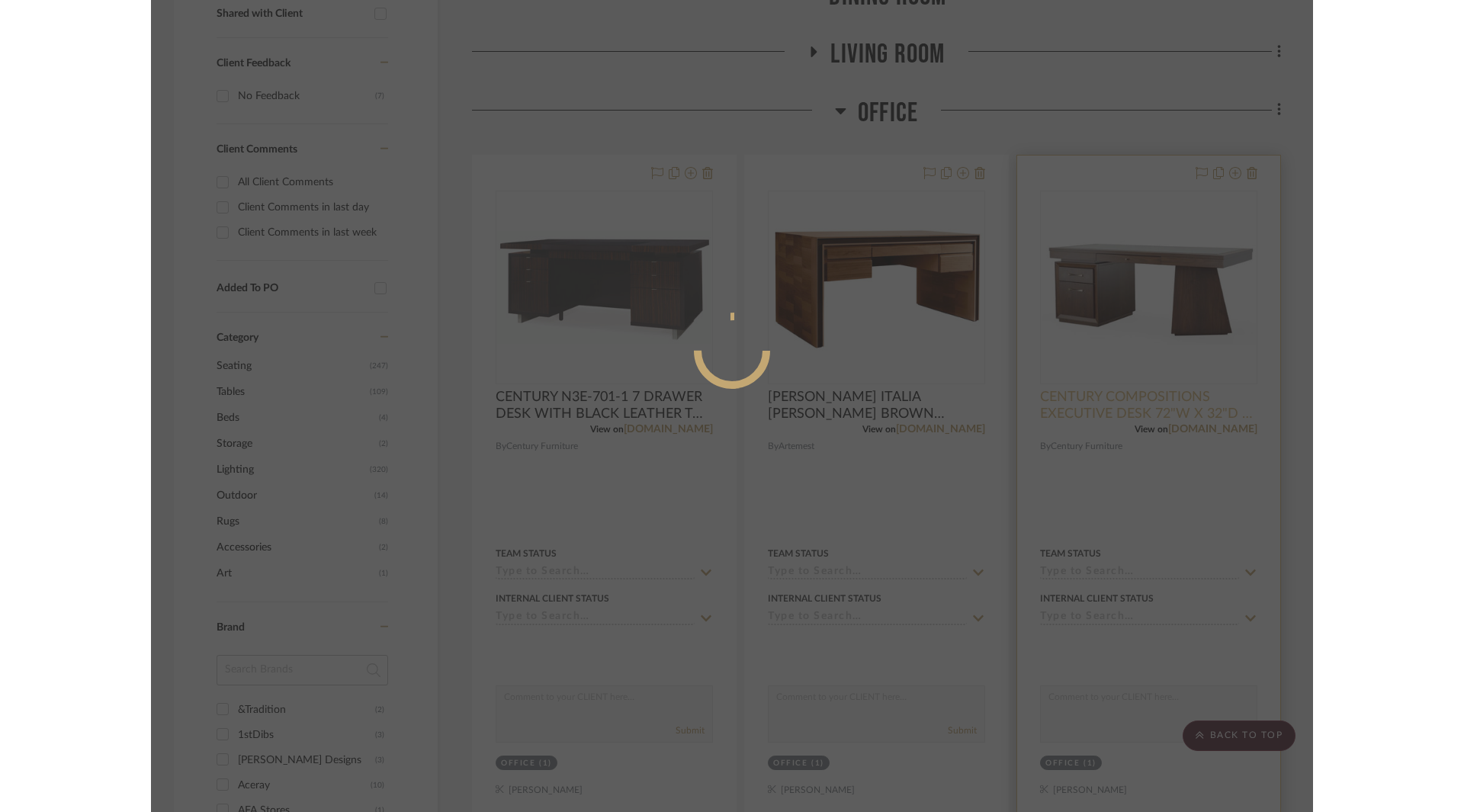
scroll to position [0, 0]
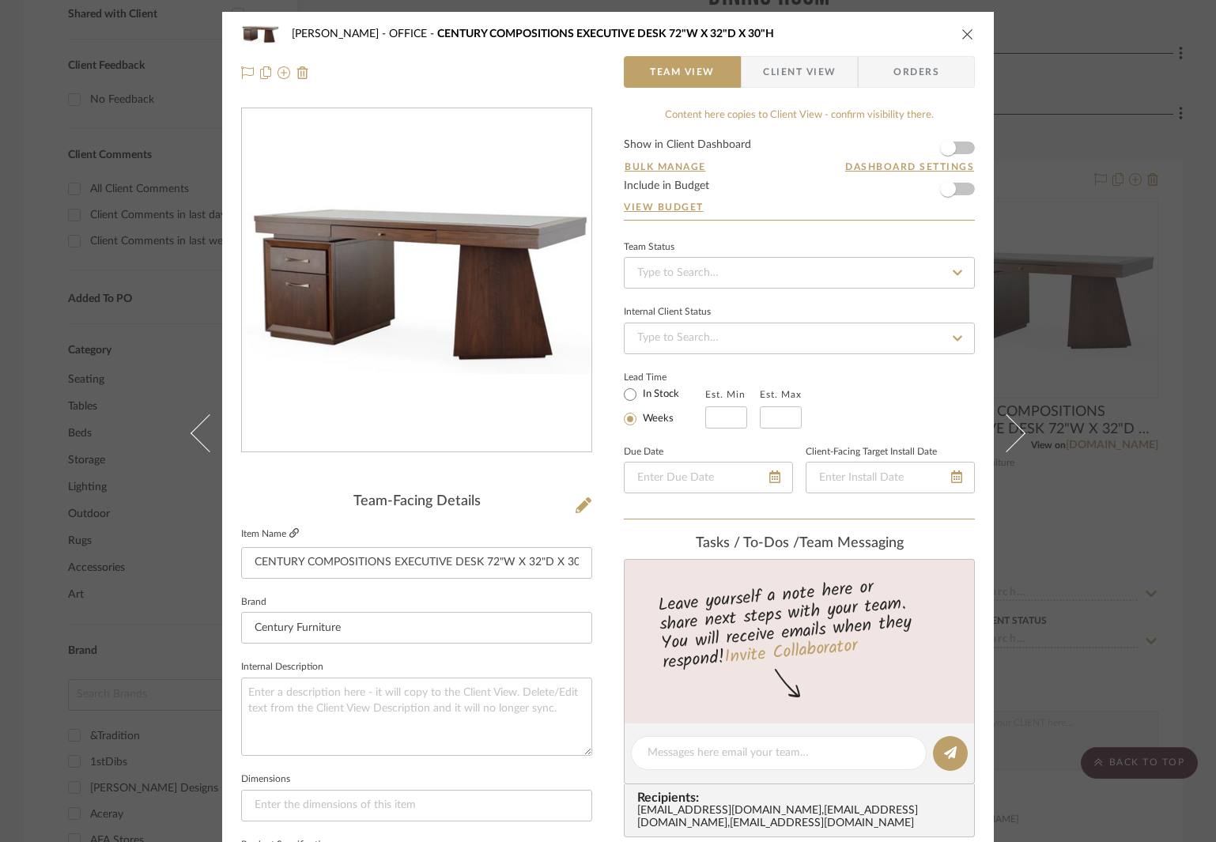
click at [289, 530] on icon at bounding box center [293, 532] width 9 height 9
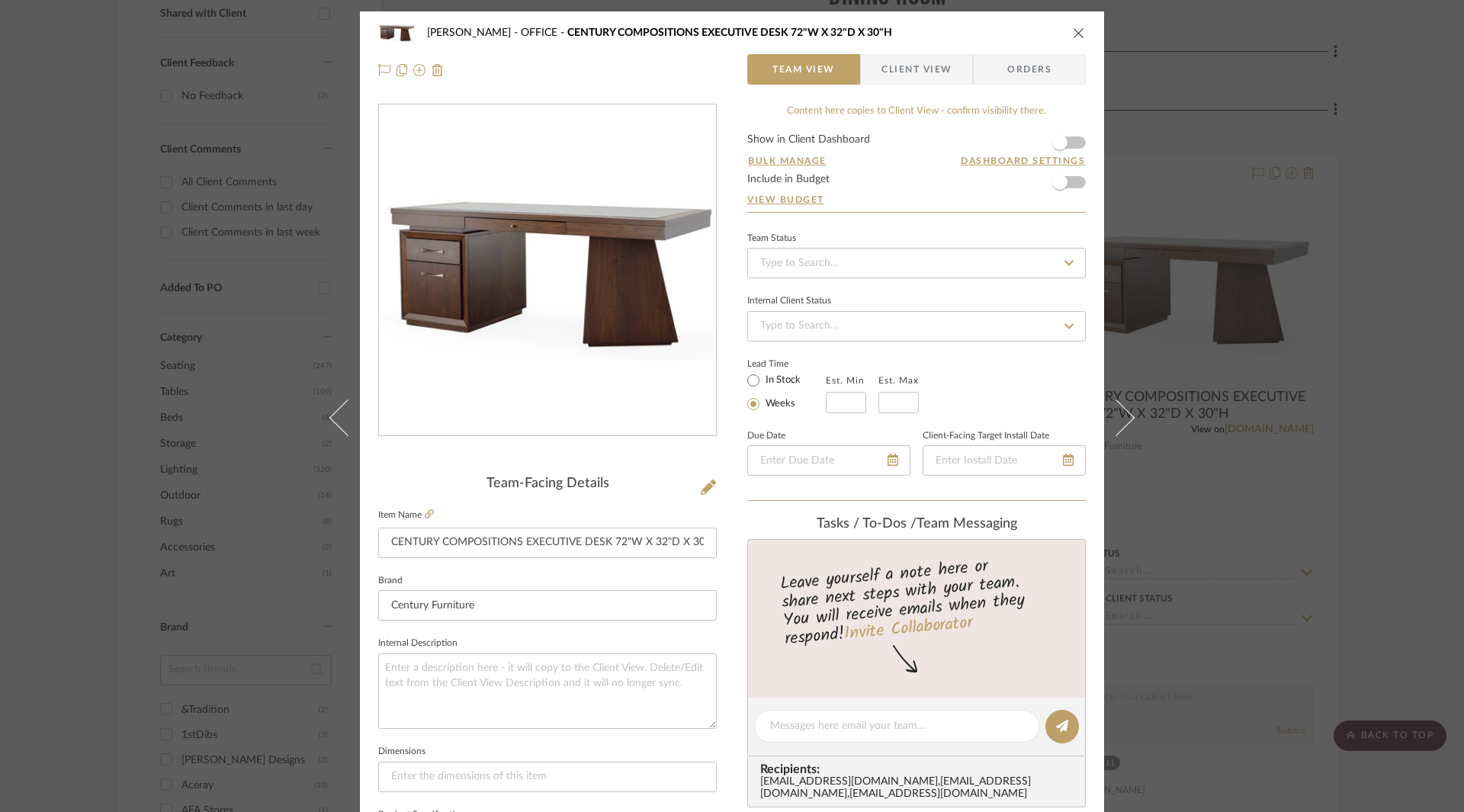
click at [1073, 35] on icon "close" at bounding box center [1078, 33] width 13 height 13
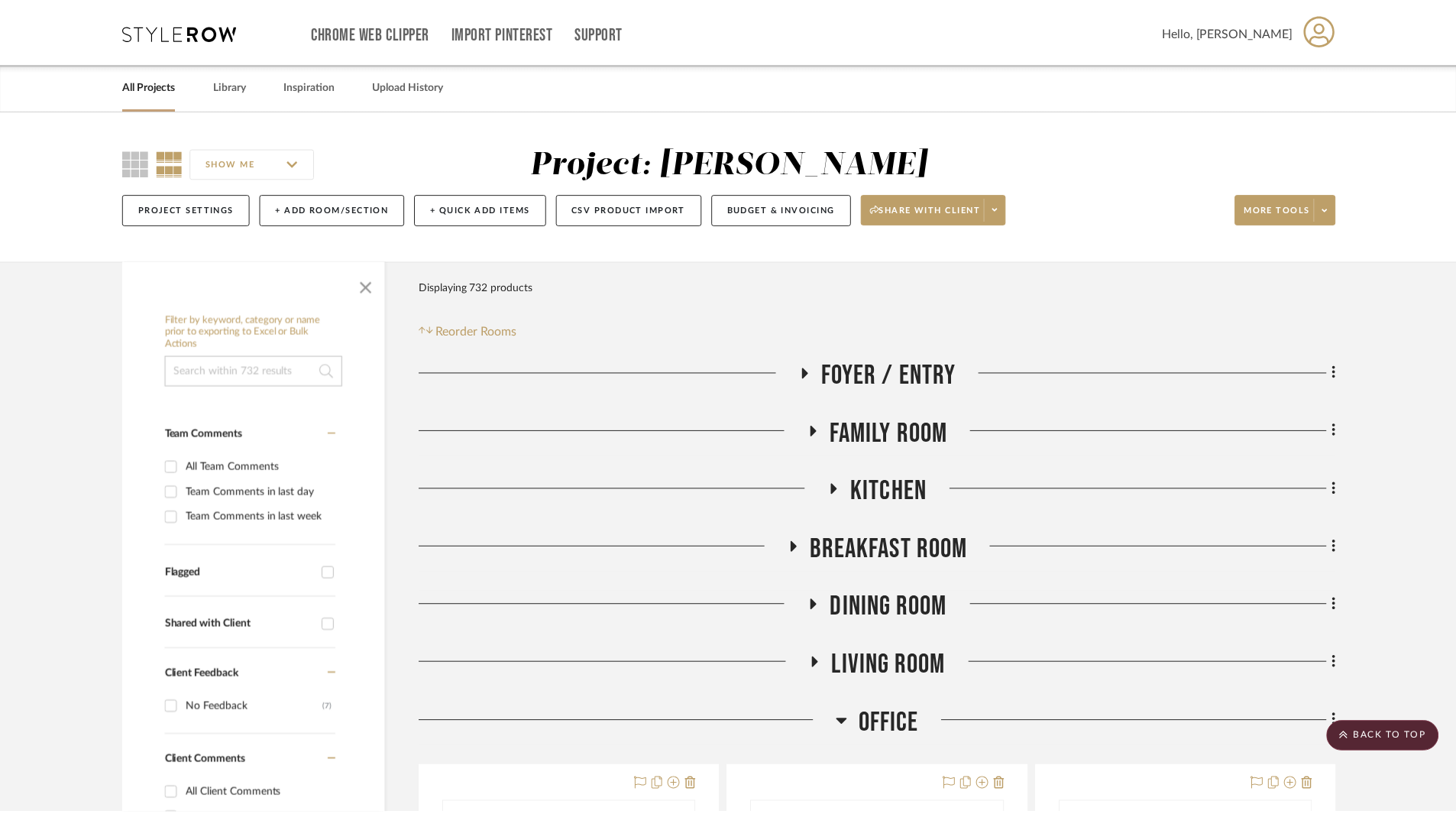
scroll to position [611, 0]
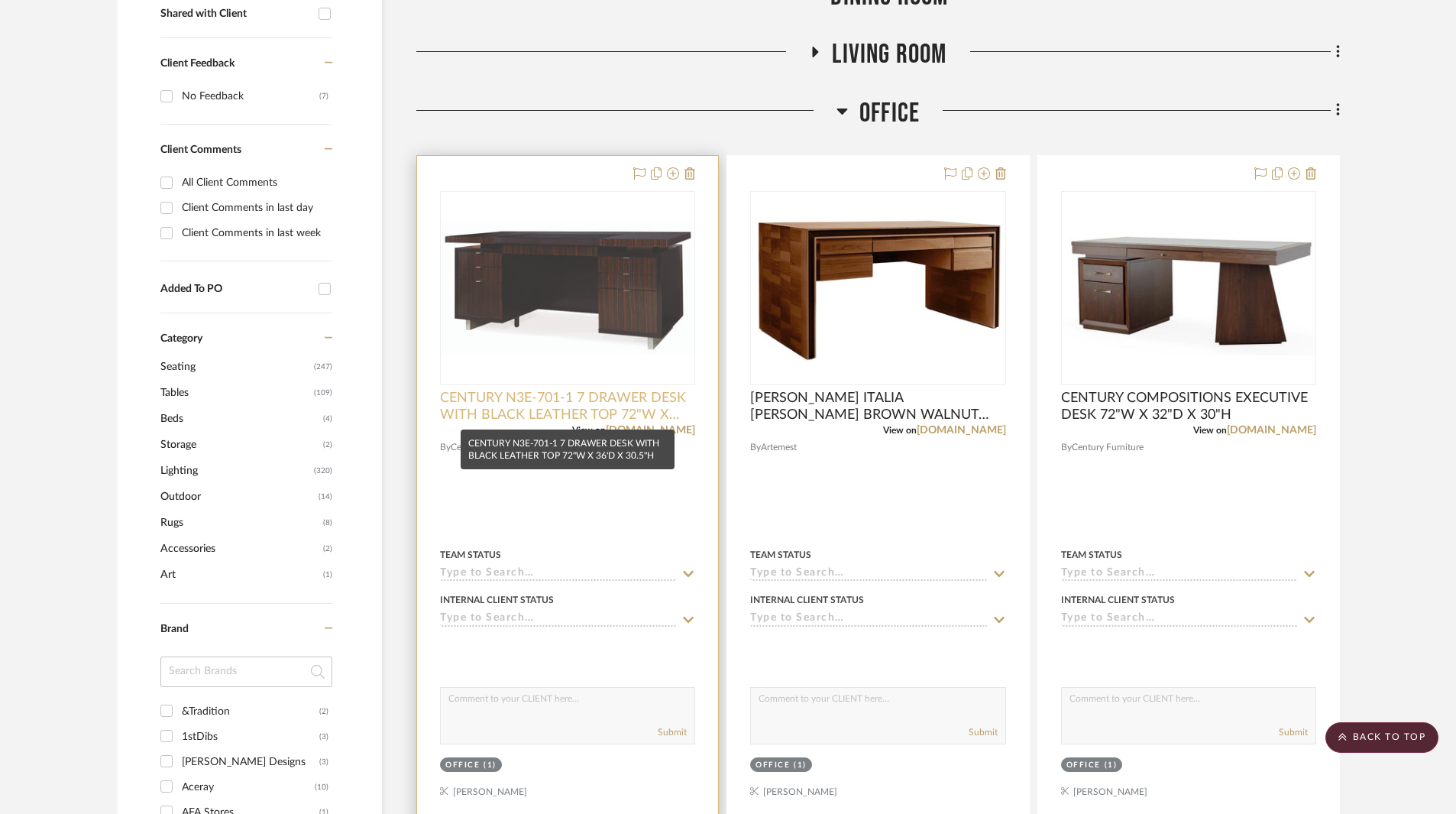
click at [617, 414] on span "CENTURY N3E-701-1 7 DRAWER DESK WITH BLACK LEATHER TOP 72"W X 36'D X 30.5"H" at bounding box center [567, 406] width 255 height 34
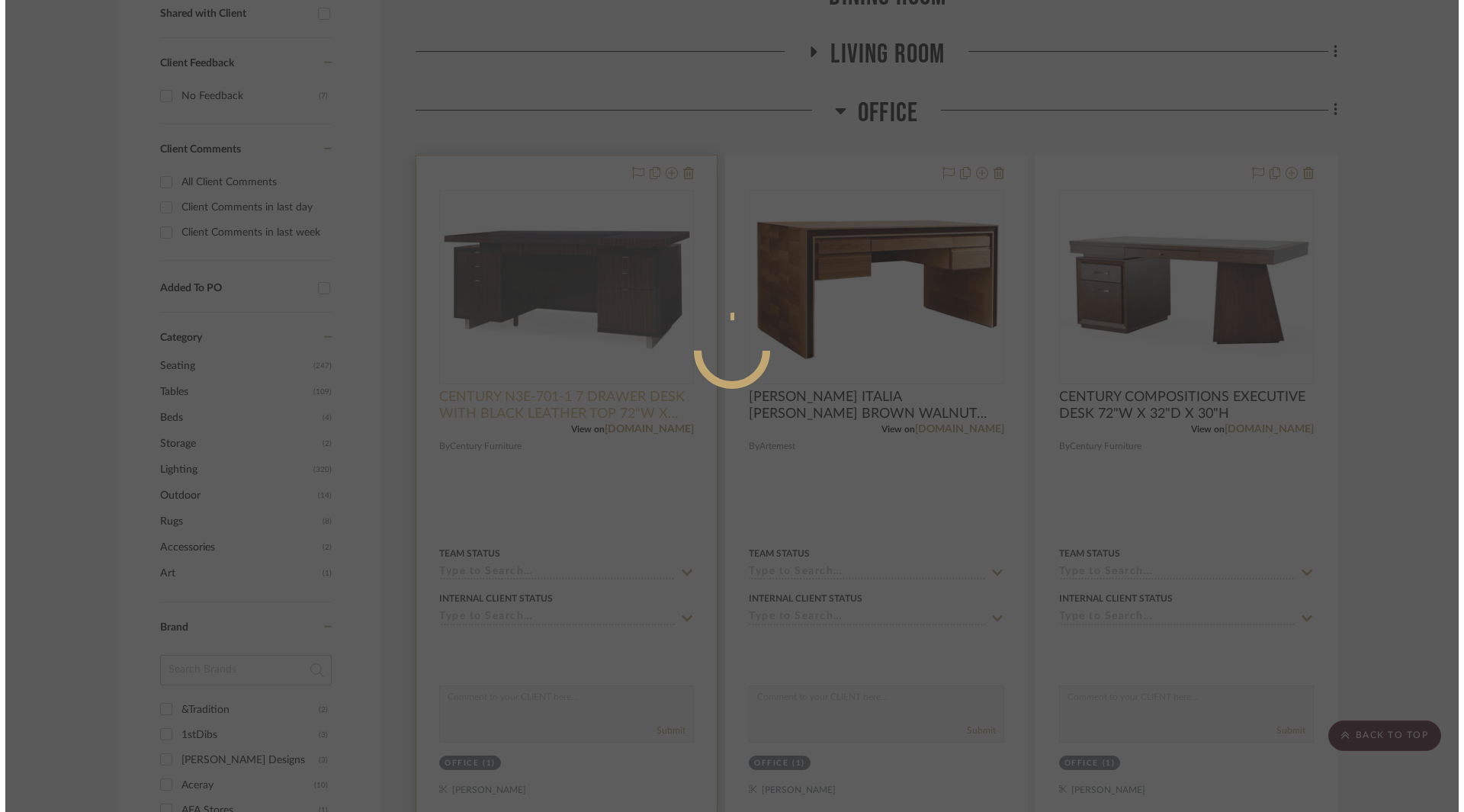
scroll to position [0, 0]
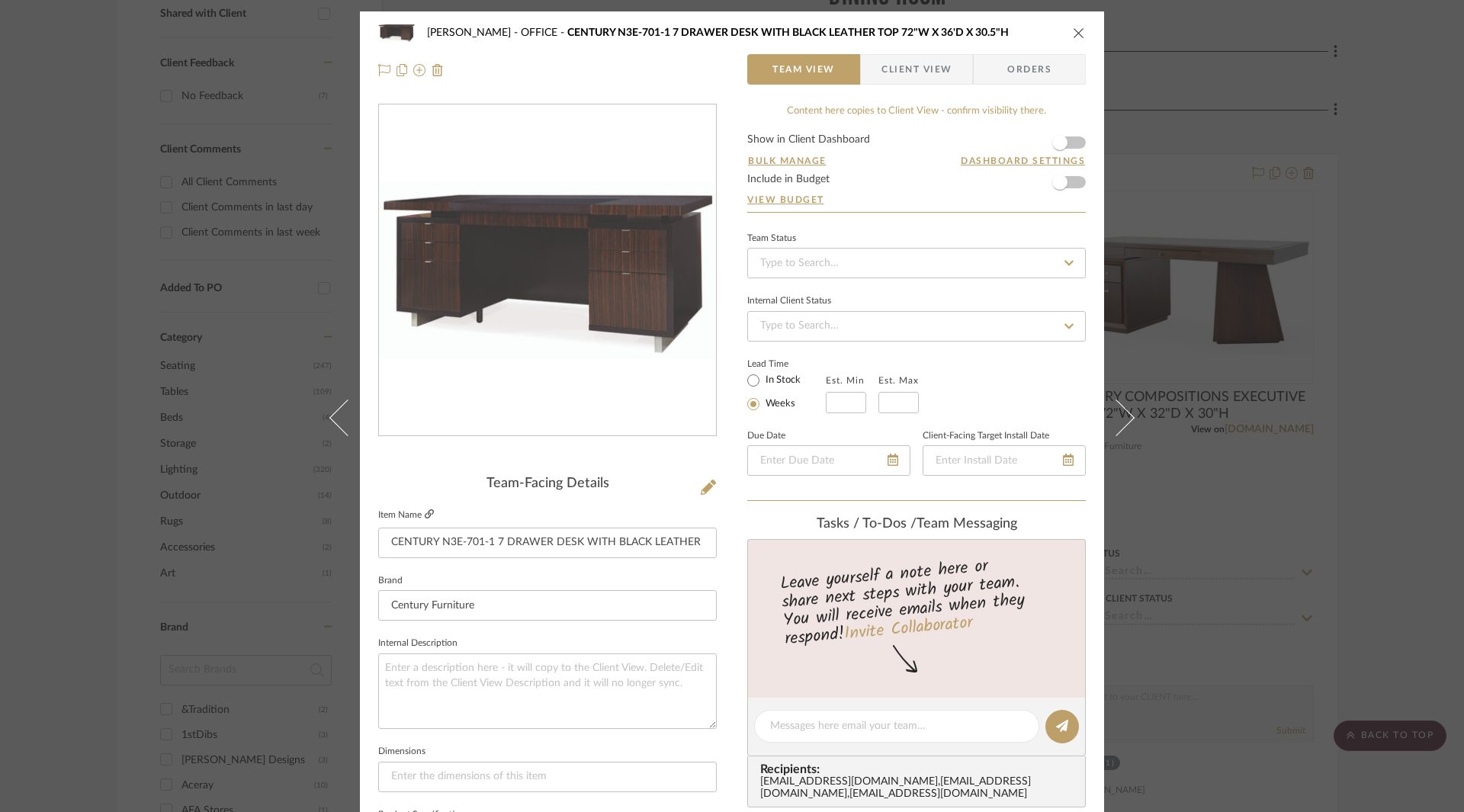
click at [426, 511] on icon at bounding box center [428, 513] width 9 height 9
drag, startPoint x: 382, startPoint y: 540, endPoint x: 743, endPoint y: 540, distance: 361.0
click at [743, 540] on div "[PERSON_NAME] OFFICE CENTURY N3E-701-1 7 DRAWER DESK WITH BLACK LEATHER TOP 72"…" at bounding box center [731, 716] width 744 height 1408
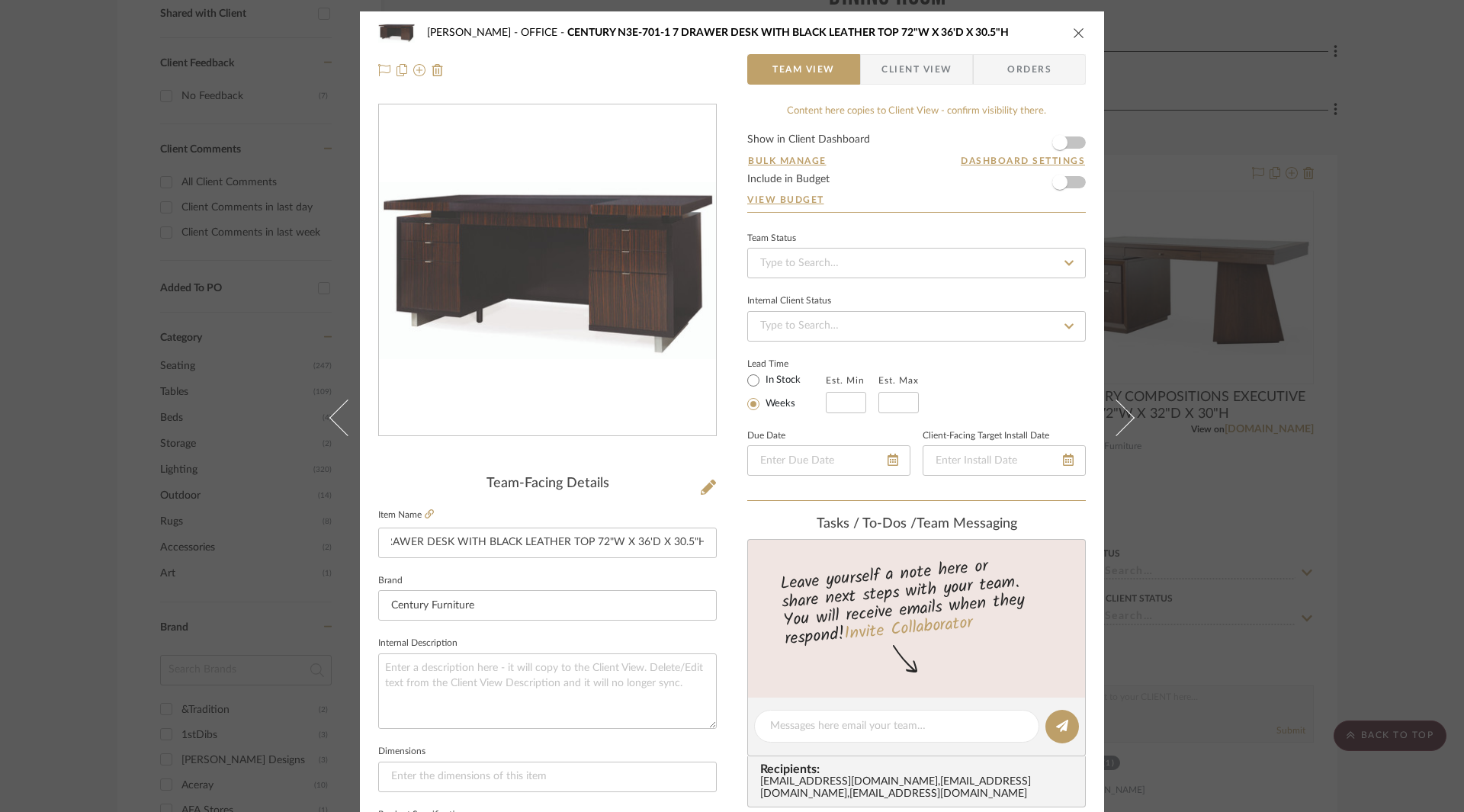
scroll to position [0, 0]
click at [1072, 33] on icon "close" at bounding box center [1078, 33] width 13 height 13
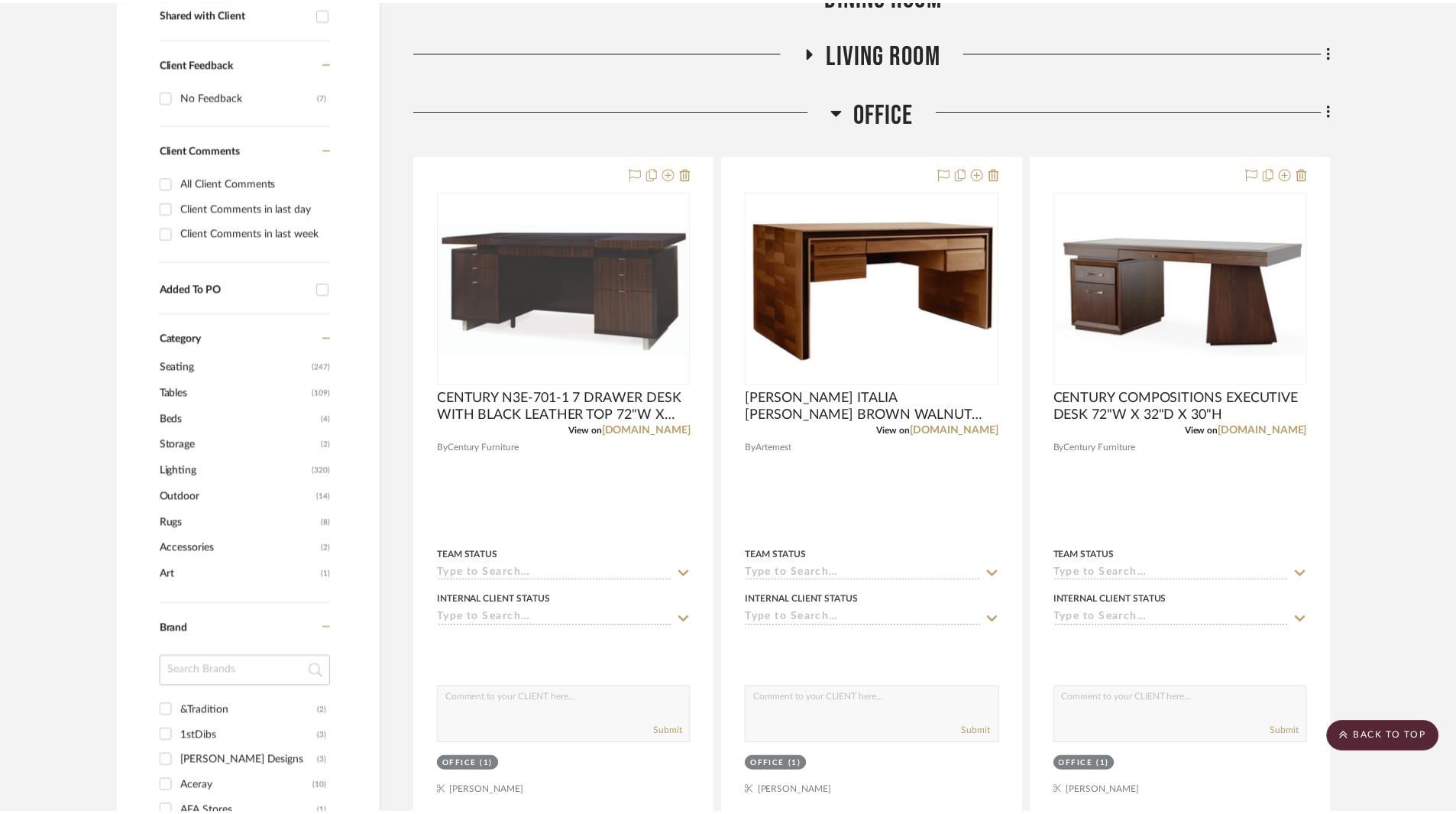
scroll to position [611, 0]
